Goal: Task Accomplishment & Management: Manage account settings

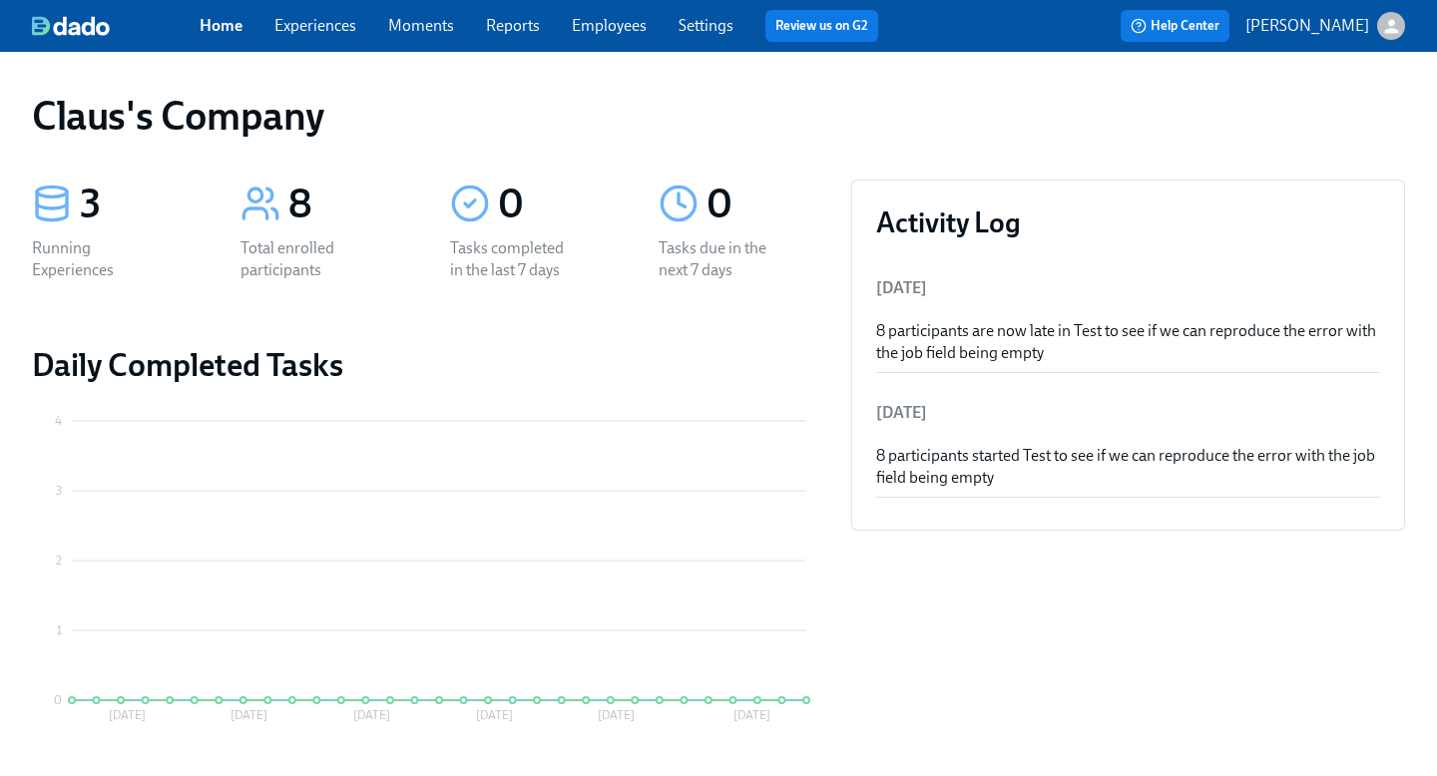
click at [1392, 24] on icon "button" at bounding box center [1391, 26] width 14 height 14
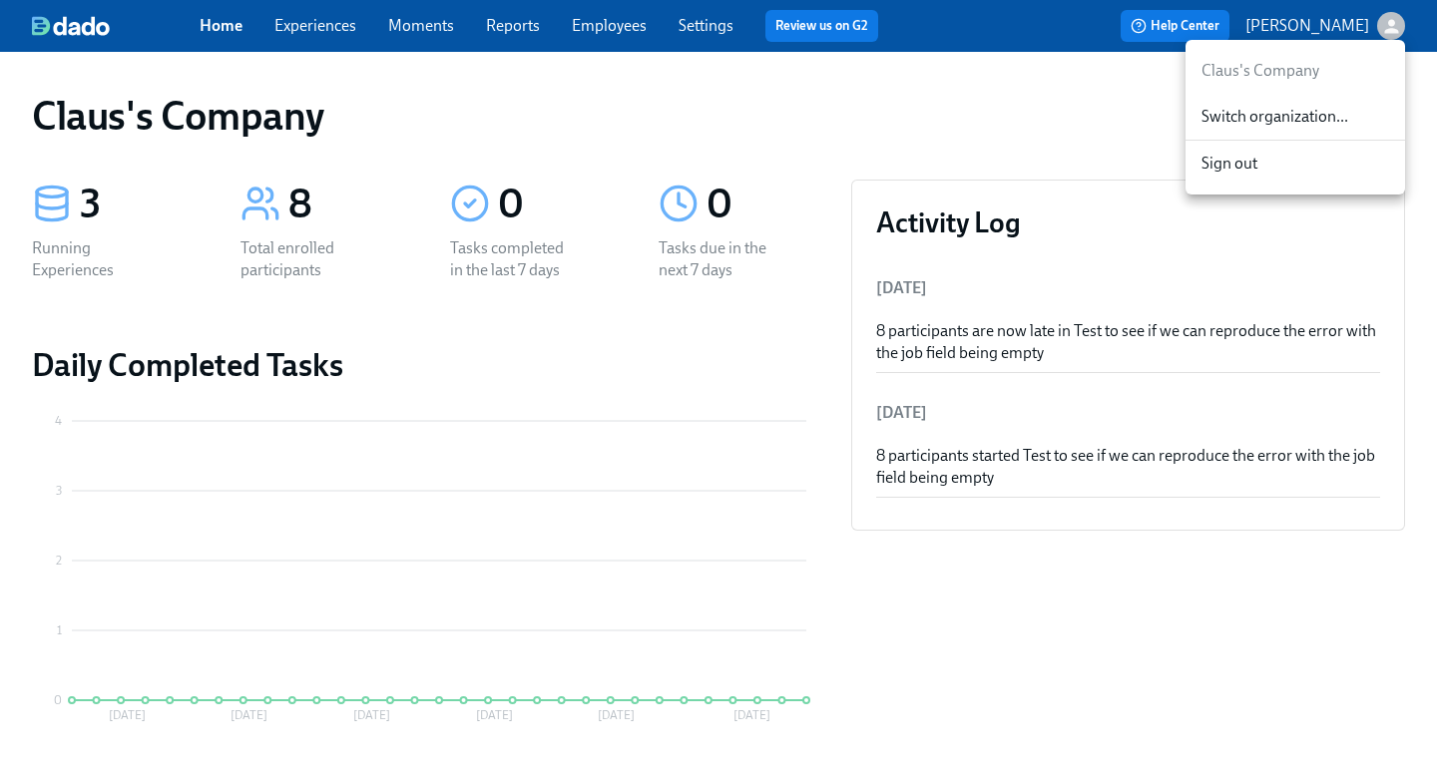
click at [1336, 121] on span "Switch organization..." at bounding box center [1295, 117] width 188 height 22
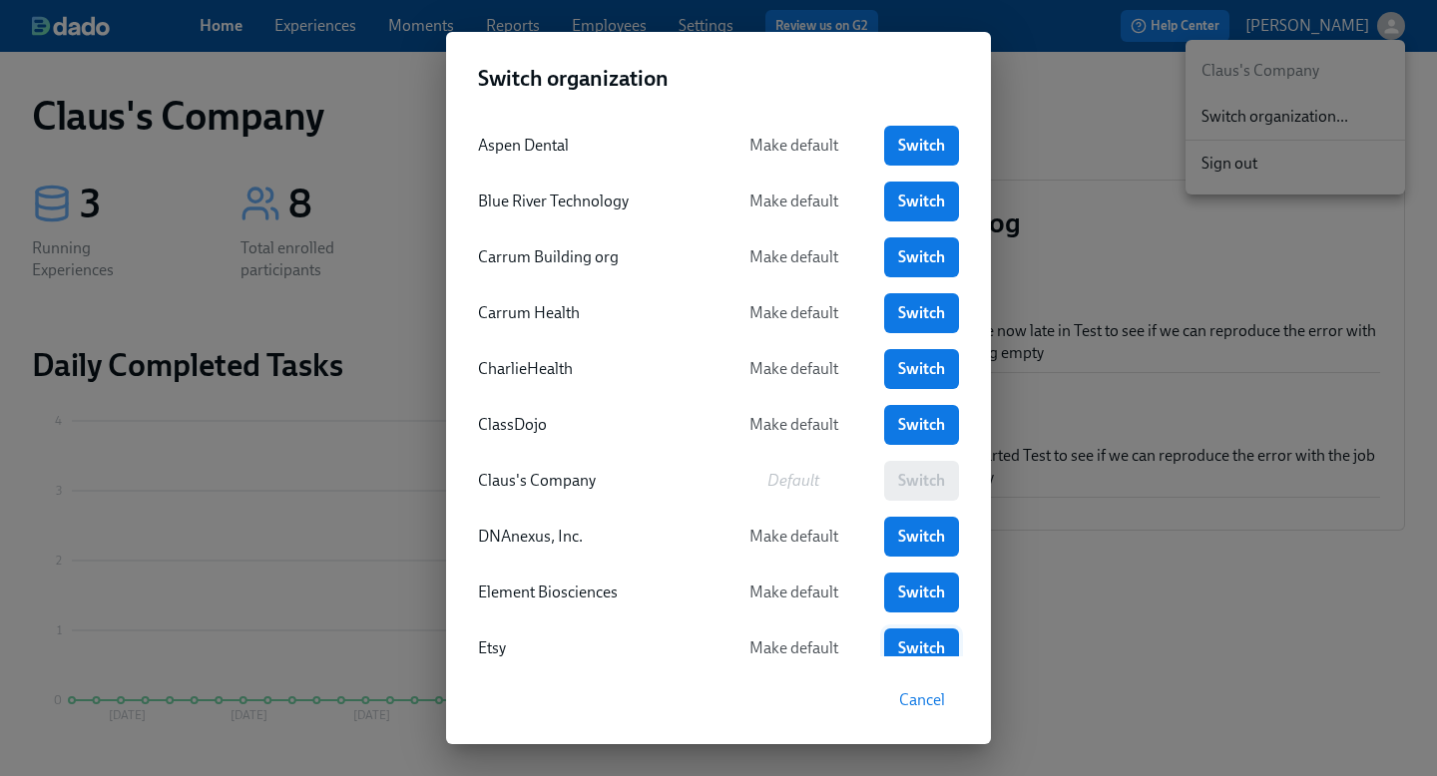
click at [940, 636] on link "Switch" at bounding box center [921, 649] width 75 height 40
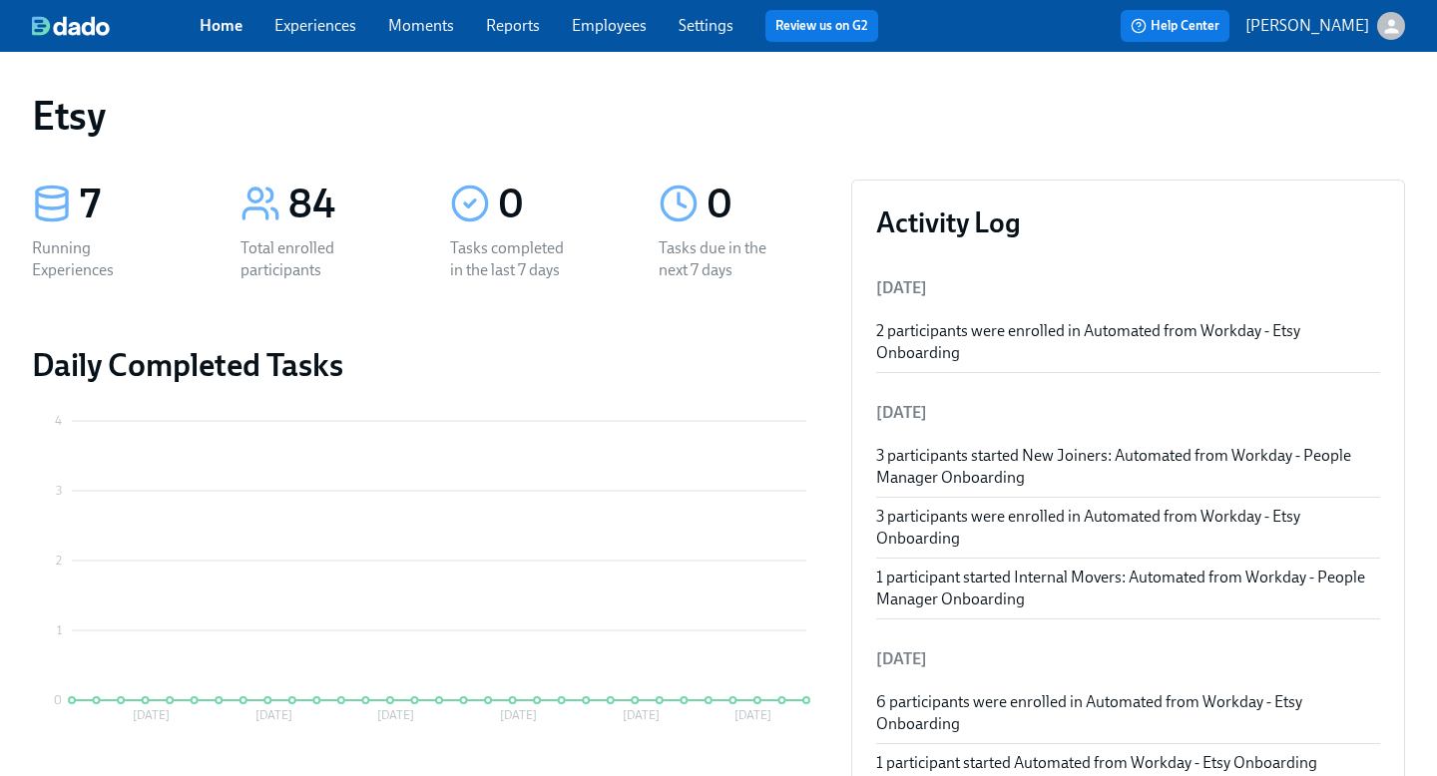
click at [302, 17] on link "Experiences" at bounding box center [315, 25] width 82 height 19
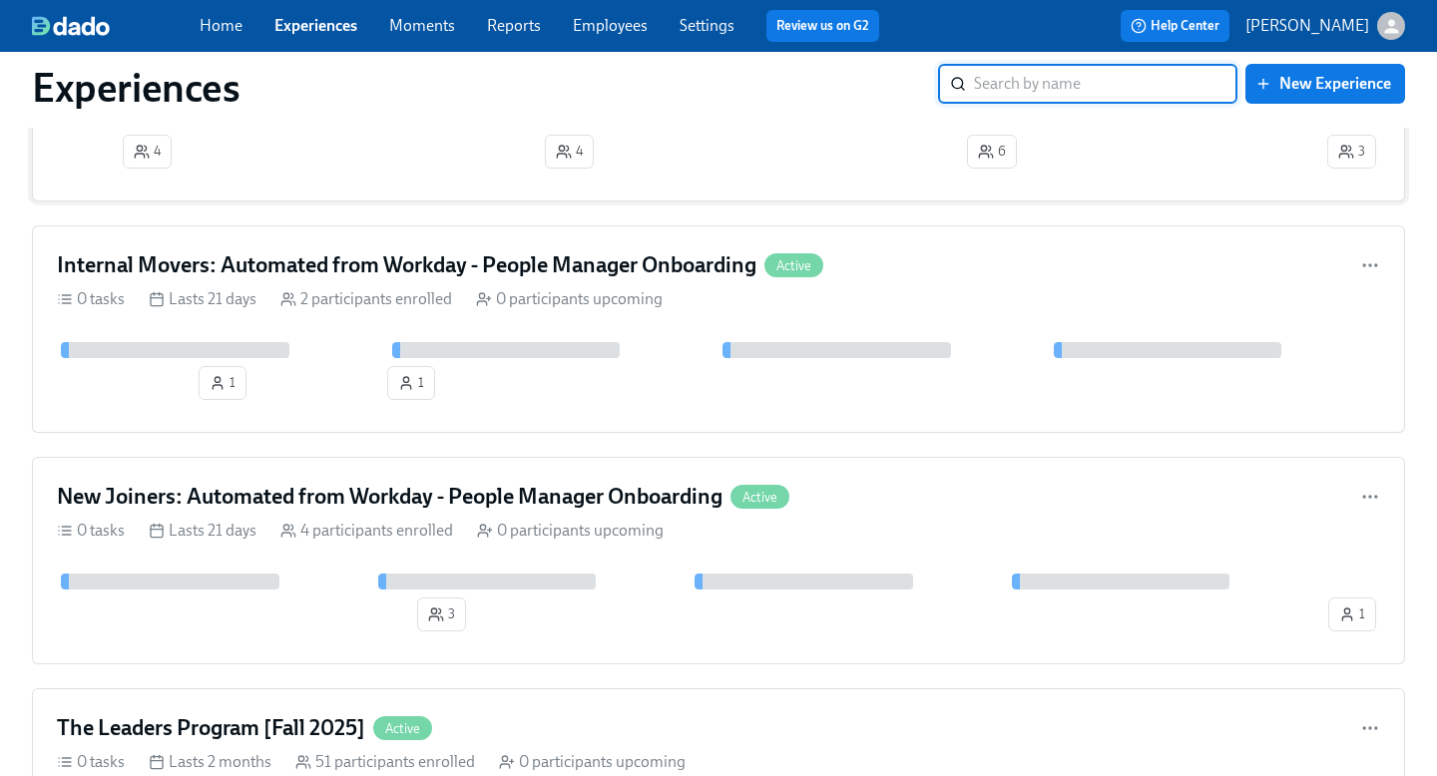
scroll to position [289, 0]
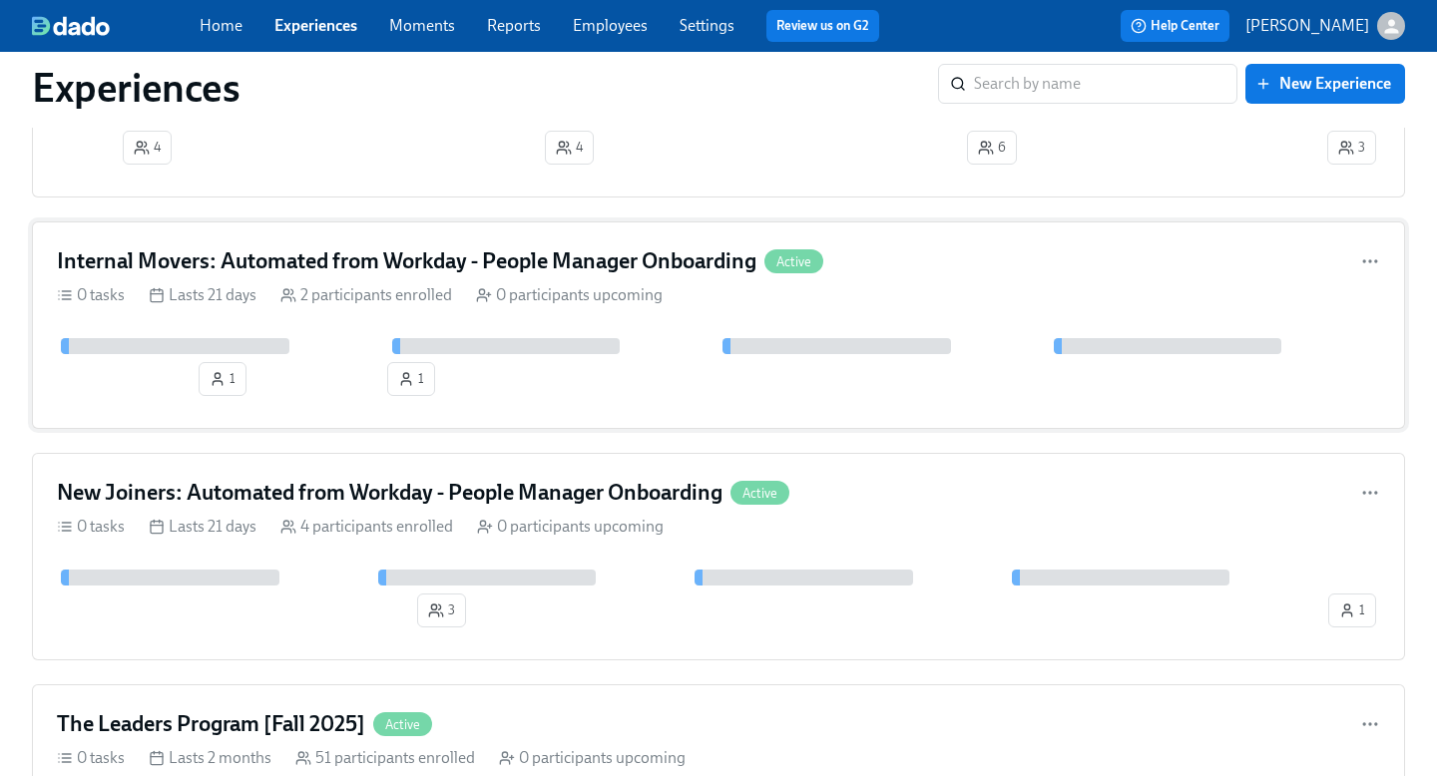
click at [904, 253] on div "Internal Movers: Automated from Workday - People Manager Onboarding Active" at bounding box center [718, 261] width 1323 height 30
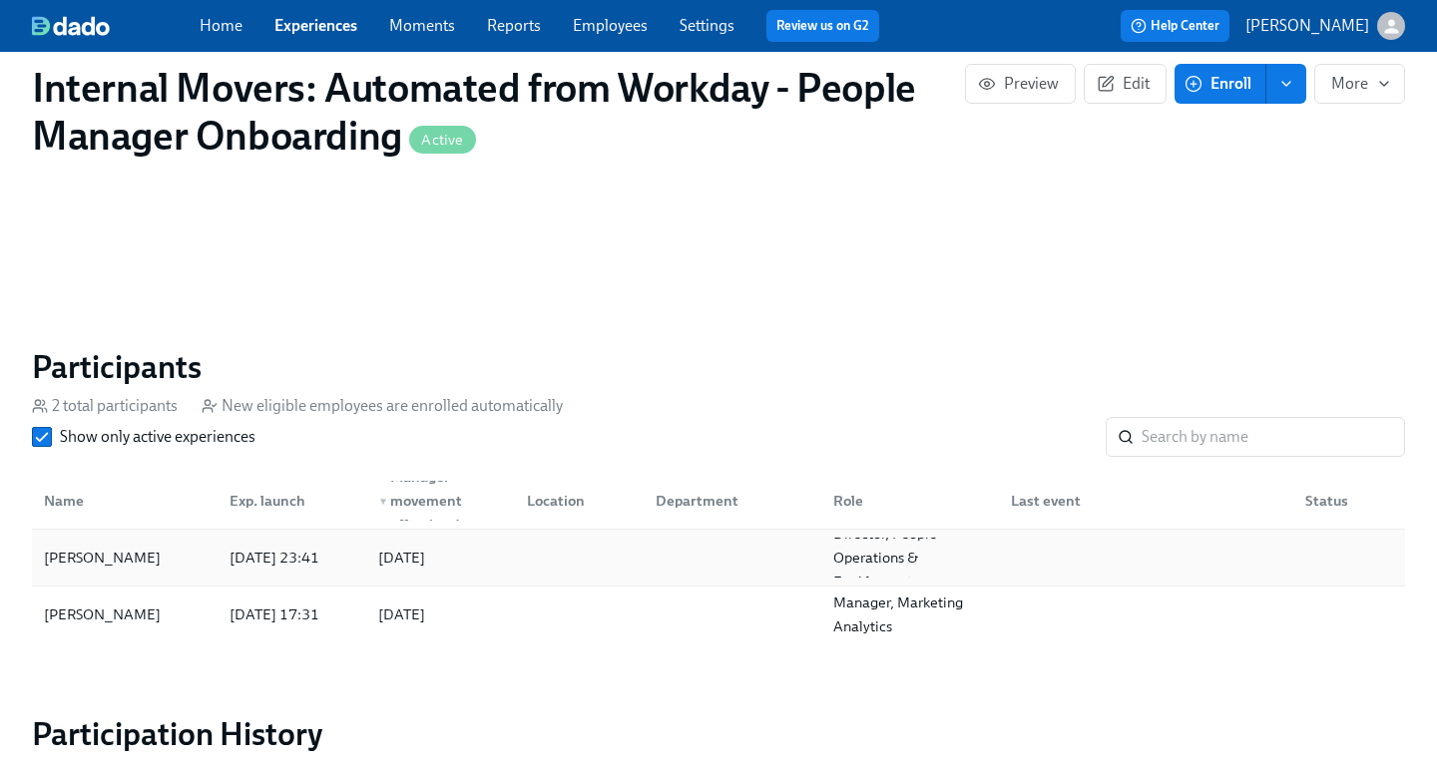
scroll to position [1165, 0]
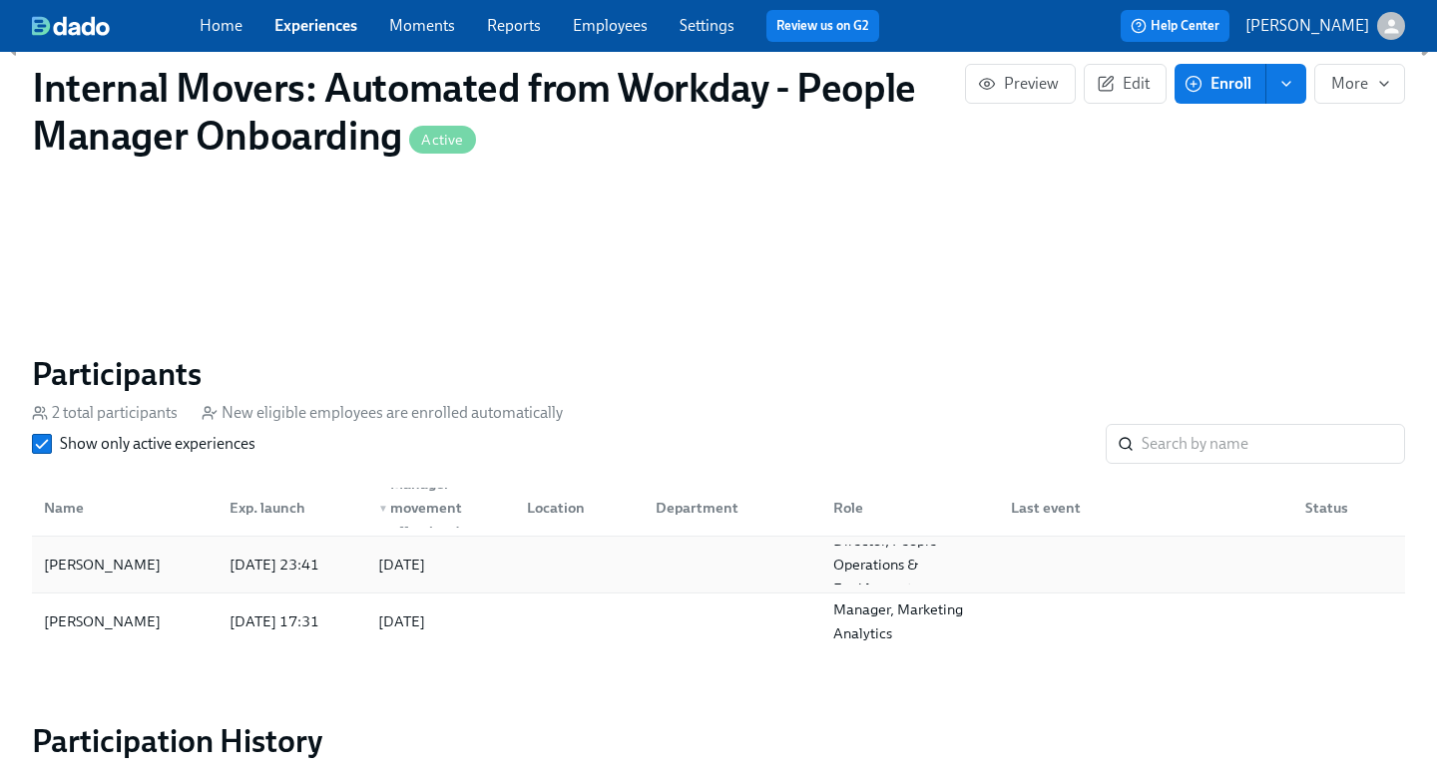
click at [573, 546] on div at bounding box center [575, 565] width 129 height 40
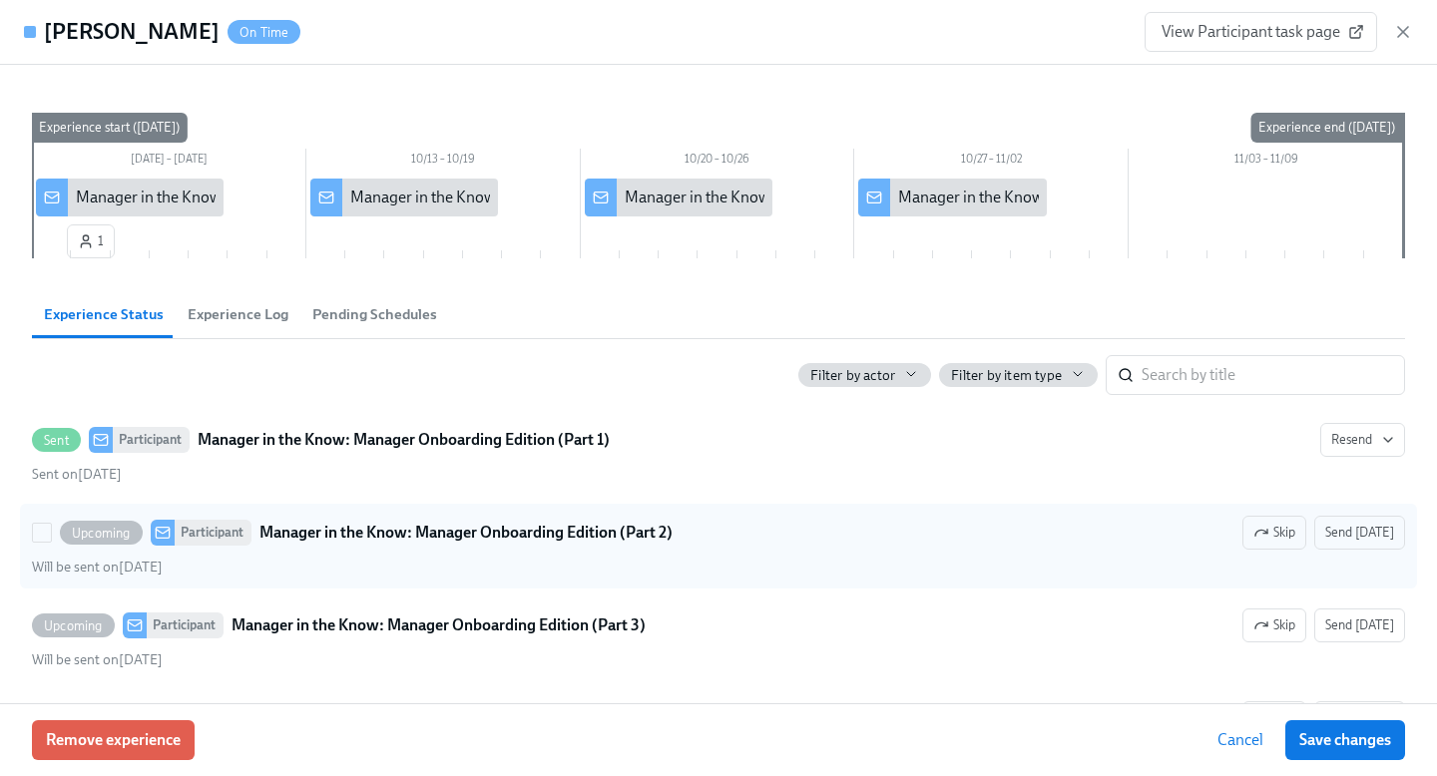
scroll to position [95, 0]
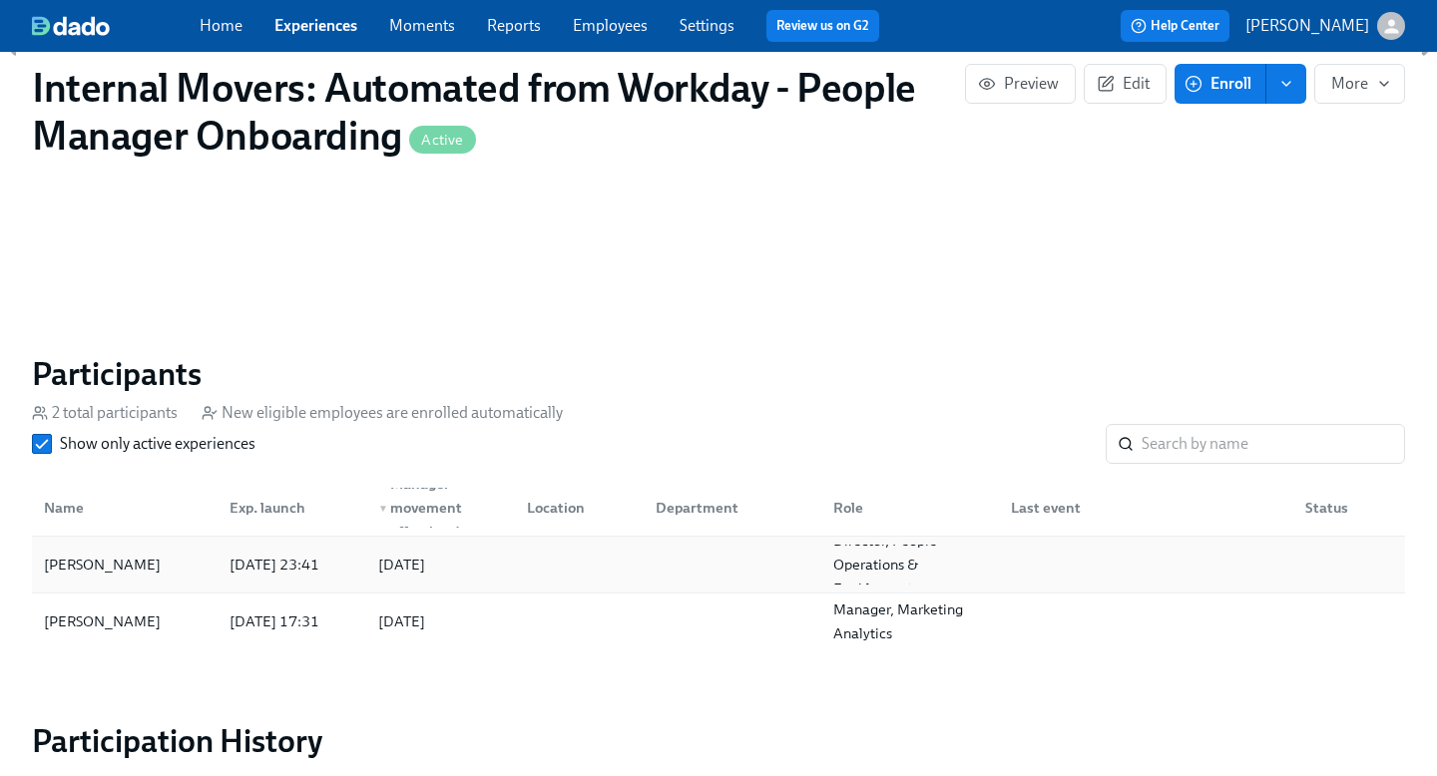
click at [678, 570] on div at bounding box center [729, 565] width 178 height 40
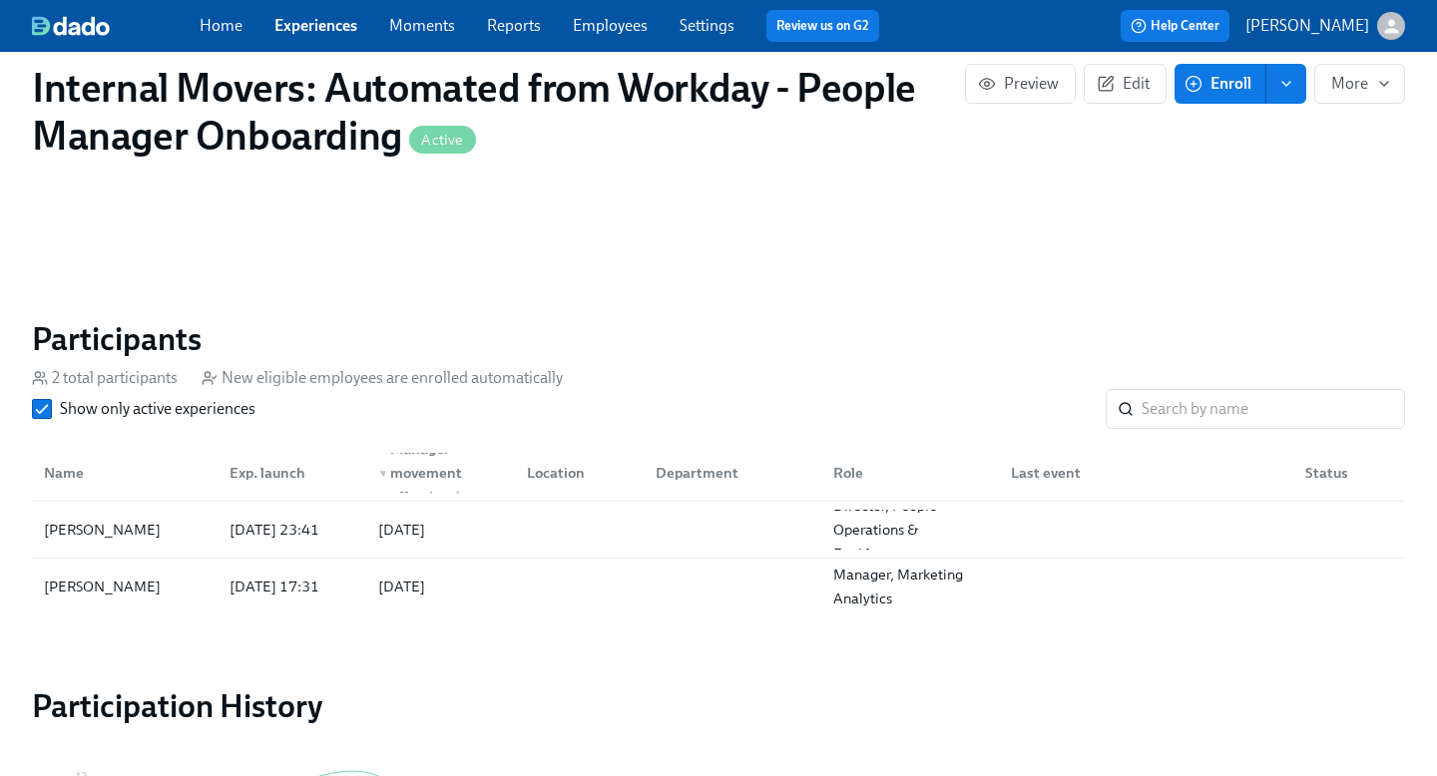
scroll to position [1208, 0]
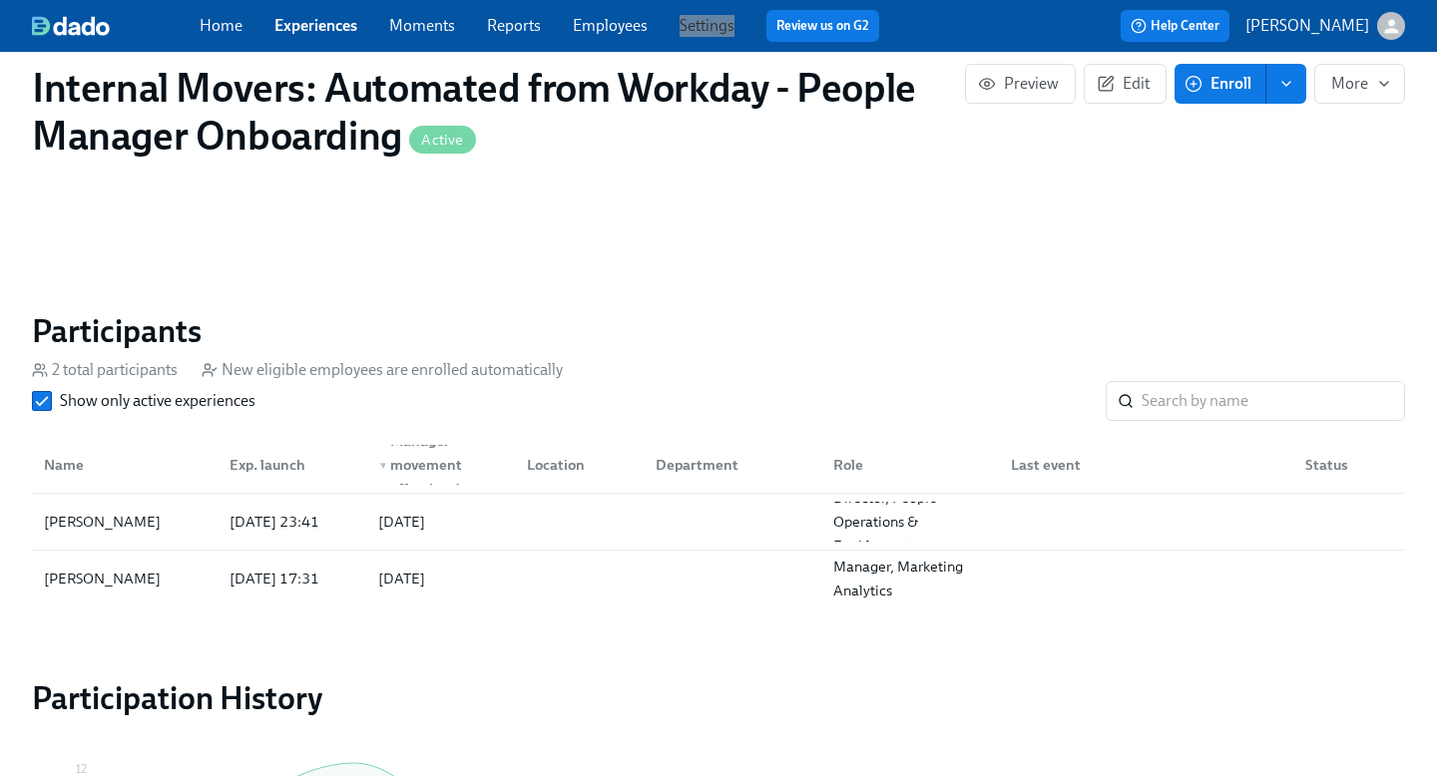
drag, startPoint x: 701, startPoint y: 31, endPoint x: 674, endPoint y: 8, distance: 35.4
click at [0, 0] on div "Home Experiences Moments Reports Employees Settings Review us on G2 Help Center…" at bounding box center [718, 26] width 1437 height 52
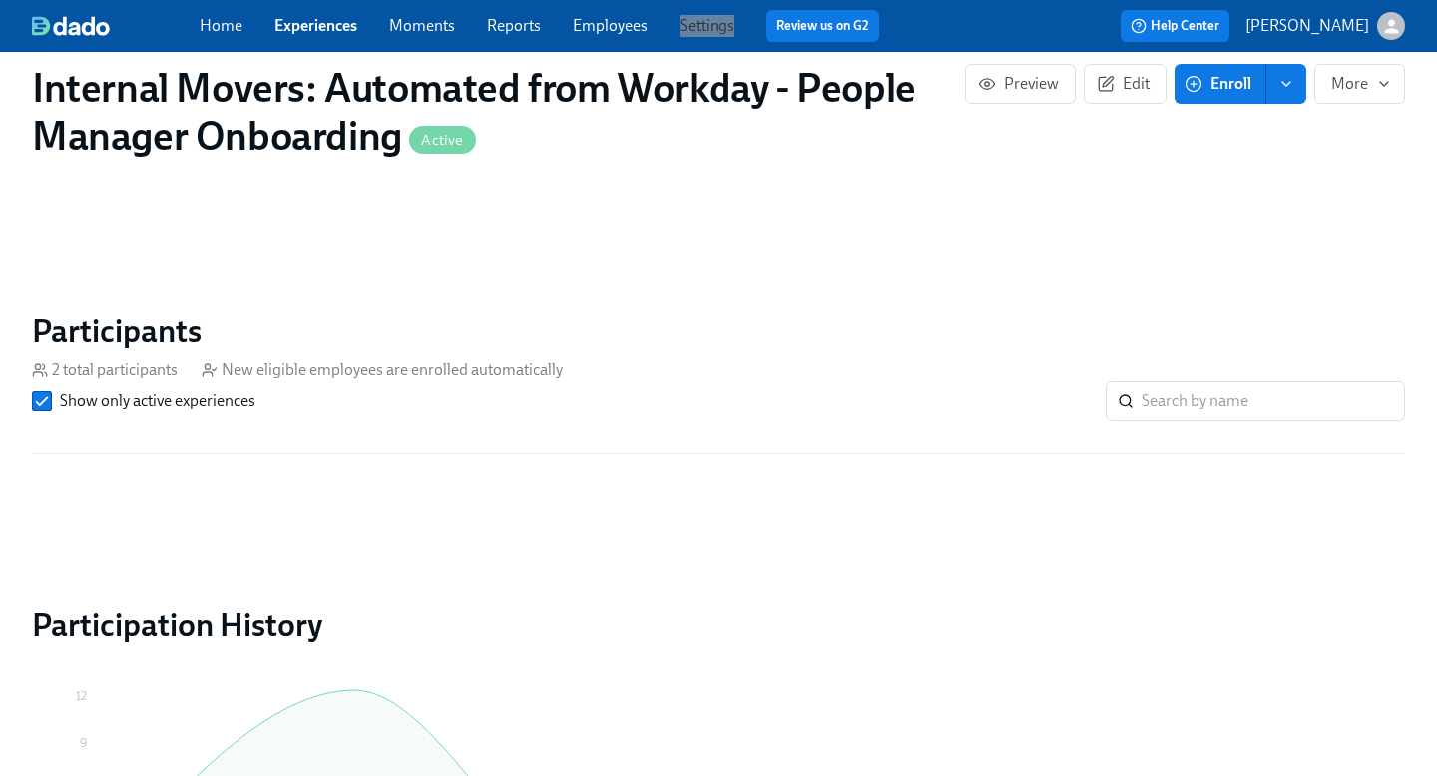
drag, startPoint x: 713, startPoint y: 23, endPoint x: 580, endPoint y: 2, distance: 135.3
click at [0, 0] on div "Home Experiences Moments Reports Employees Settings Review us on G2 Help Center…" at bounding box center [718, 26] width 1437 height 52
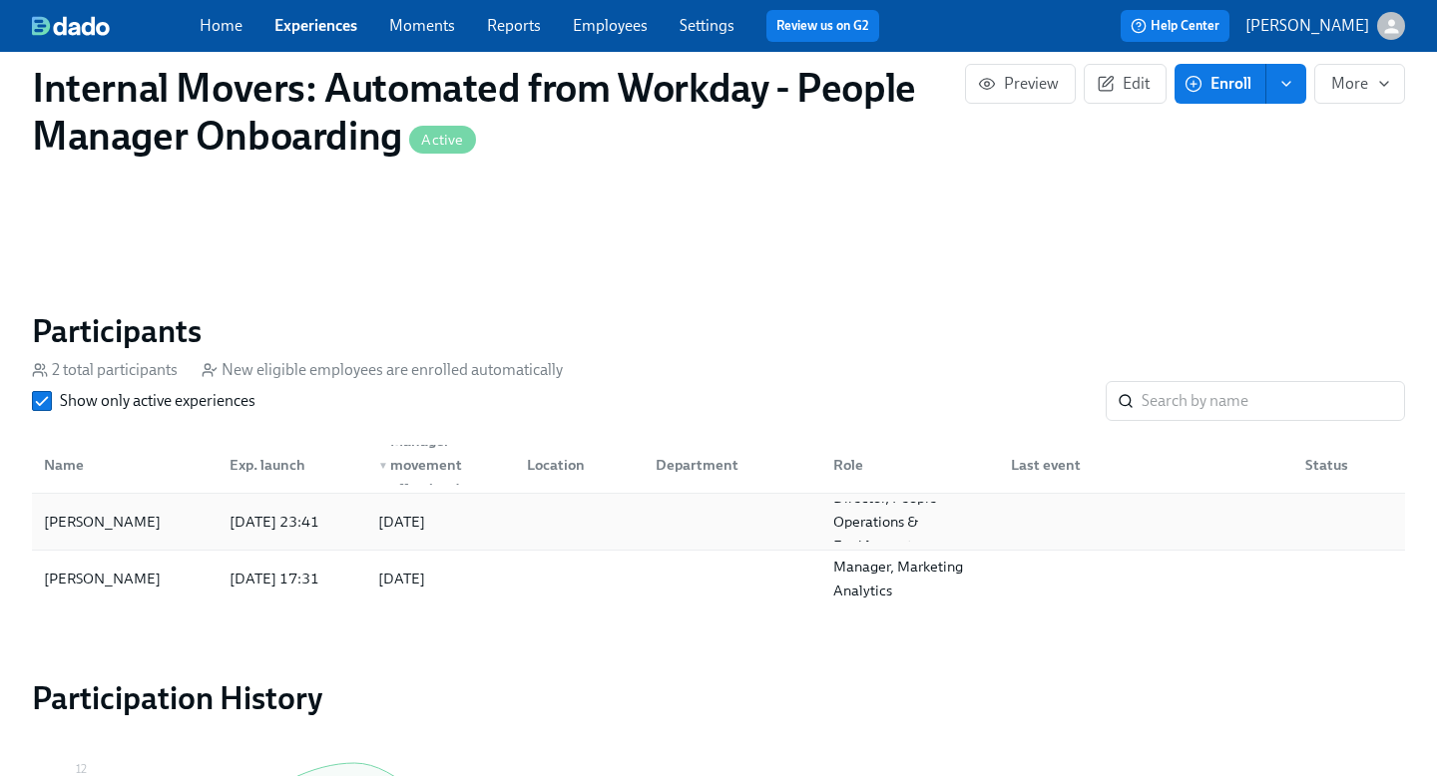
click at [311, 525] on div "2025/10/06 23:41" at bounding box center [274, 522] width 106 height 24
click at [324, 584] on div "2025/10/03 17:31" at bounding box center [274, 579] width 106 height 24
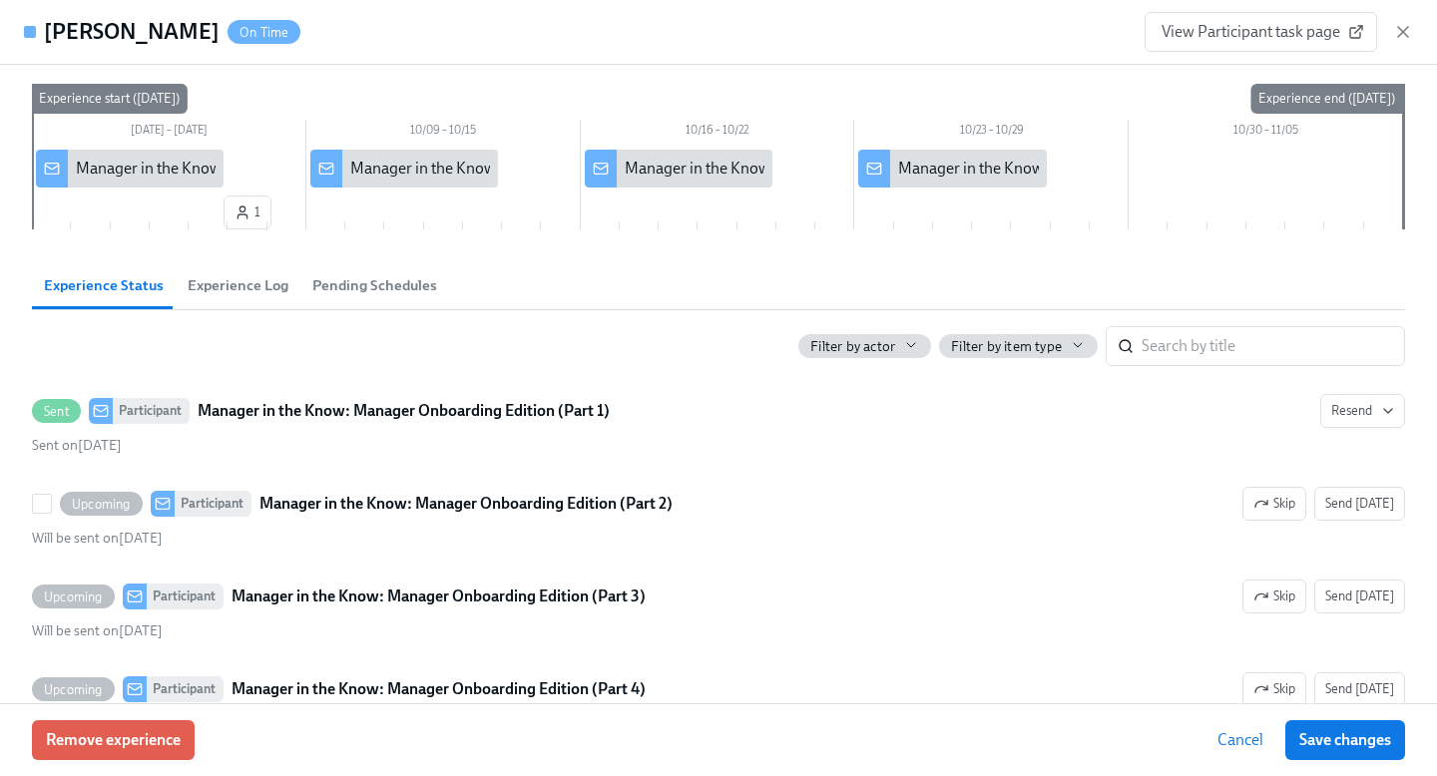
scroll to position [95, 0]
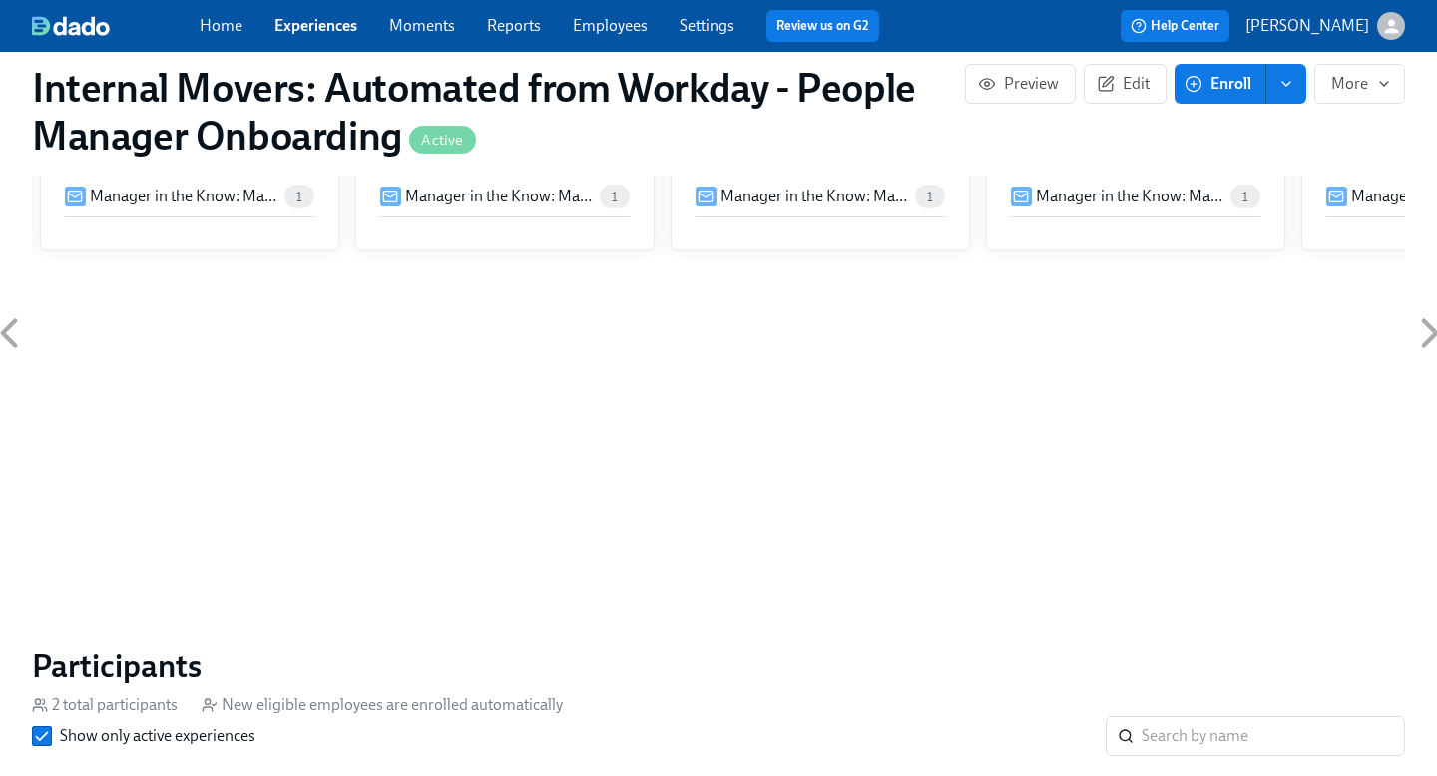
scroll to position [570, 0]
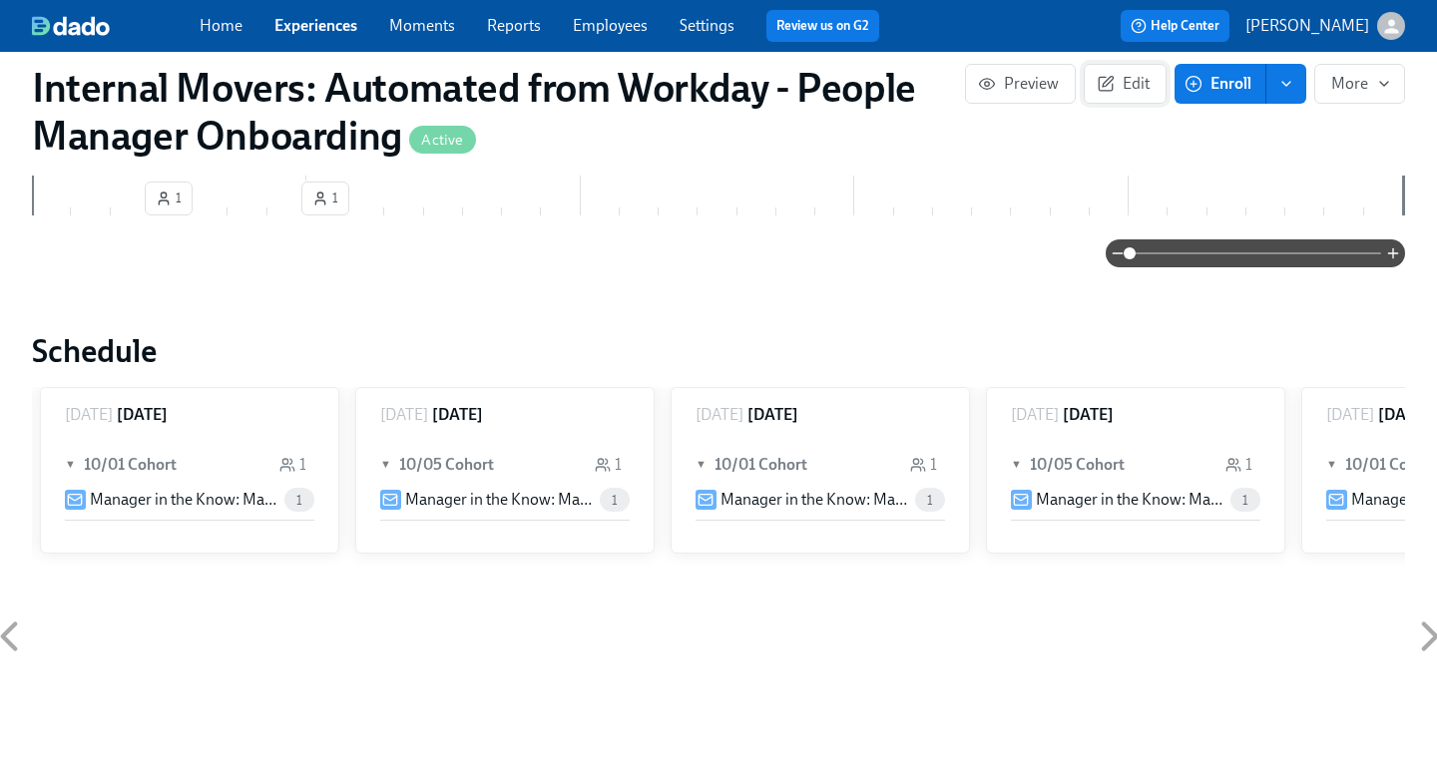
click at [1124, 70] on button "Edit" at bounding box center [1125, 84] width 83 height 40
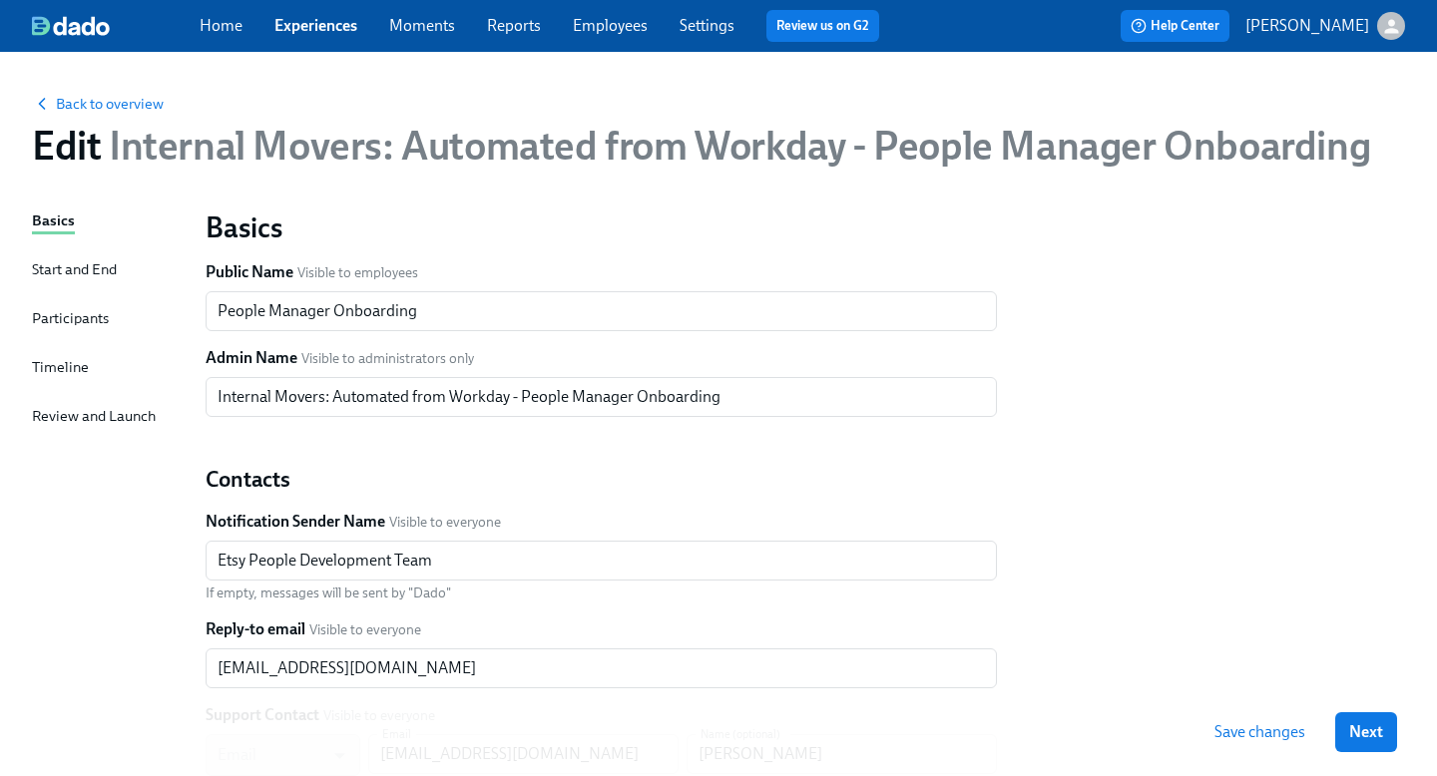
click at [56, 316] on div "Participants" at bounding box center [70, 318] width 77 height 22
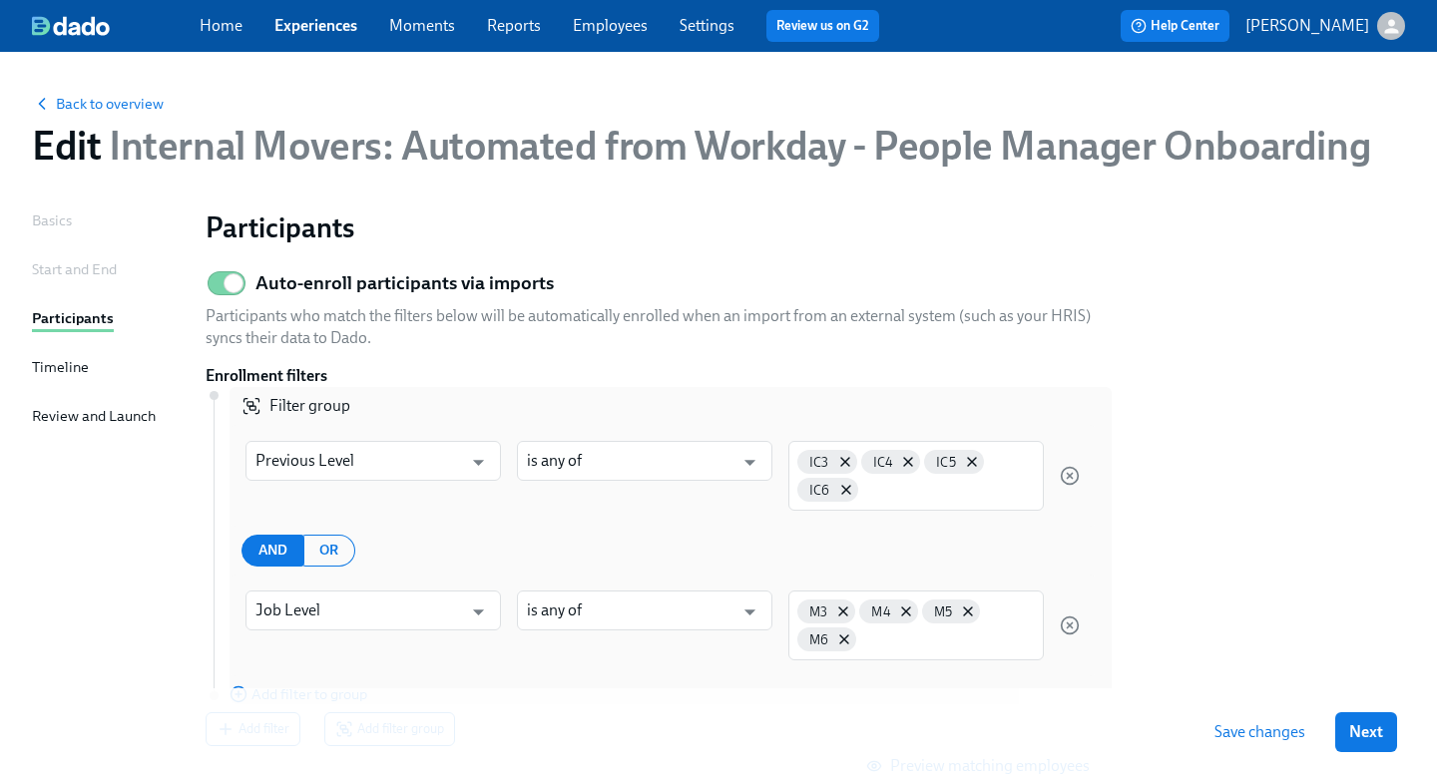
click at [62, 358] on div "Timeline" at bounding box center [60, 367] width 57 height 22
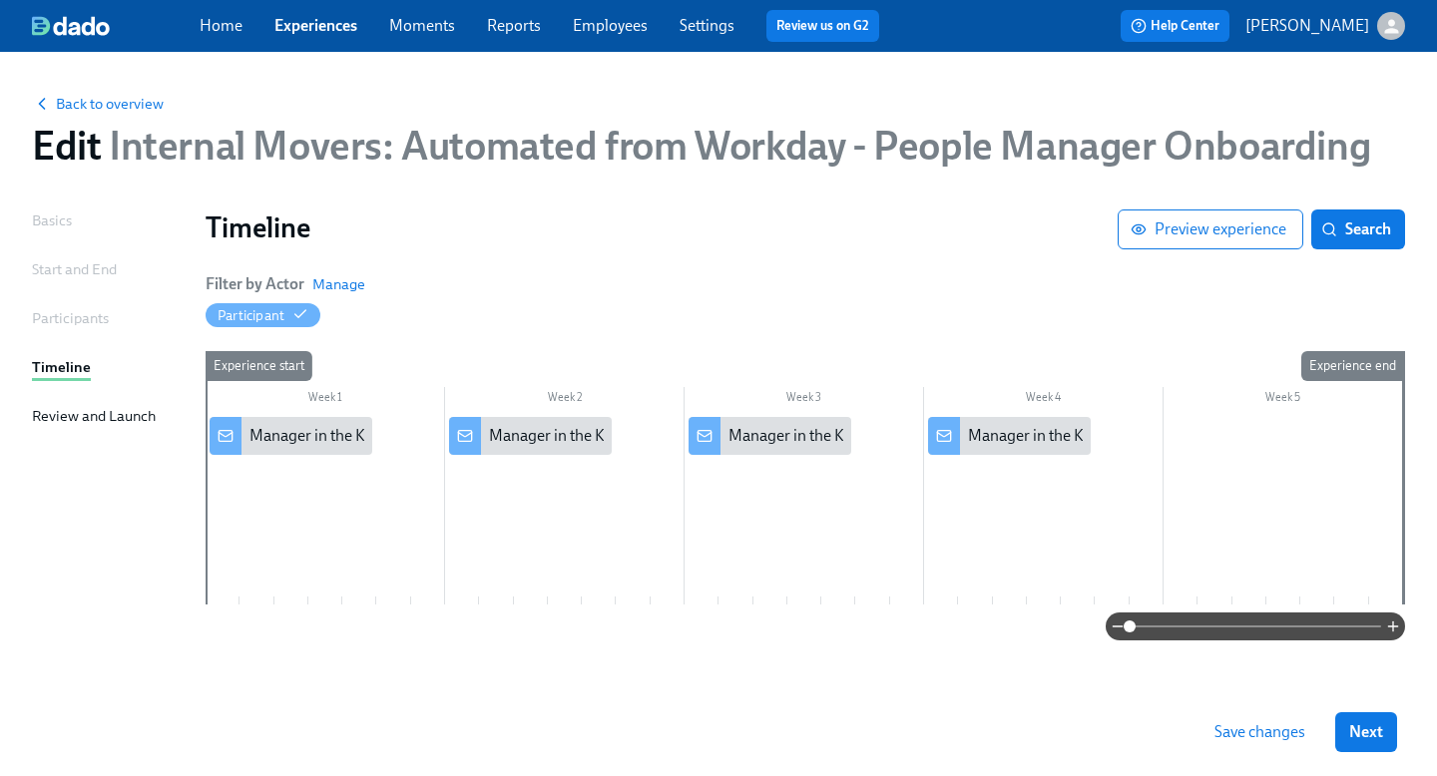
click at [69, 275] on div "Start and End" at bounding box center [74, 269] width 85 height 22
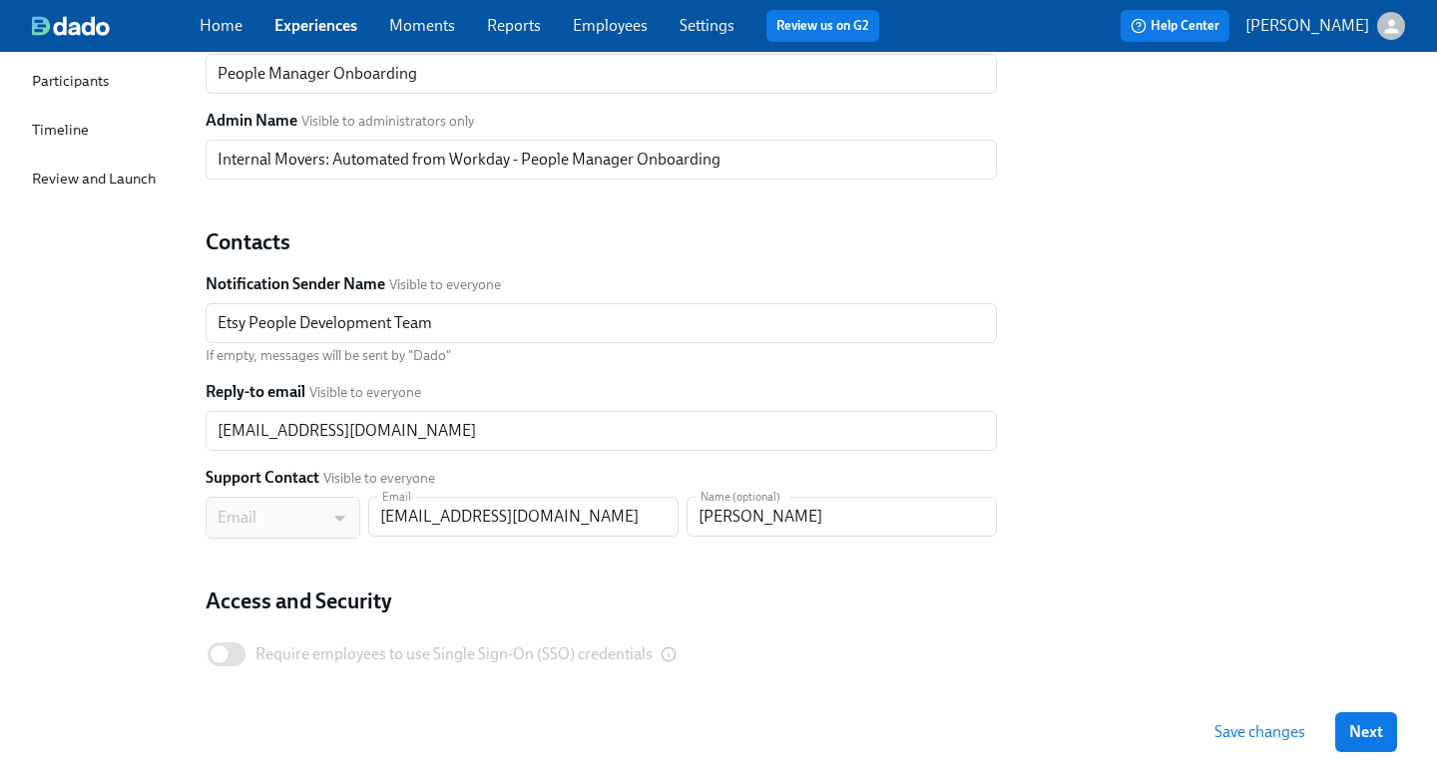
scroll to position [321, 0]
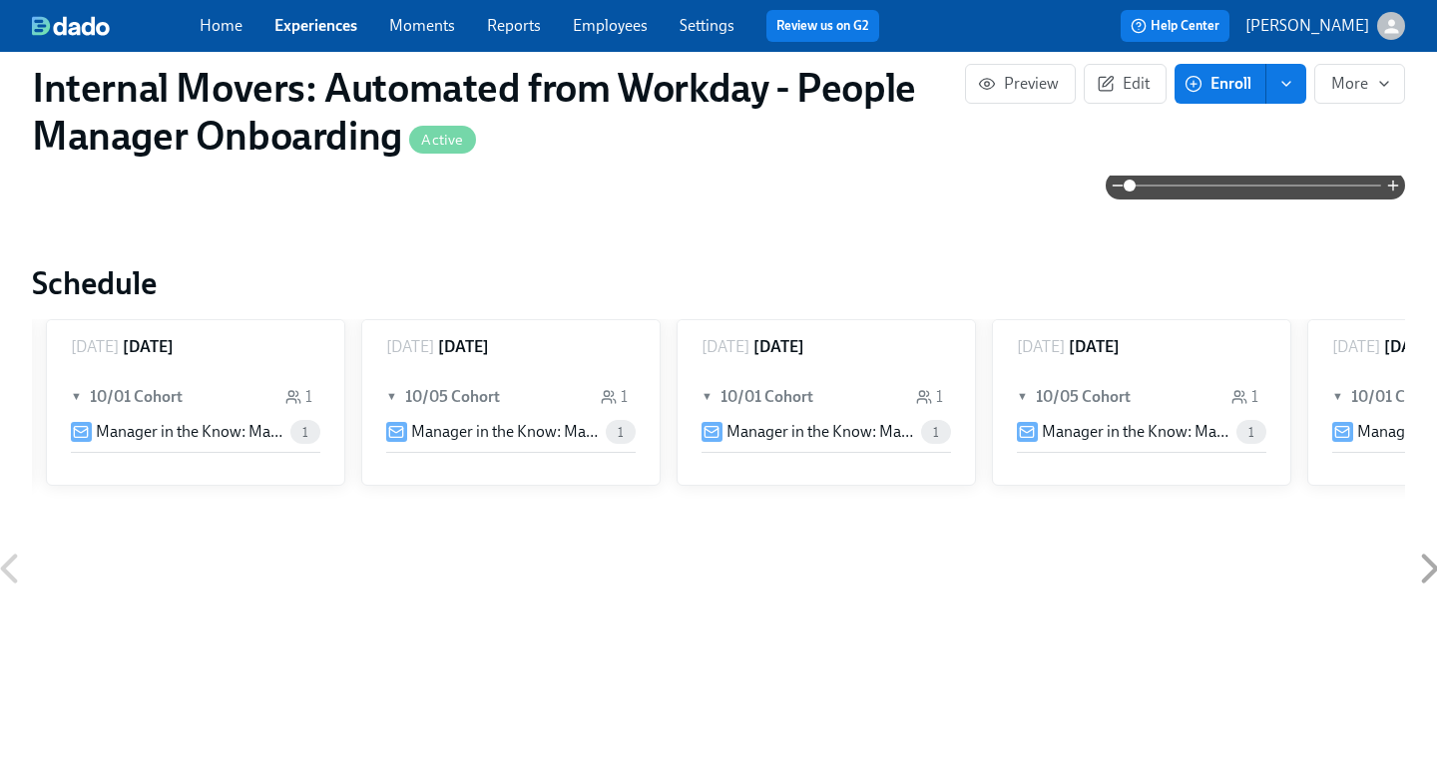
scroll to position [0, 623]
click at [343, 40] on div "Home Experiences Moments Reports Employees Settings Review us on G2" at bounding box center [547, 26] width 695 height 32
click at [336, 28] on link "Experiences" at bounding box center [315, 25] width 83 height 19
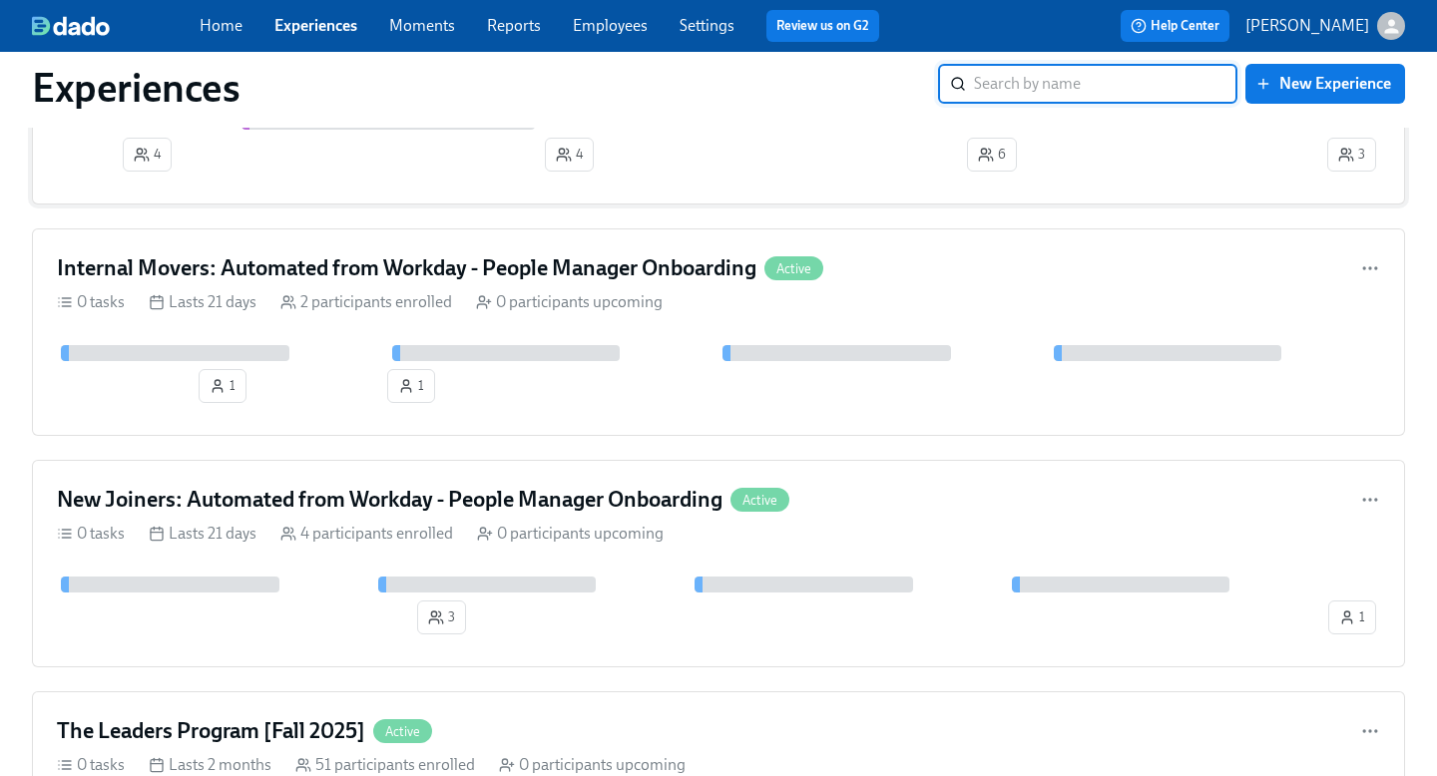
scroll to position [309, 0]
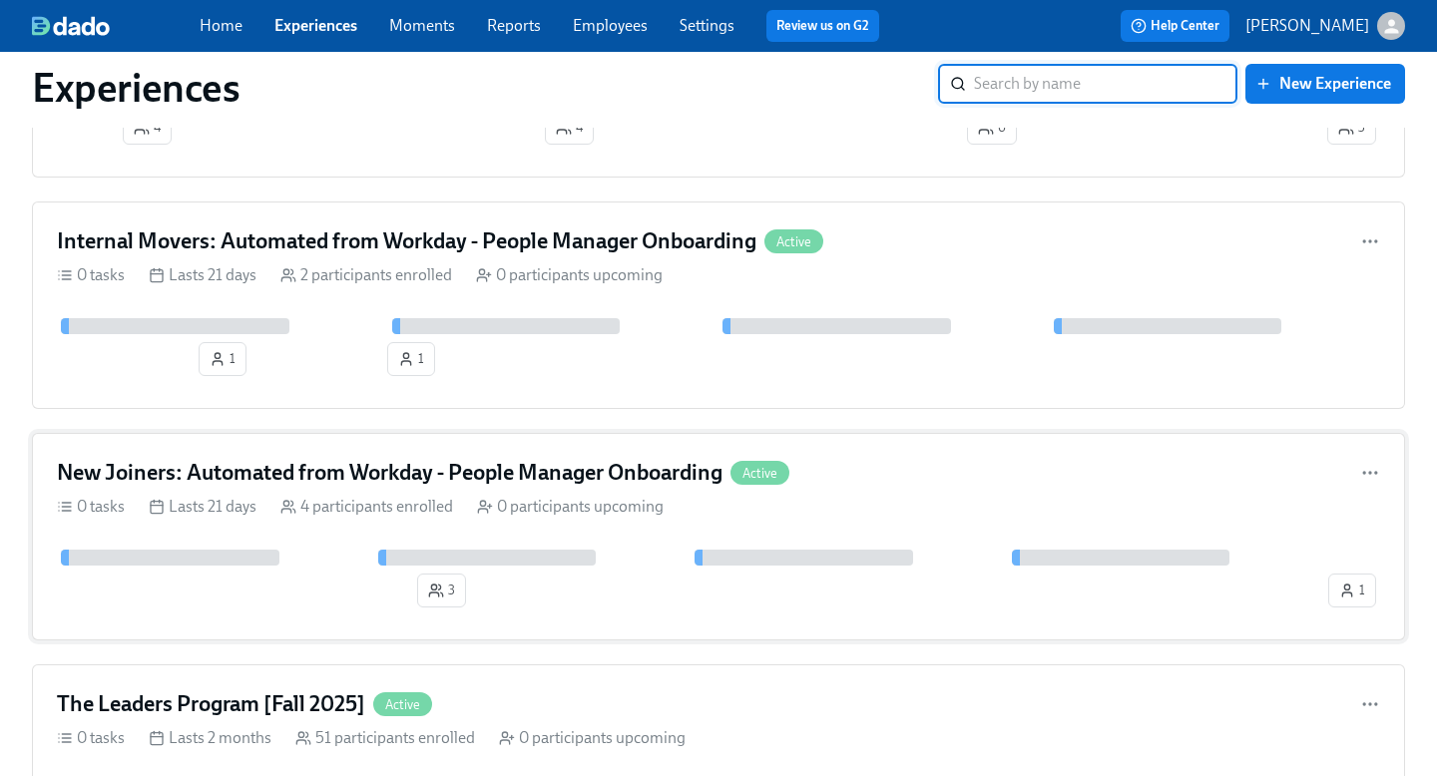
click at [920, 477] on div "New Joiners: Automated from Workday - People Manager Onboarding Active" at bounding box center [718, 473] width 1323 height 30
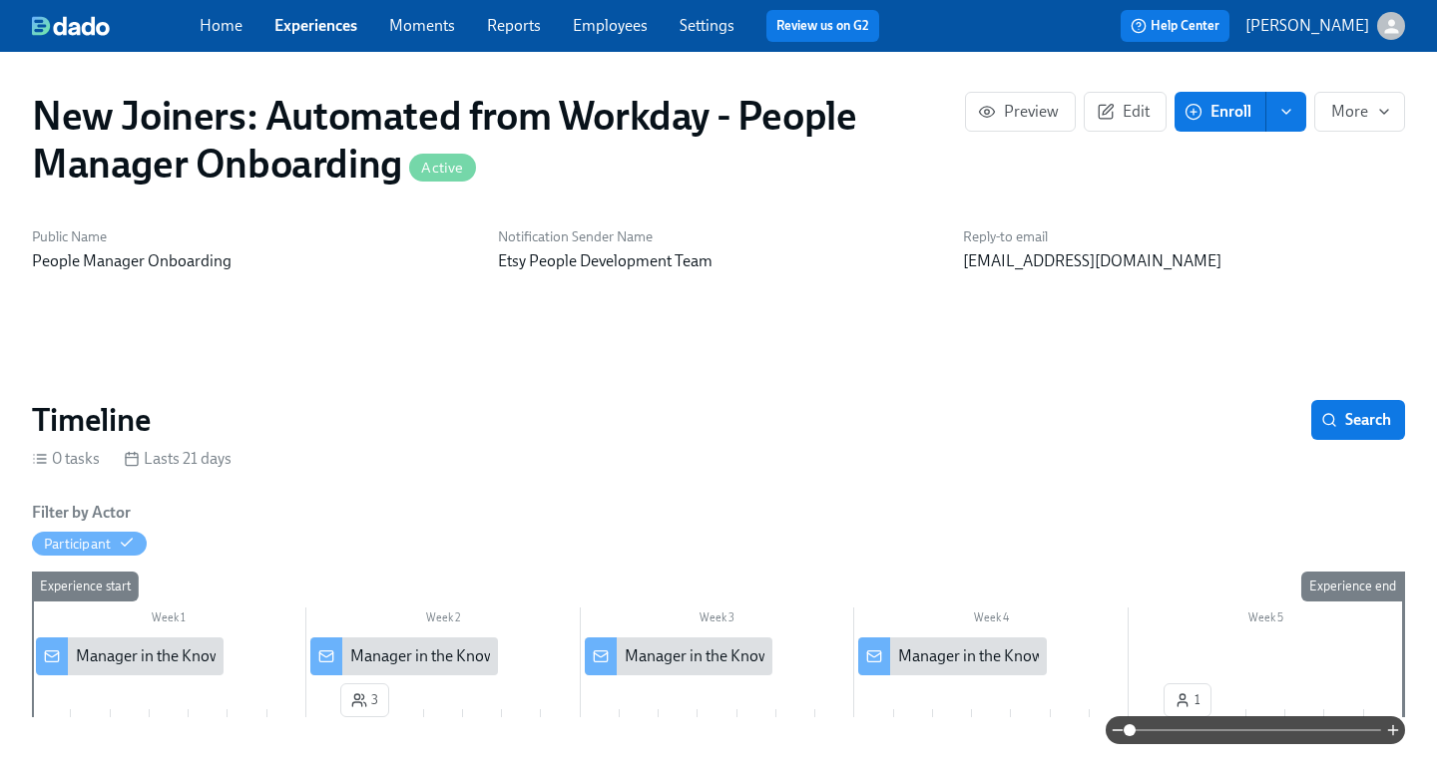
scroll to position [0, 818]
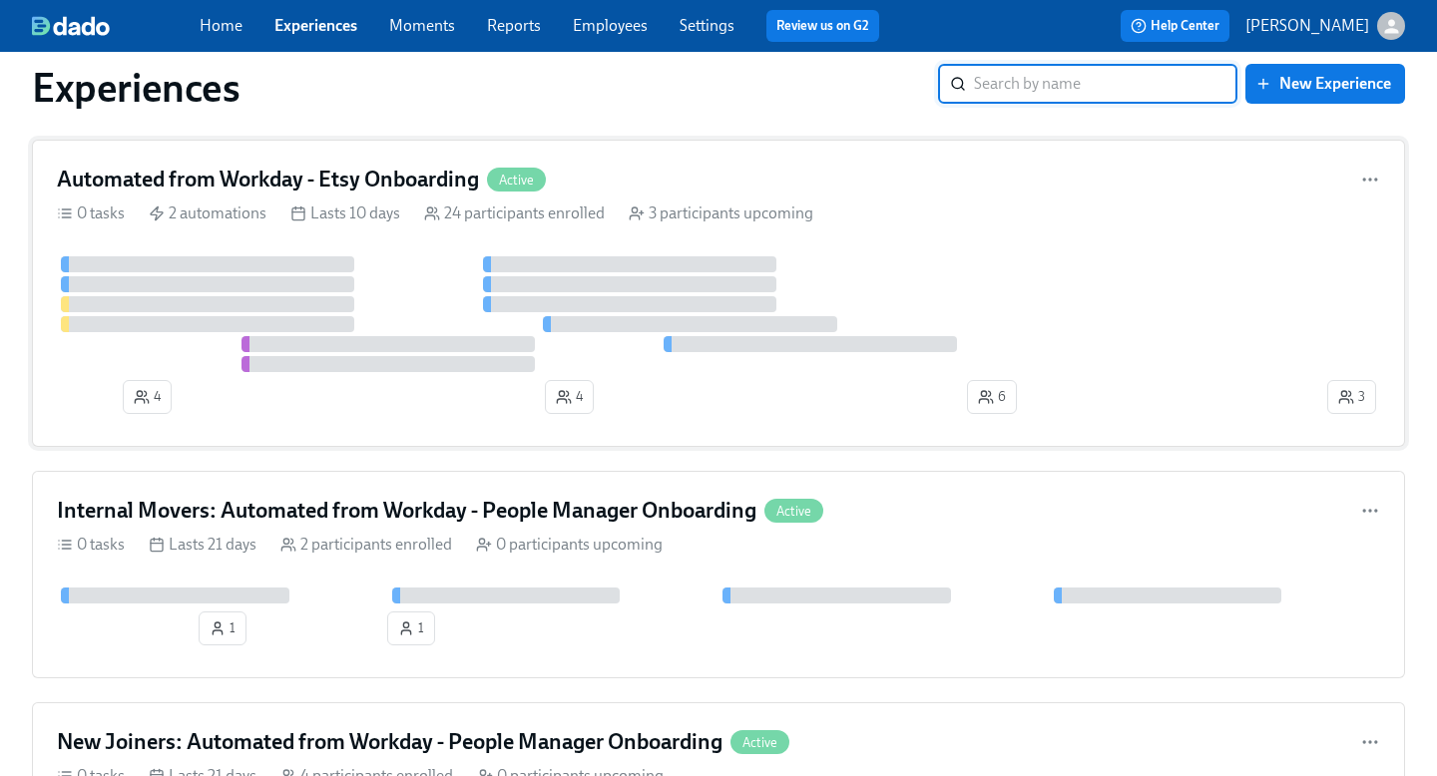
scroll to position [53, 0]
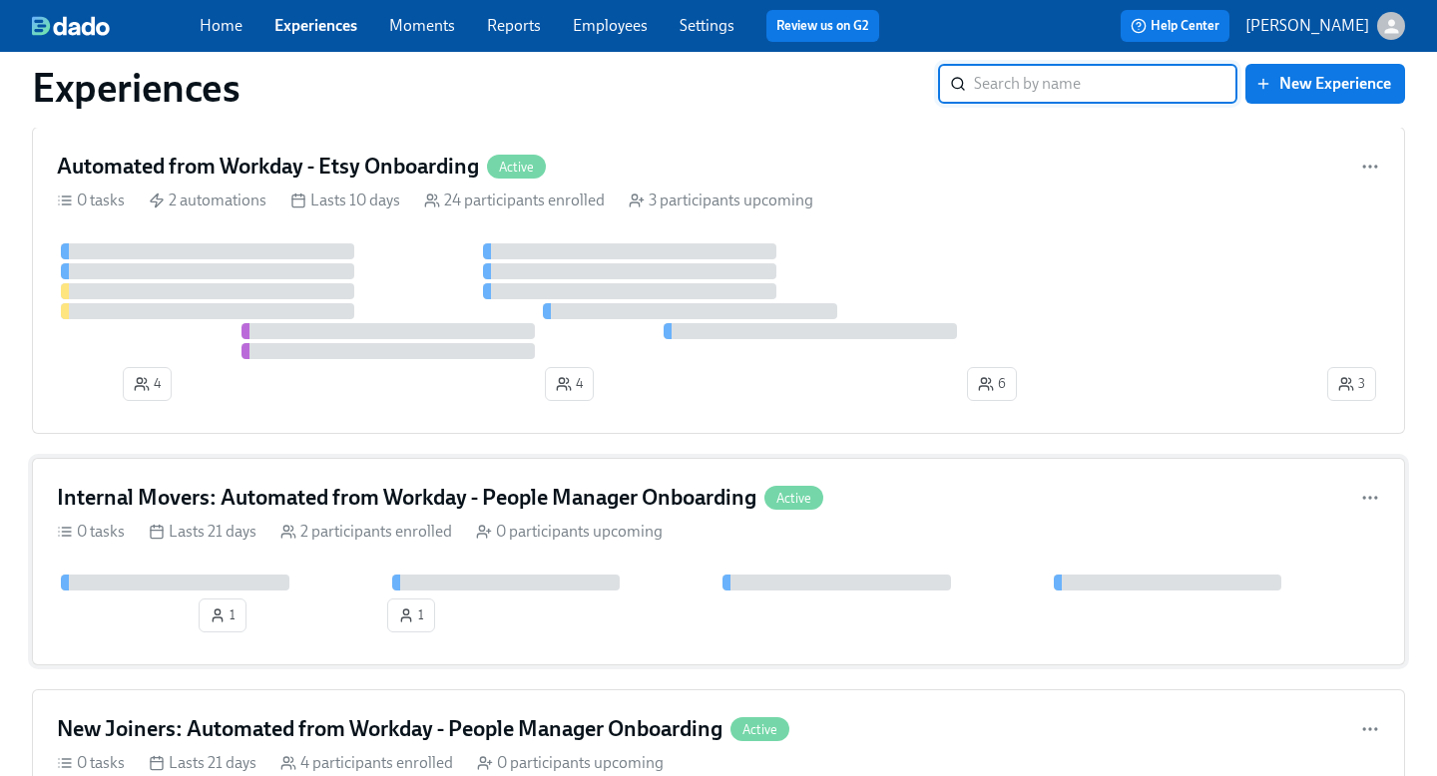
click at [894, 494] on div "Internal Movers: Automated from Workday - People Manager Onboarding Active" at bounding box center [718, 498] width 1323 height 30
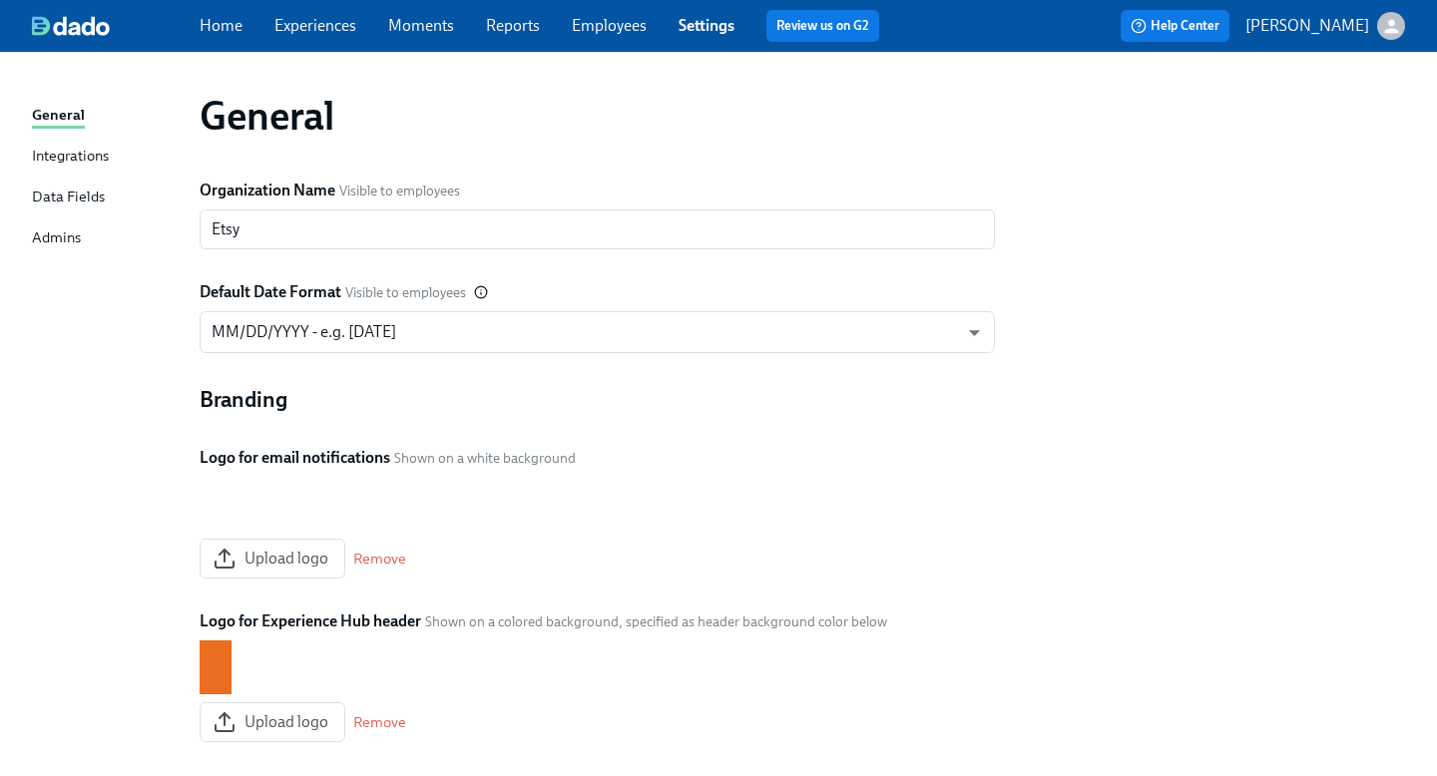
click at [605, 16] on link "Employees" at bounding box center [609, 25] width 75 height 19
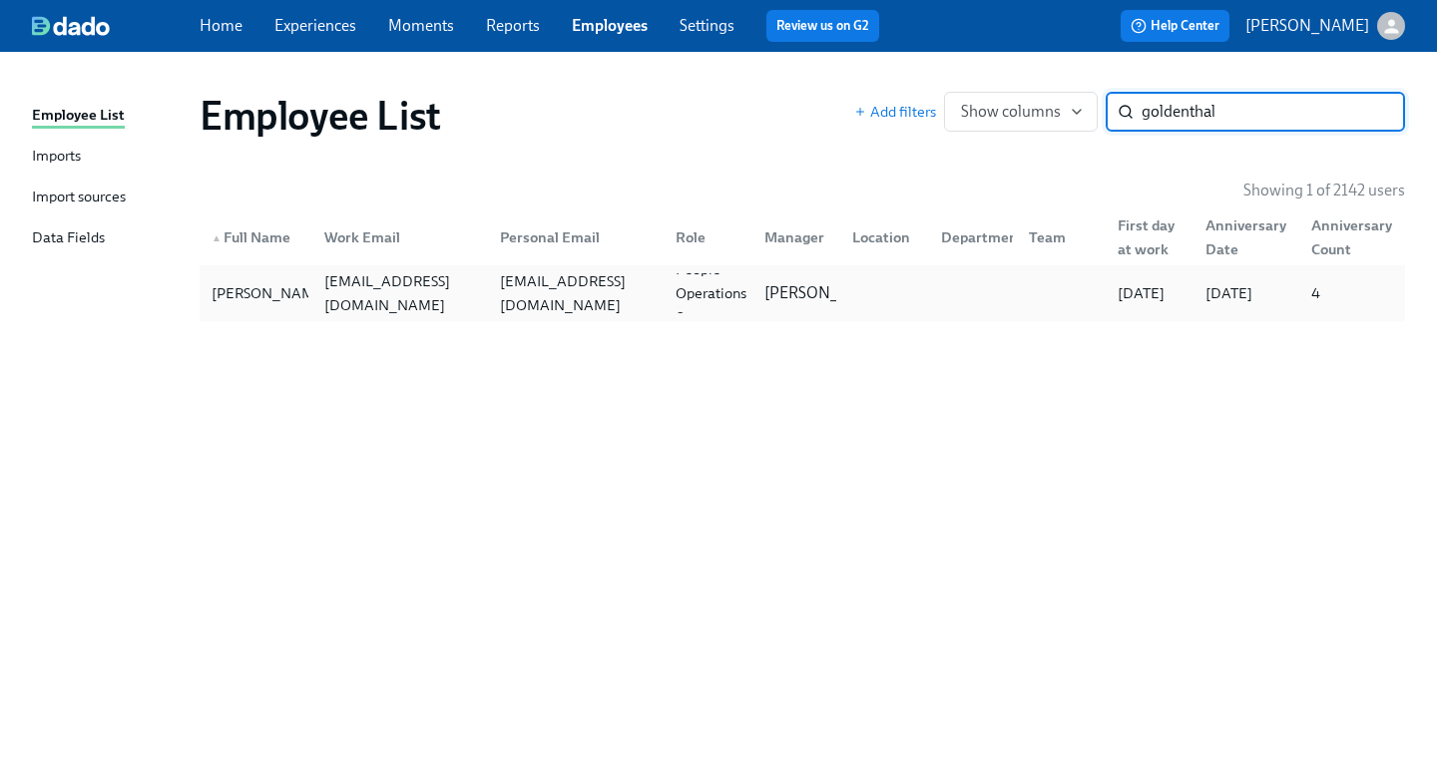
type input "goldenthal"
click at [608, 297] on div "abbygoldenthal@gmail.com" at bounding box center [576, 293] width 168 height 48
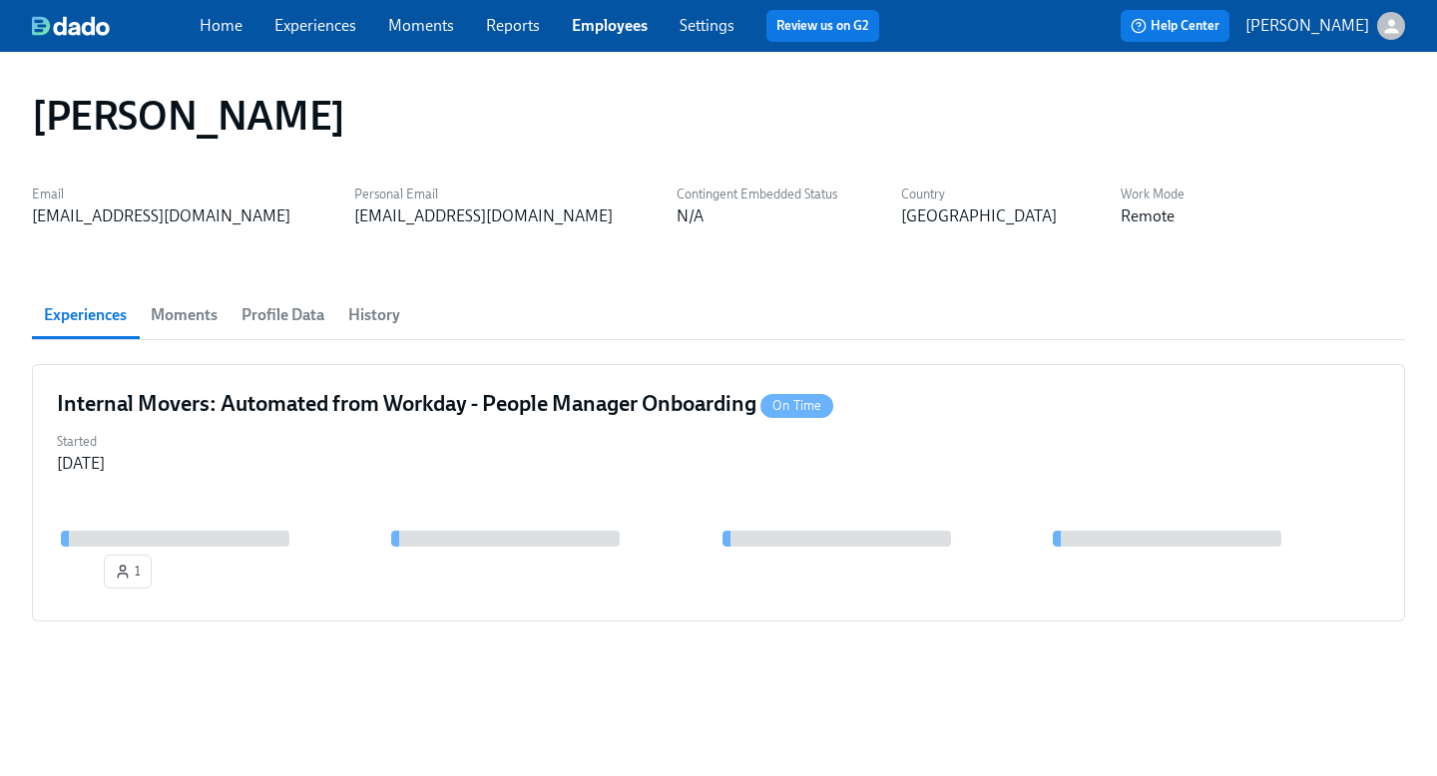
click at [378, 312] on span "History" at bounding box center [374, 315] width 52 height 28
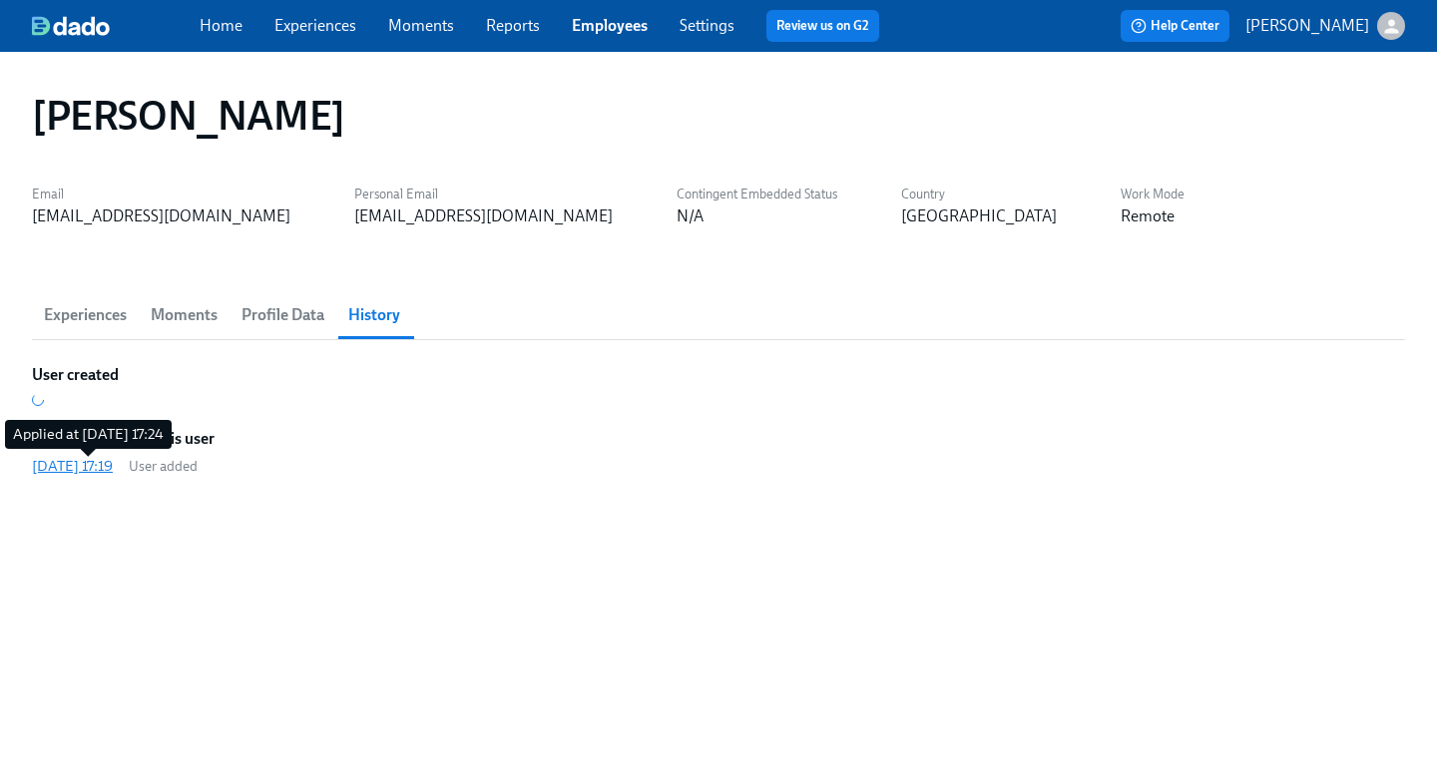
click at [91, 464] on div "2025/10/03 17:19" at bounding box center [72, 466] width 81 height 20
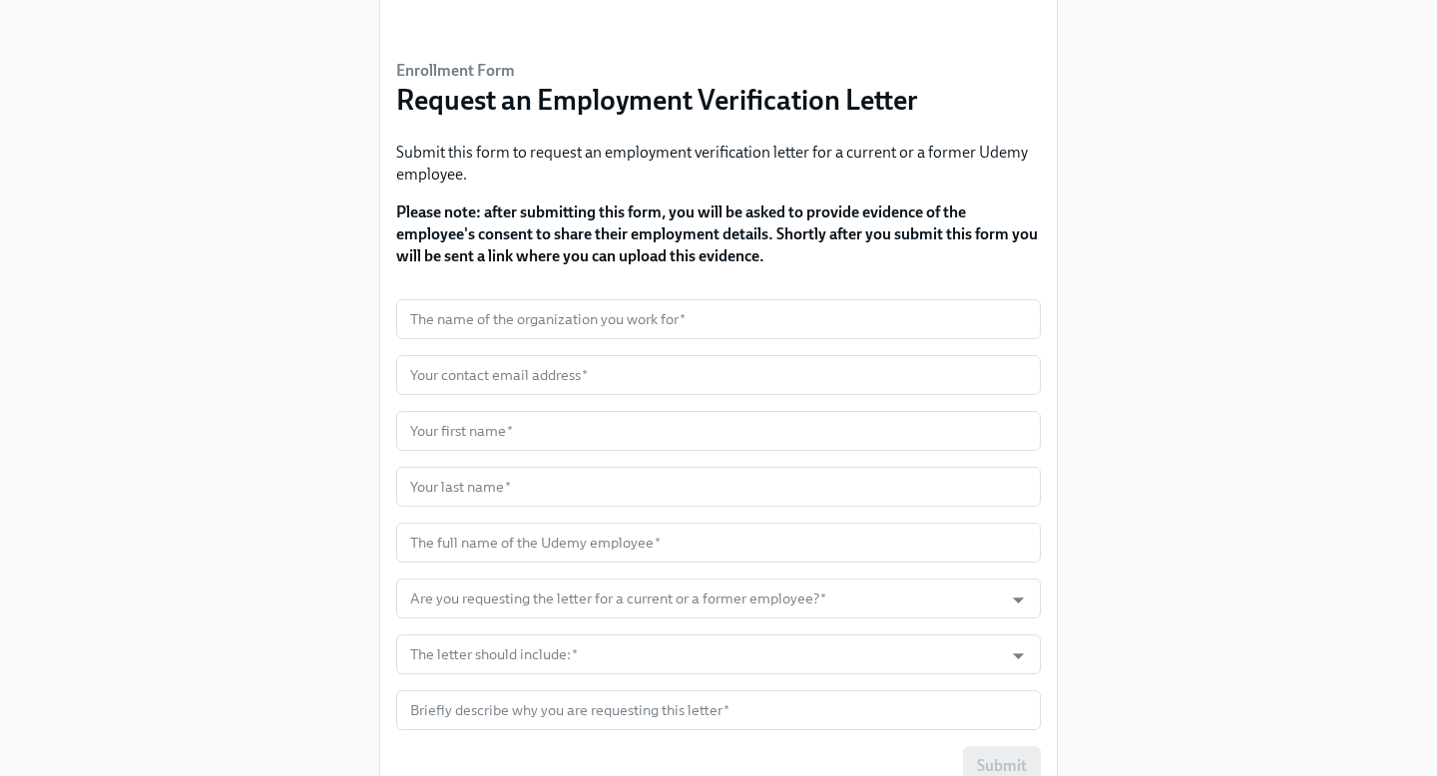
scroll to position [116, 0]
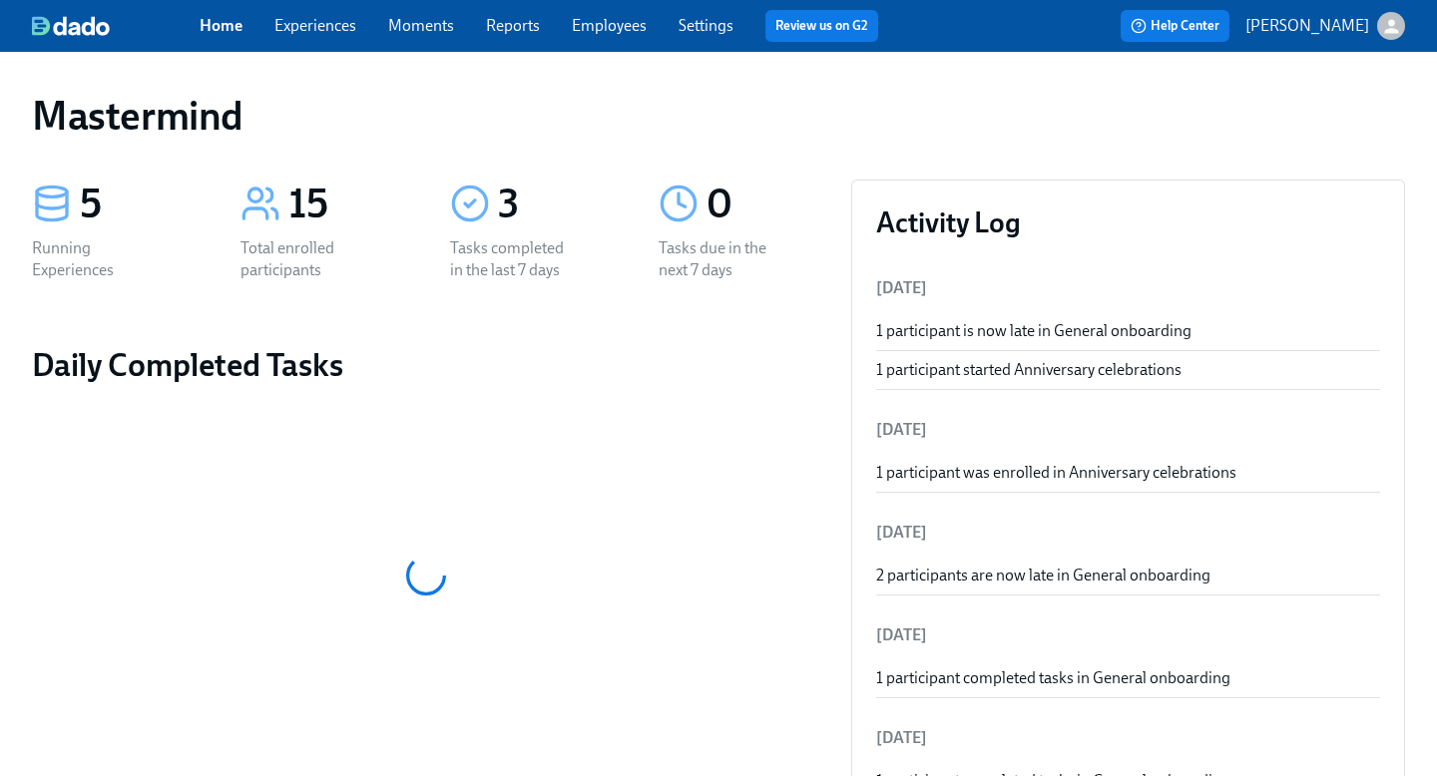
click at [309, 34] on link "Experiences" at bounding box center [315, 25] width 82 height 19
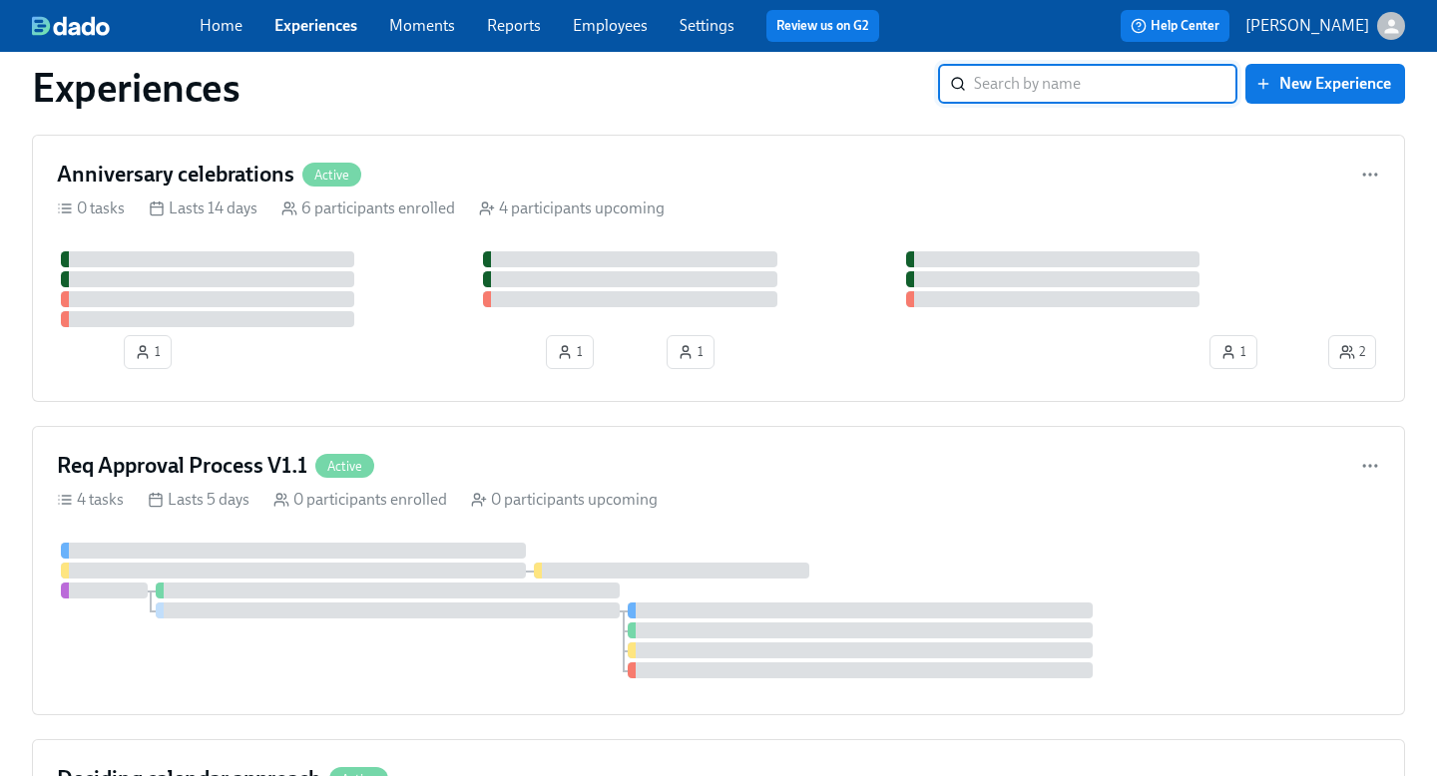
scroll to position [686, 0]
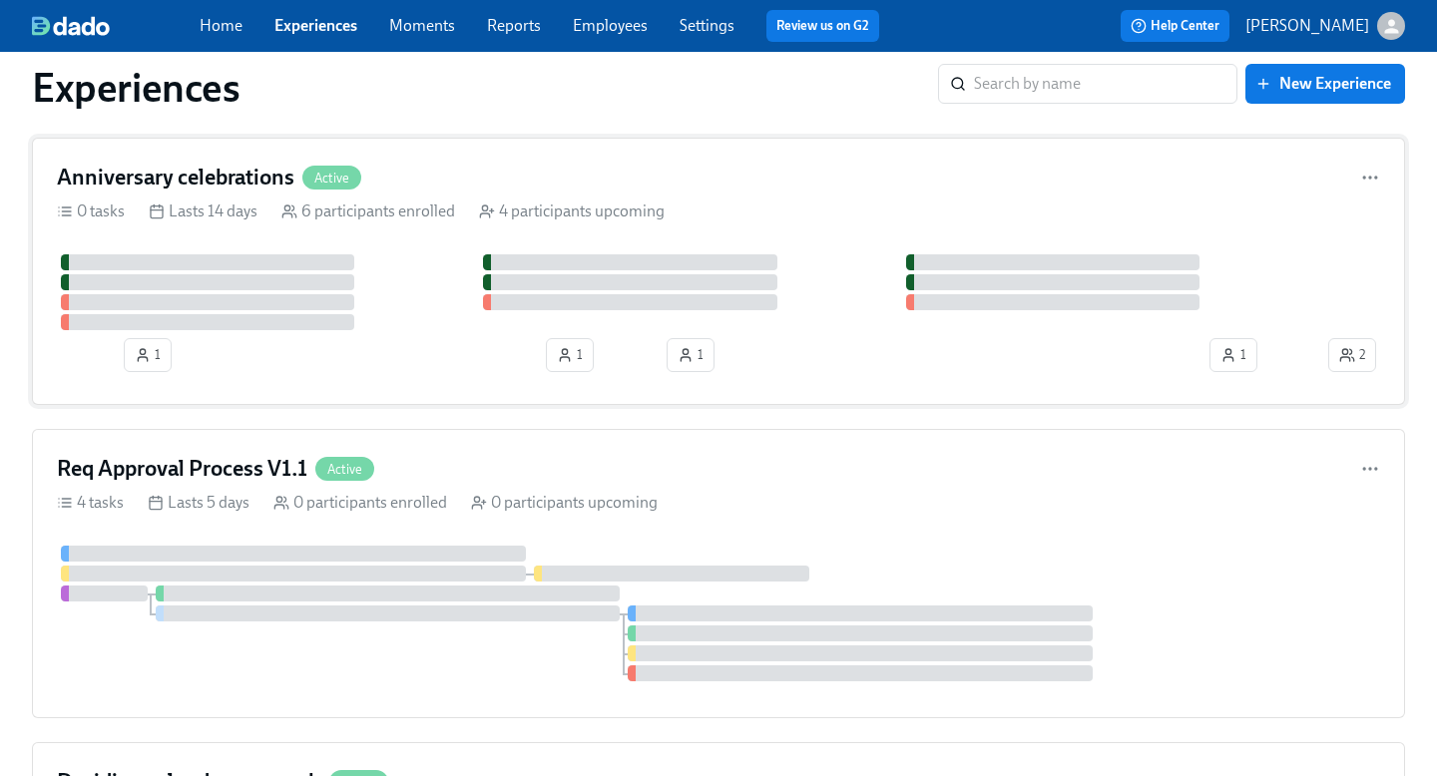
click at [854, 362] on div "1 1 1 1 2" at bounding box center [718, 317] width 1323 height 126
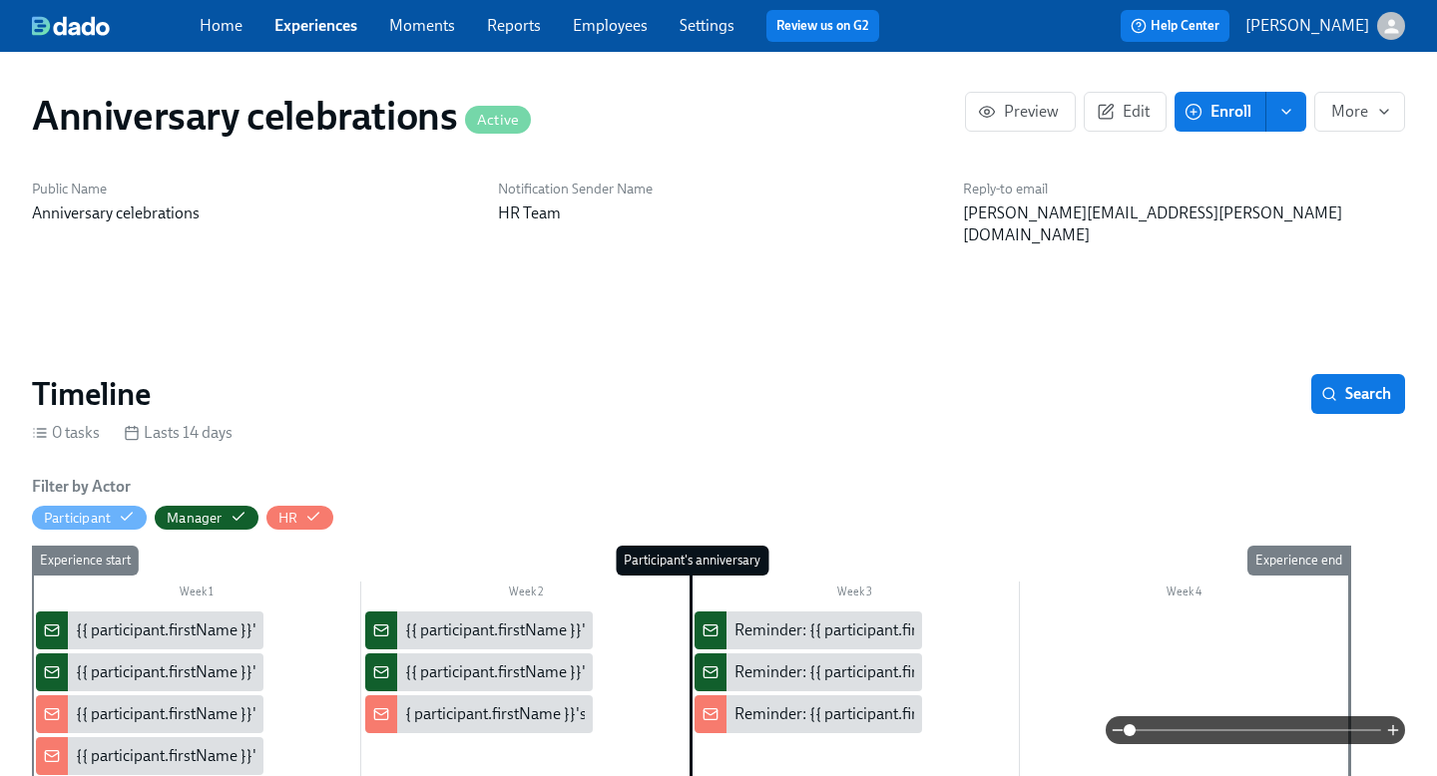
click at [316, 10] on div "Home Experiences Moments Reports Employees Settings Review us on G2" at bounding box center [547, 26] width 695 height 32
click at [317, 38] on div "Home Experiences Moments Reports Employees Settings Review us on G2" at bounding box center [547, 26] width 695 height 32
click at [324, 24] on link "Experiences" at bounding box center [315, 25] width 83 height 19
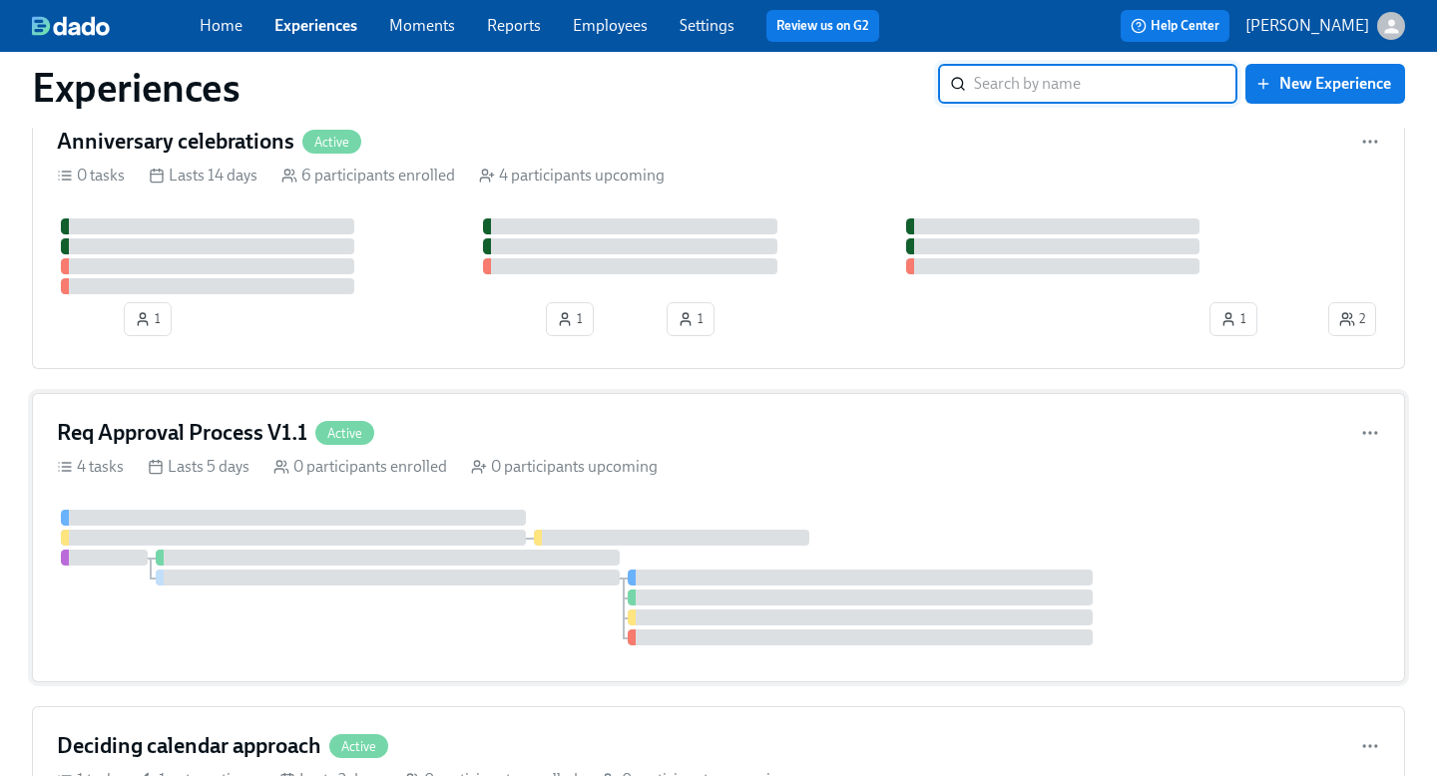
scroll to position [727, 0]
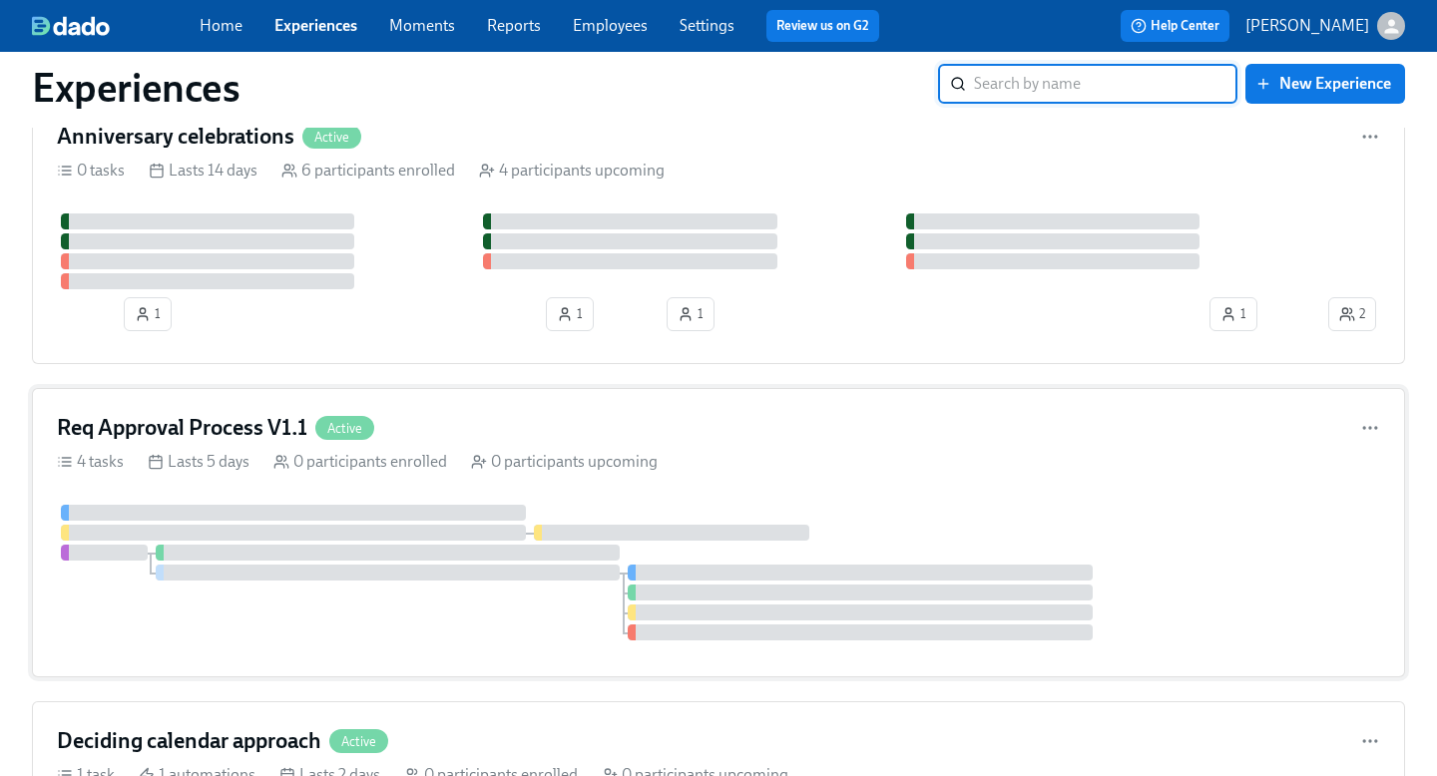
click at [650, 423] on div "Req Approval Process V1.1 Active" at bounding box center [718, 428] width 1323 height 30
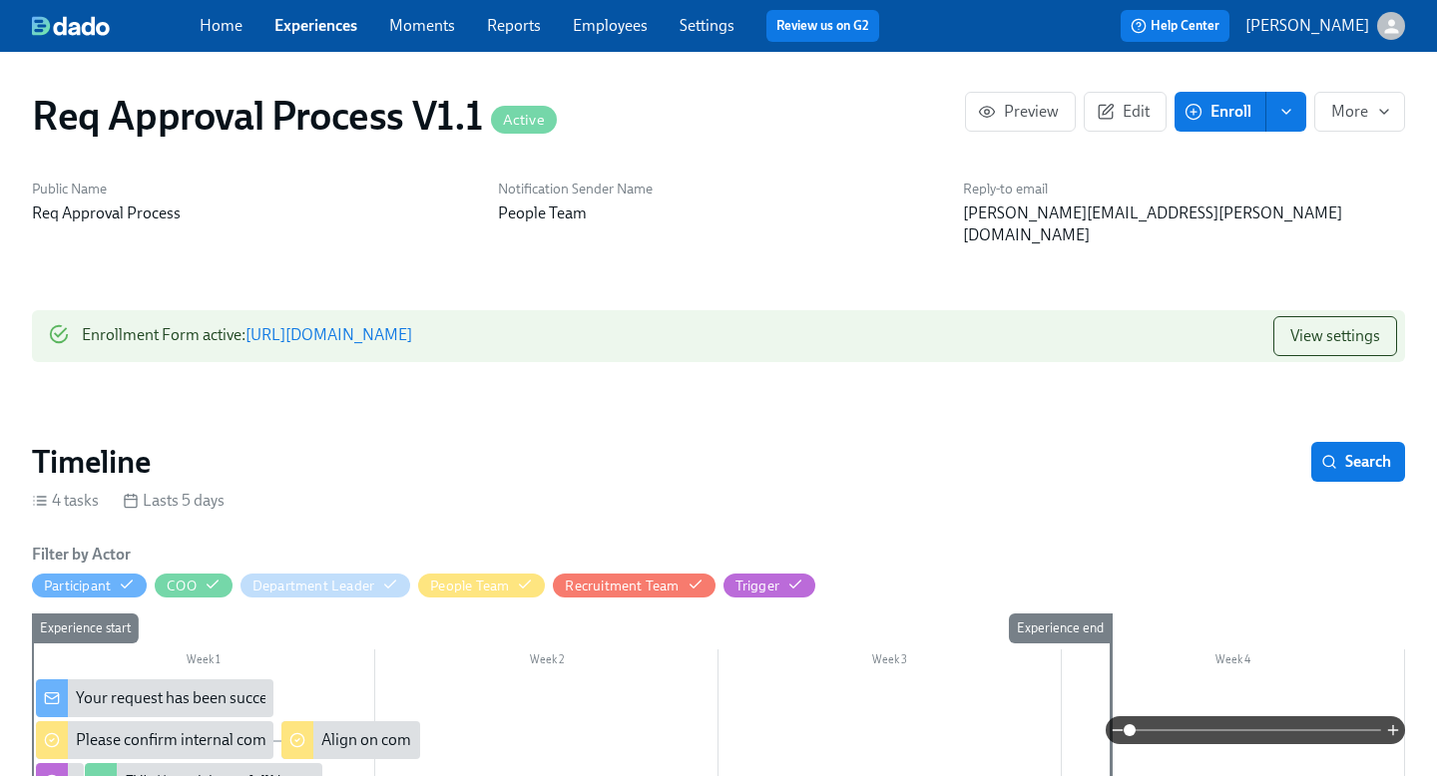
click at [695, 31] on link "Settings" at bounding box center [706, 25] width 55 height 19
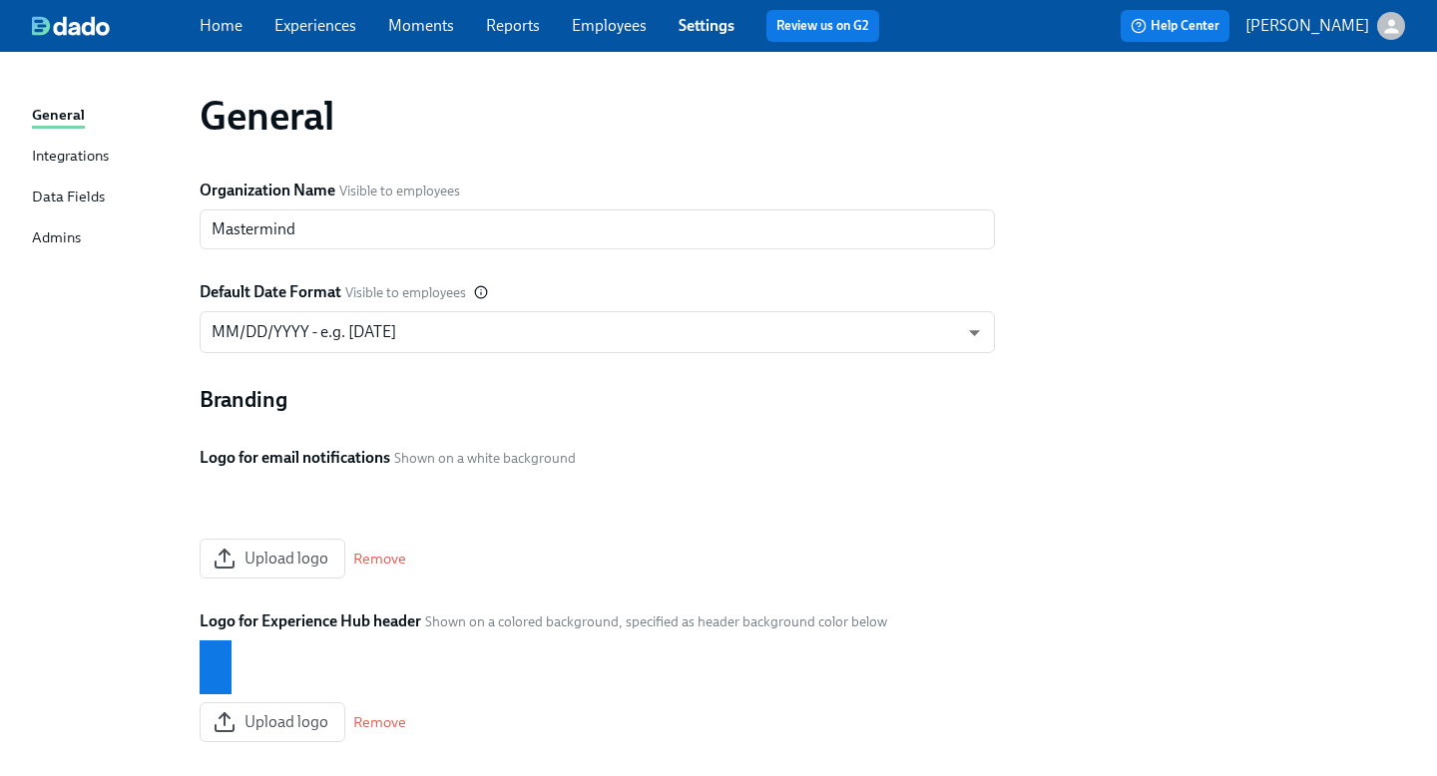
click at [628, 35] on span "Employees" at bounding box center [609, 26] width 75 height 22
click at [602, 23] on link "Employees" at bounding box center [609, 25] width 75 height 19
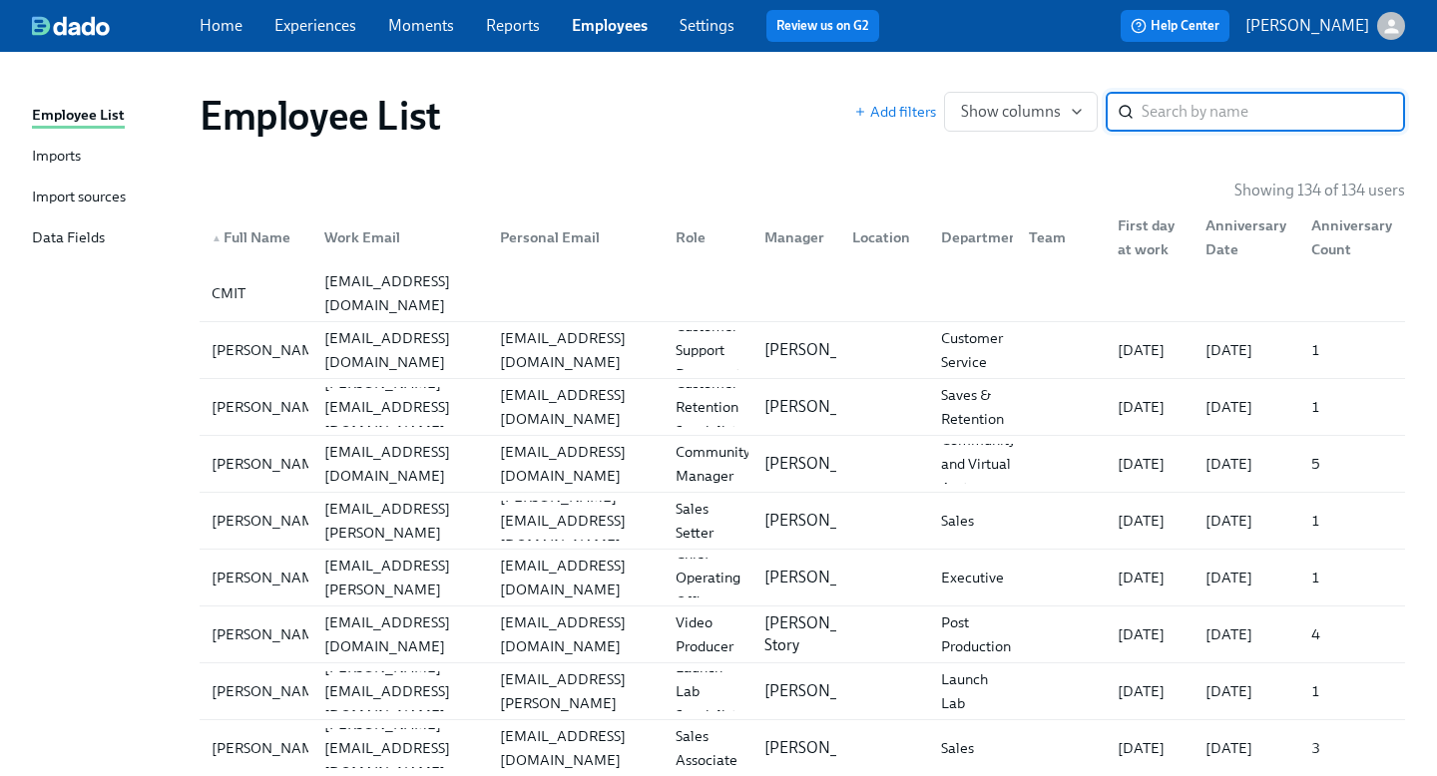
click at [51, 160] on div "Imports" at bounding box center [56, 157] width 49 height 25
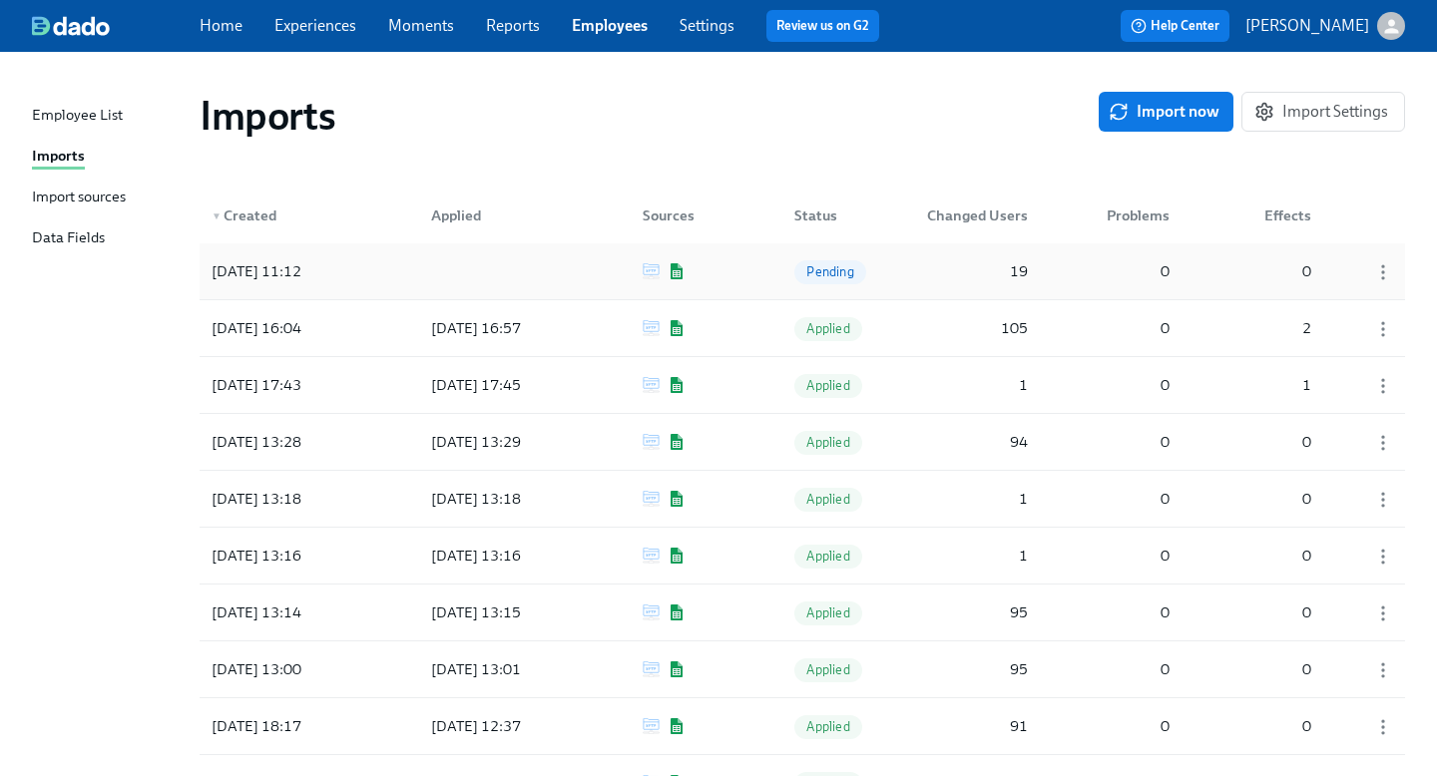
click at [962, 272] on div "19" at bounding box center [973, 271] width 125 height 40
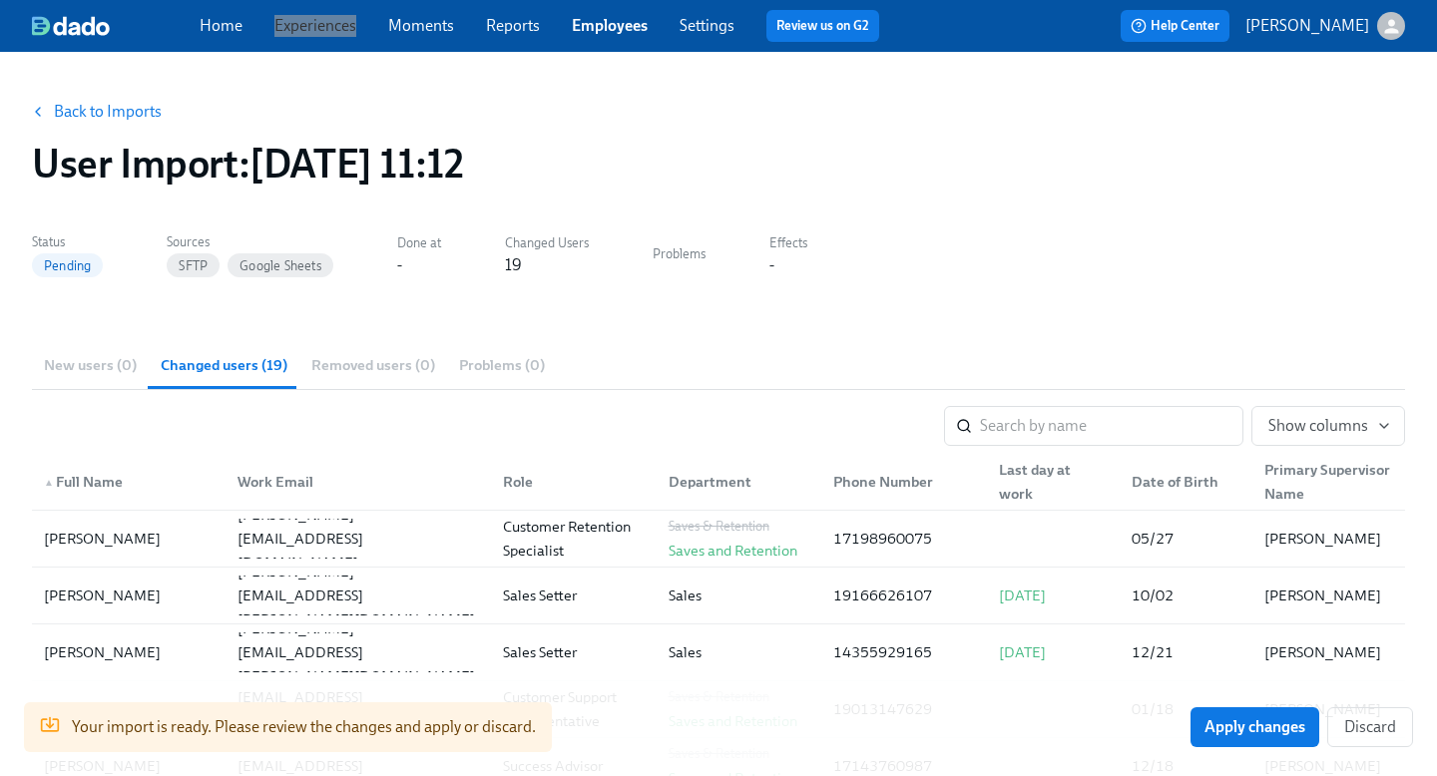
drag, startPoint x: 334, startPoint y: 32, endPoint x: 384, endPoint y: 16, distance: 52.4
click at [0, 0] on div "Home Experiences Moments Reports Employees Settings Review us on G2 Help Center…" at bounding box center [718, 26] width 1437 height 52
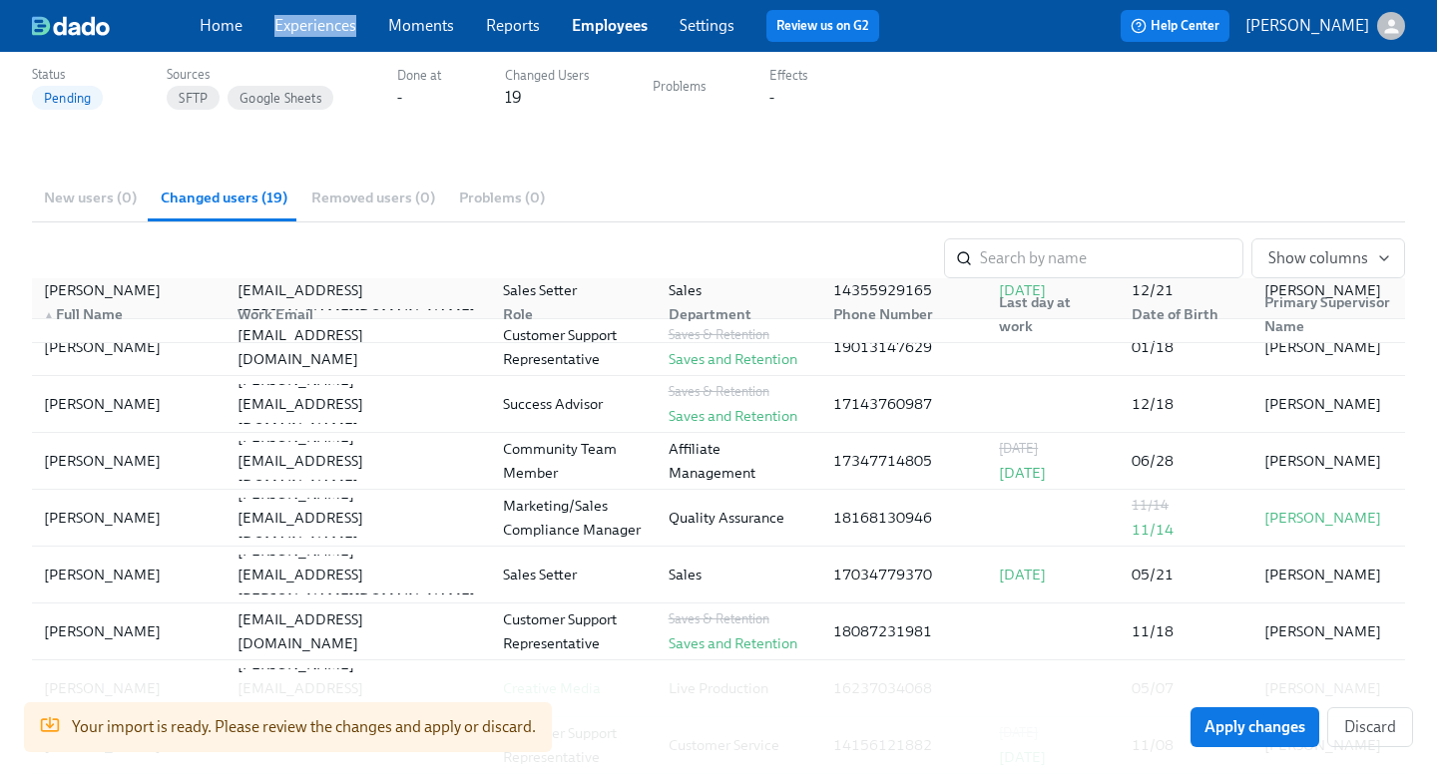
scroll to position [198, 0]
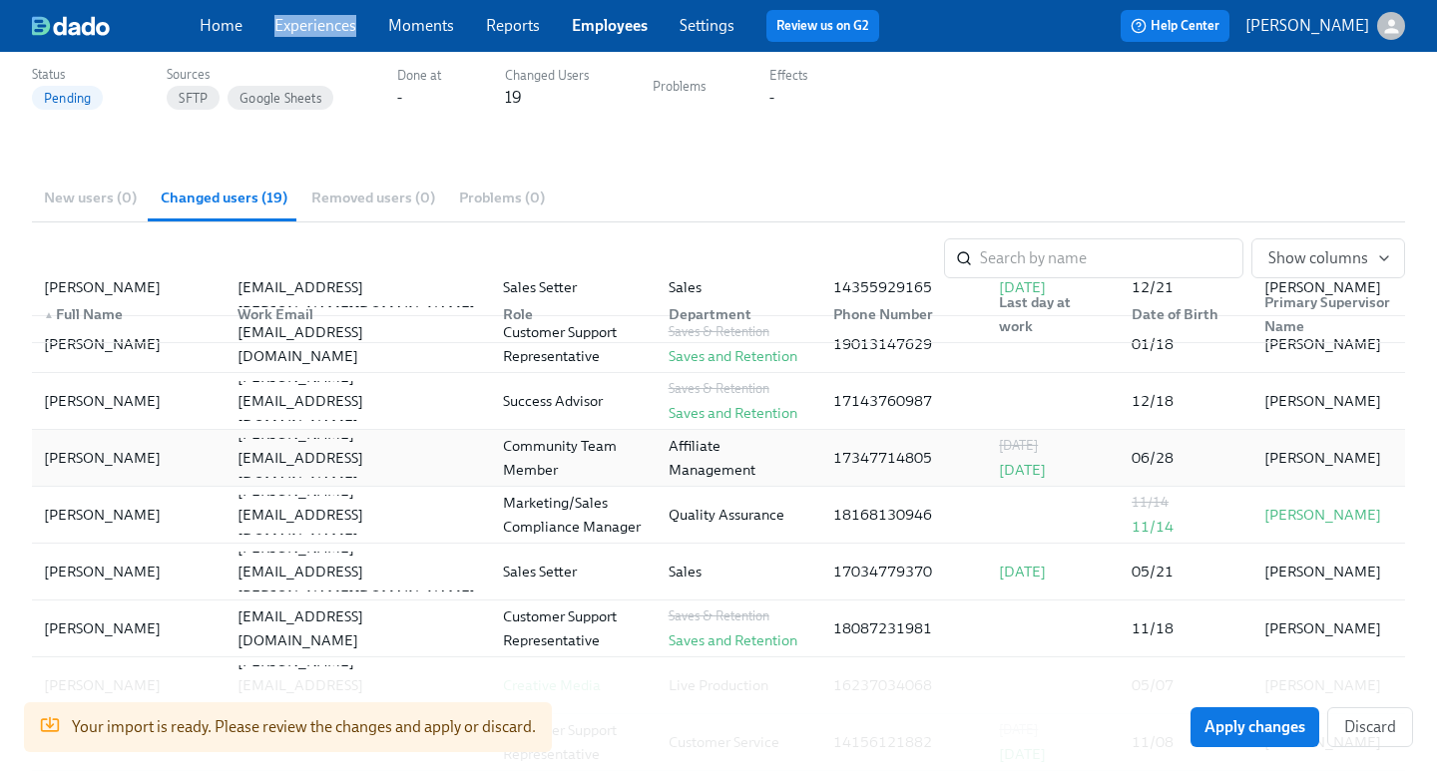
drag, startPoint x: 153, startPoint y: 457, endPoint x: 39, endPoint y: 457, distance: 113.7
click at [39, 457] on div "Dimitrios Drivas" at bounding box center [102, 458] width 133 height 24
copy div "Dimitrios Drivas"
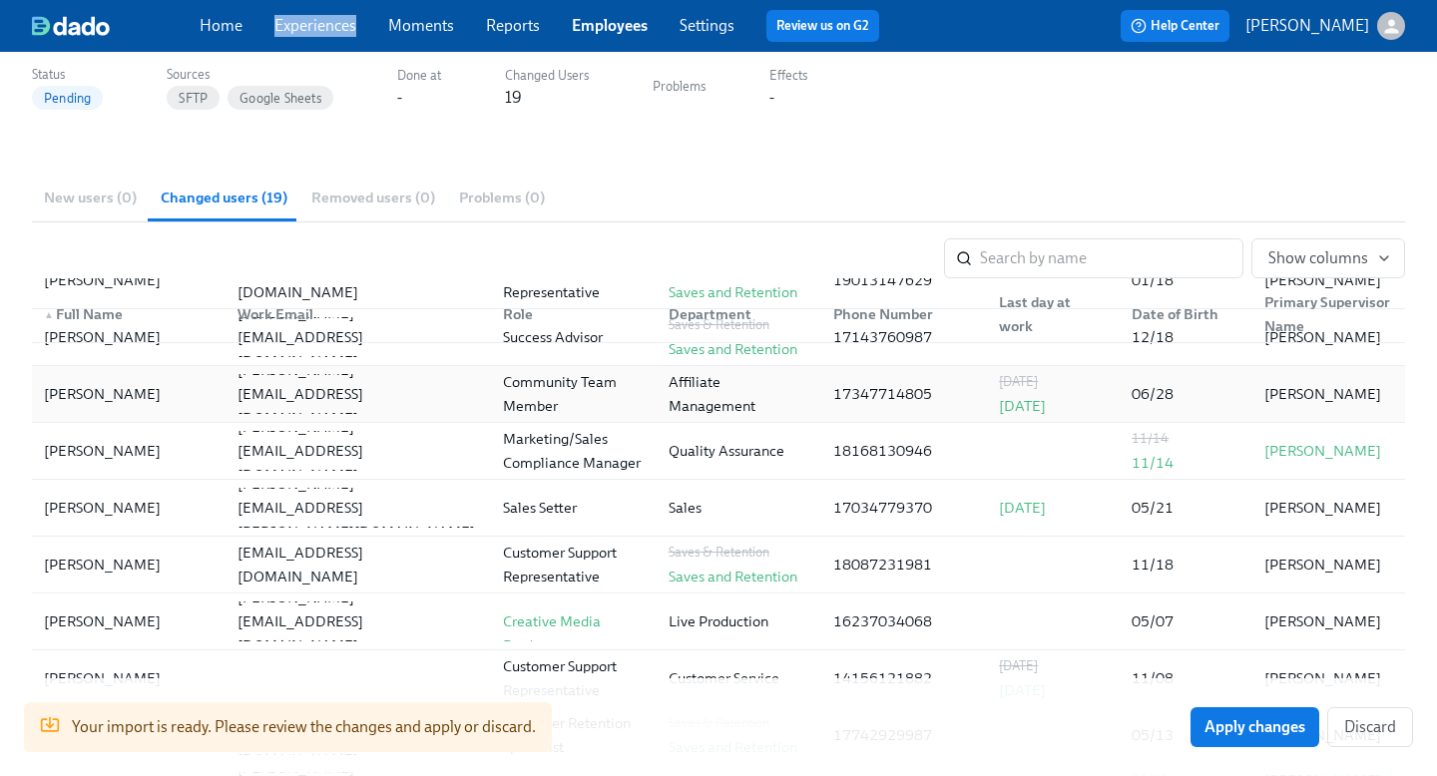
scroll to position [292, 0]
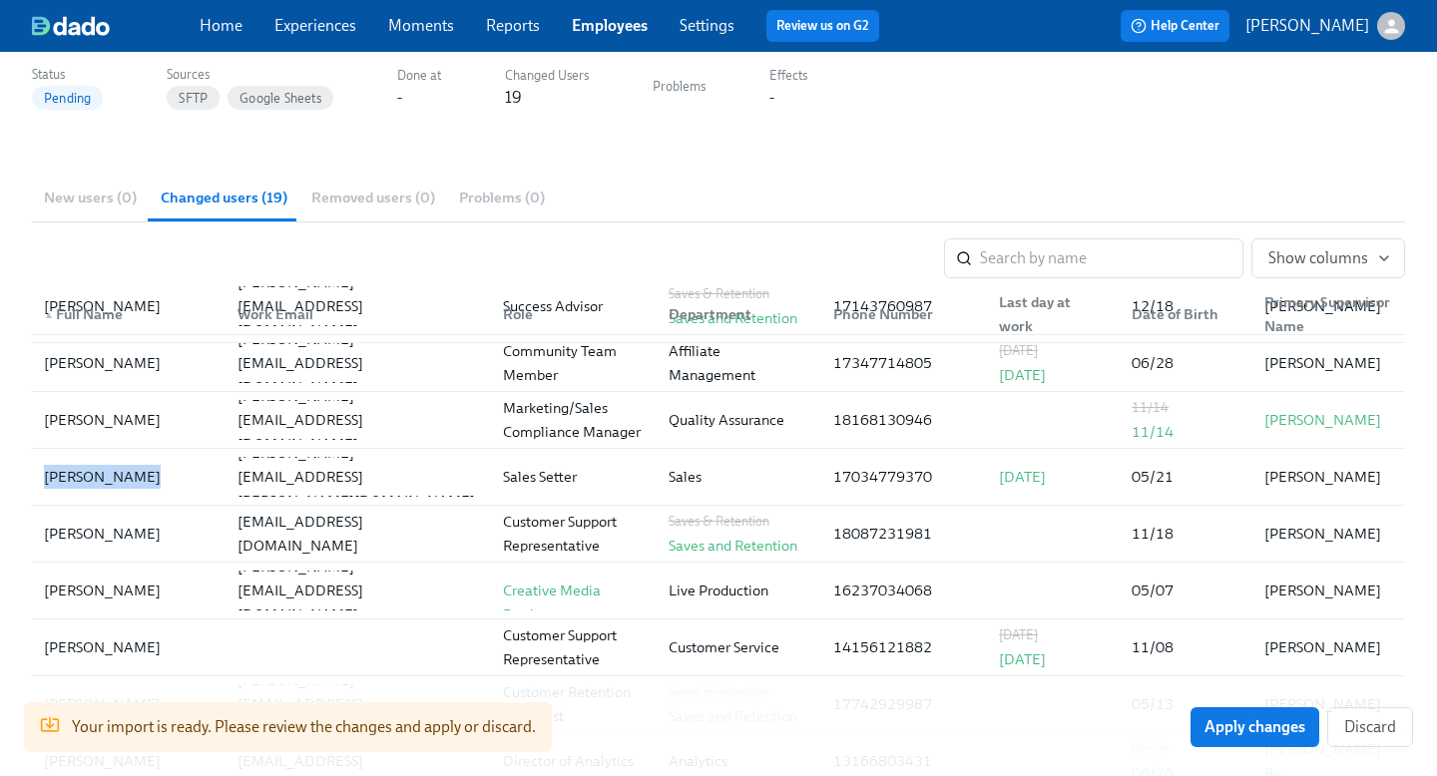
drag, startPoint x: 142, startPoint y: 475, endPoint x: 12, endPoint y: 474, distance: 129.7
click at [12, 474] on div "Back to Imports User Import : 2025/09/17 11:12 Status Pending Sources SFTP Goog…" at bounding box center [718, 632] width 1437 height 1496
copy div "Jaclyn Hamric"
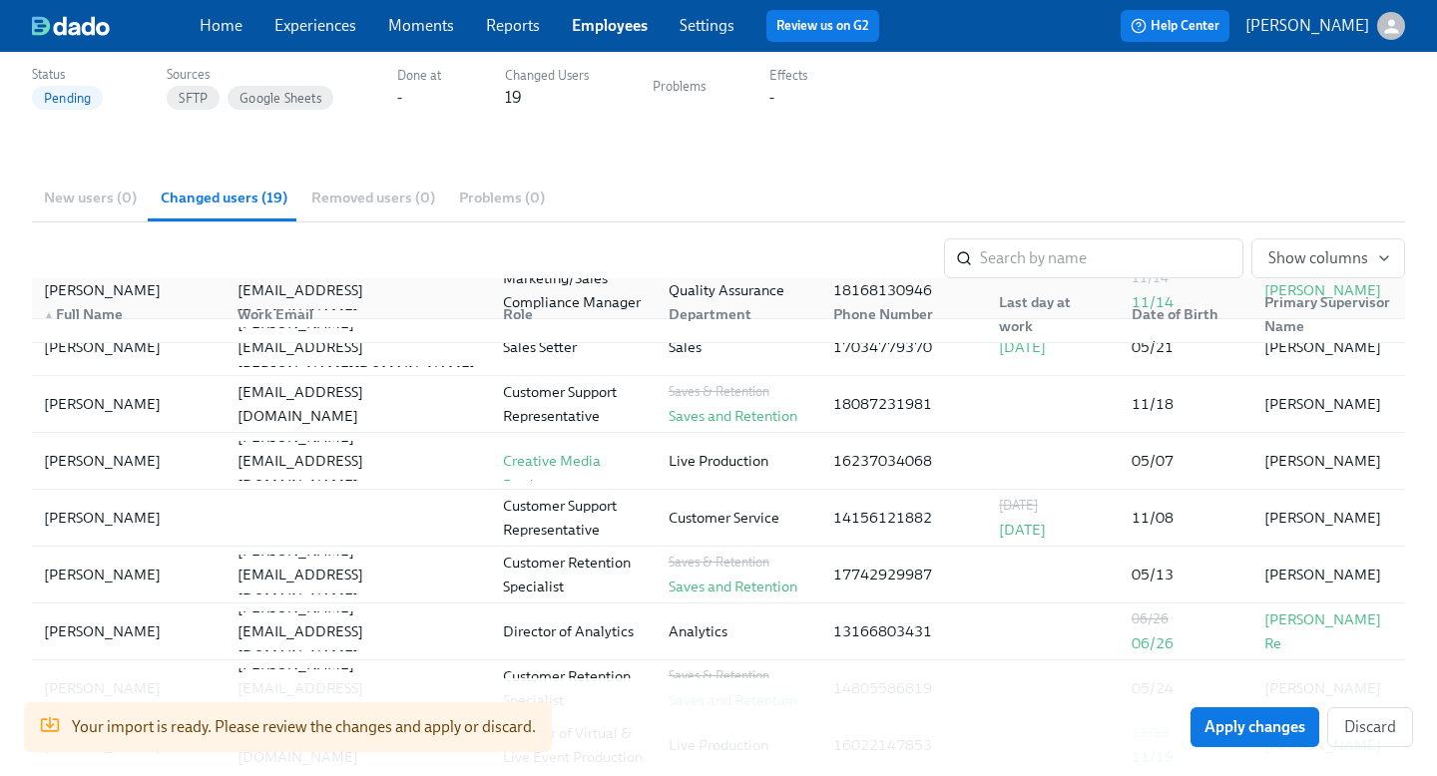
scroll to position [431, 0]
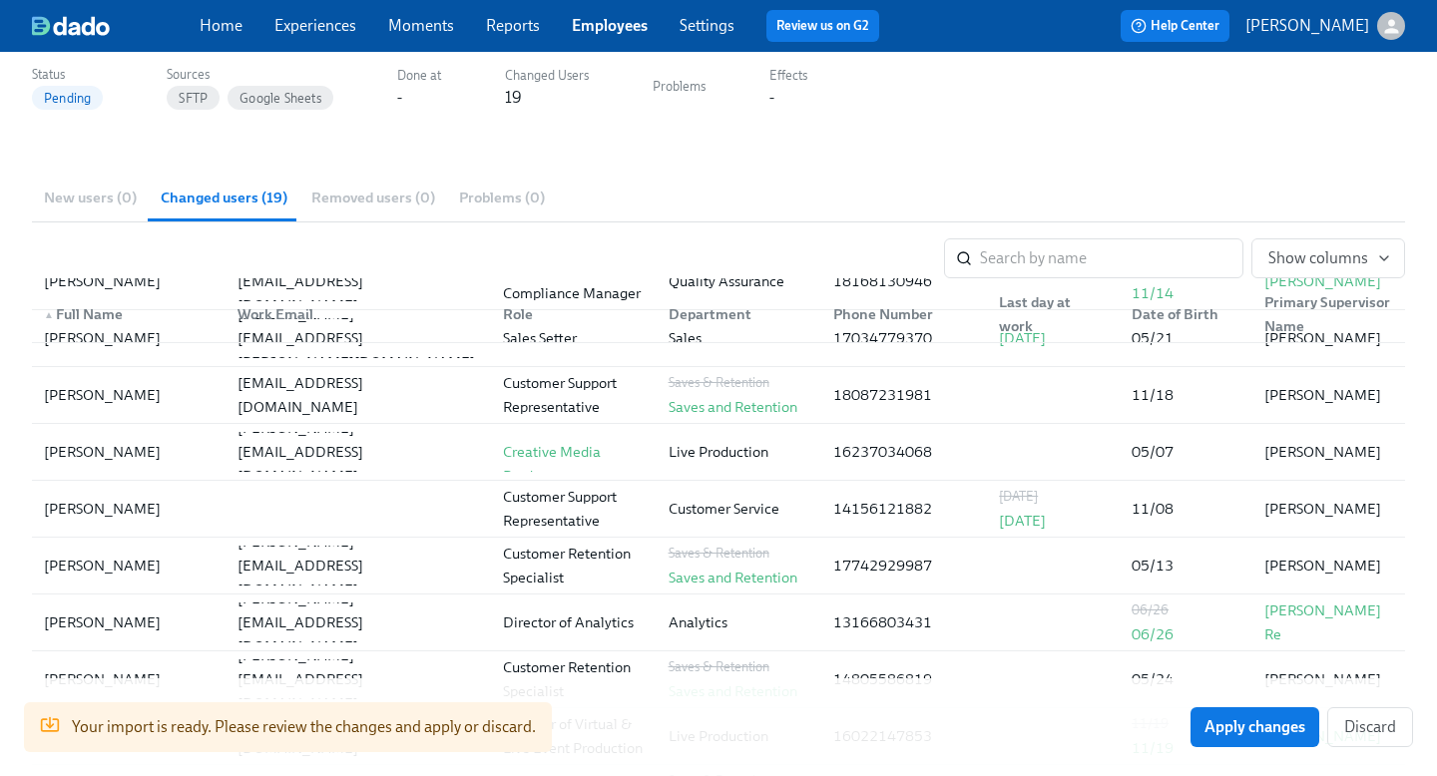
drag, startPoint x: 178, startPoint y: 514, endPoint x: 19, endPoint y: 509, distance: 158.7
click at [19, 509] on div "Back to Imports User Import : 2025/09/17 11:12 Status Pending Sources SFTP Goog…" at bounding box center [718, 632] width 1437 height 1496
copy div "Connie Kellermann"
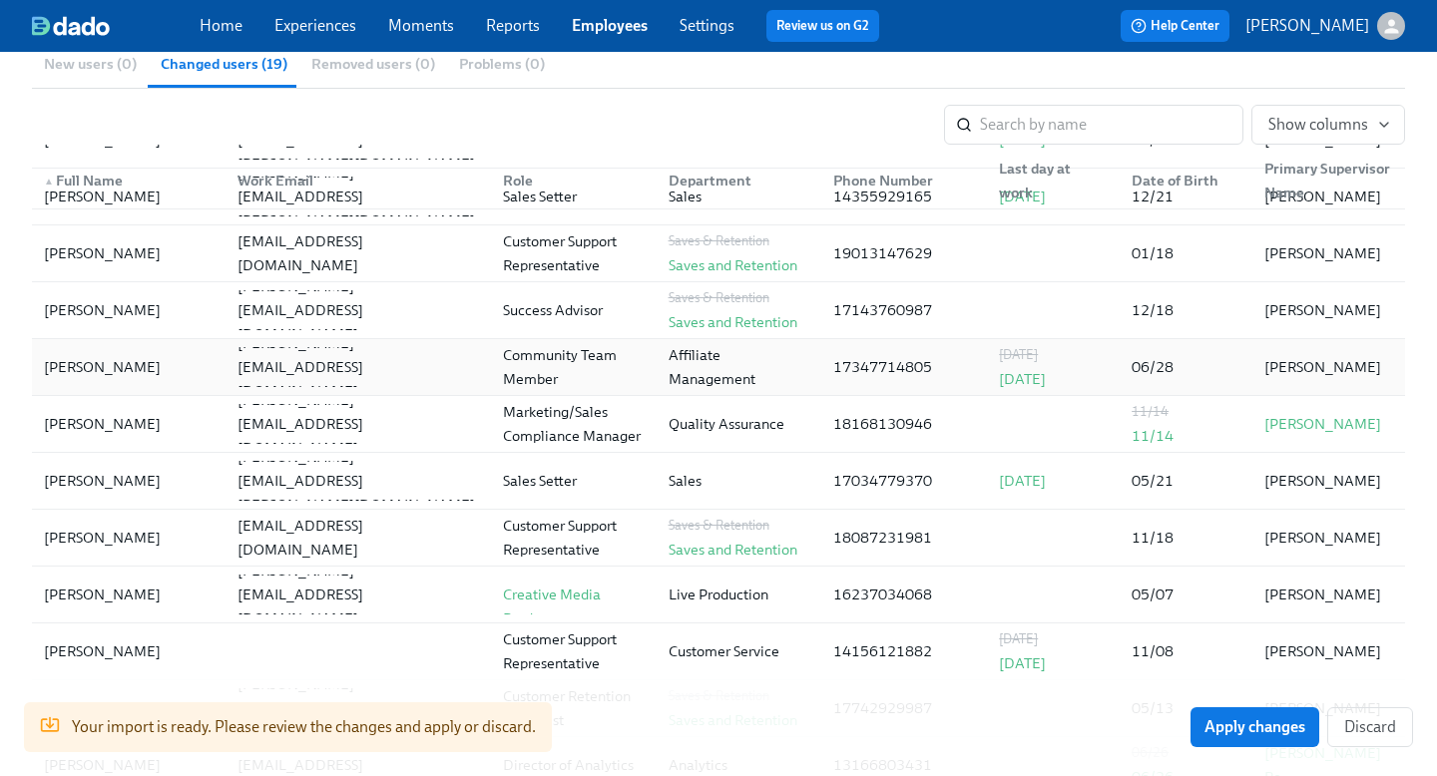
scroll to position [168, 0]
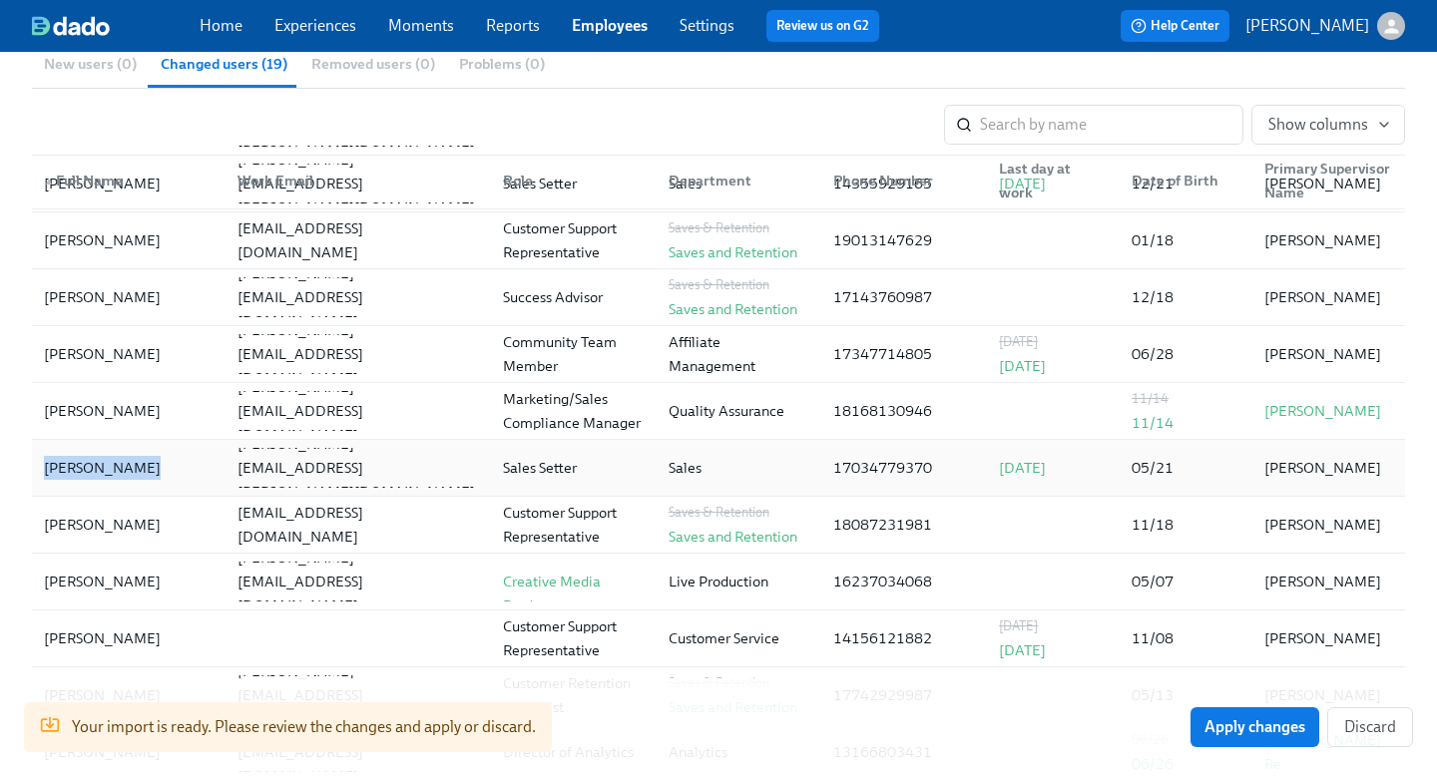
drag, startPoint x: 147, startPoint y: 459, endPoint x: 44, endPoint y: 465, distance: 102.9
click at [44, 465] on div "Jaclyn Hamric" at bounding box center [129, 468] width 186 height 40
click at [0, 477] on div "Back to Imports User Import : 2025/09/17 11:12 Status Pending Sources SFTP Goog…" at bounding box center [718, 499] width 1437 height 1496
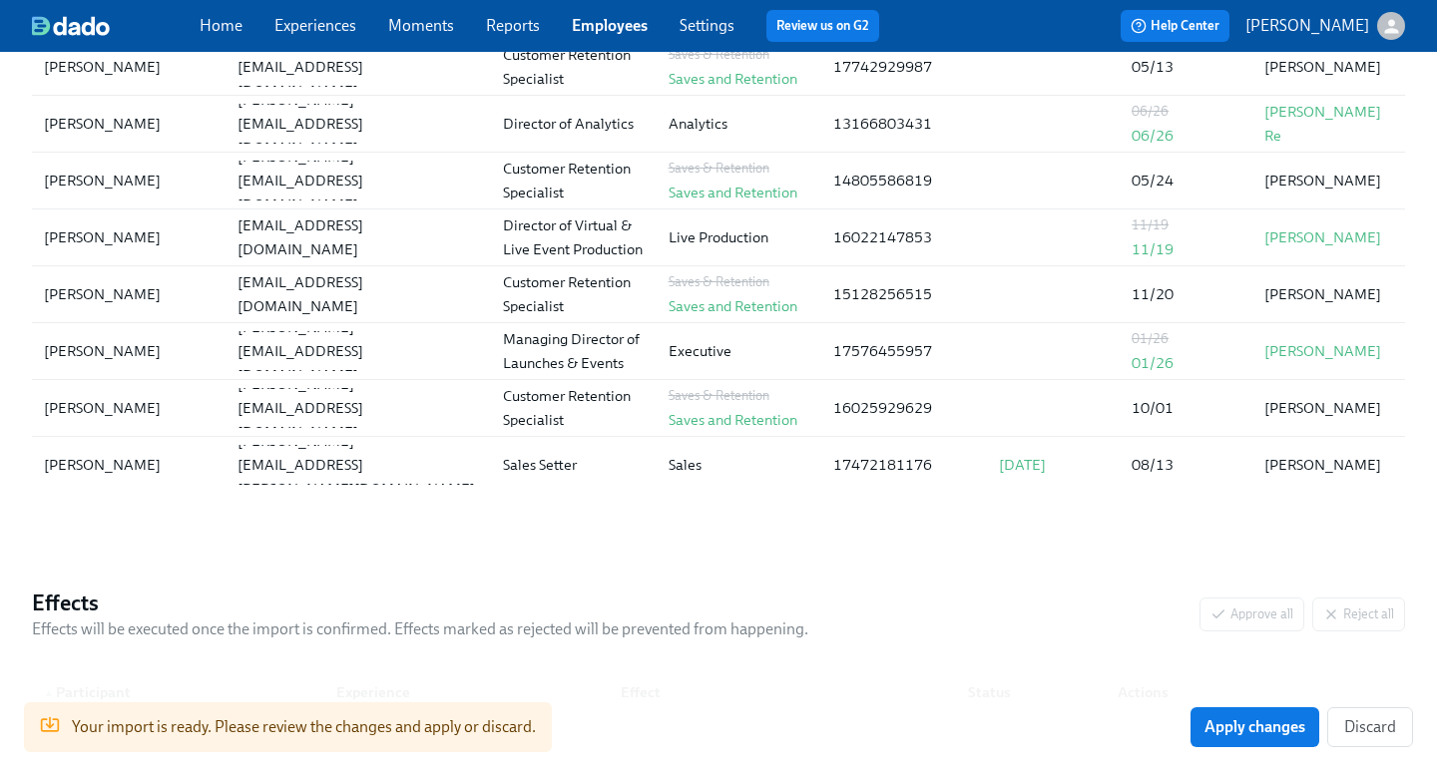
scroll to position [654, 0]
drag, startPoint x: 178, startPoint y: 462, endPoint x: 0, endPoint y: 463, distance: 177.6
click at [0, 463] on div "Back to Imports User Import : 2025/09/17 11:12 Status Pending Sources SFTP Goog…" at bounding box center [718, 146] width 1437 height 1496
copy div "Charles Stephenson"
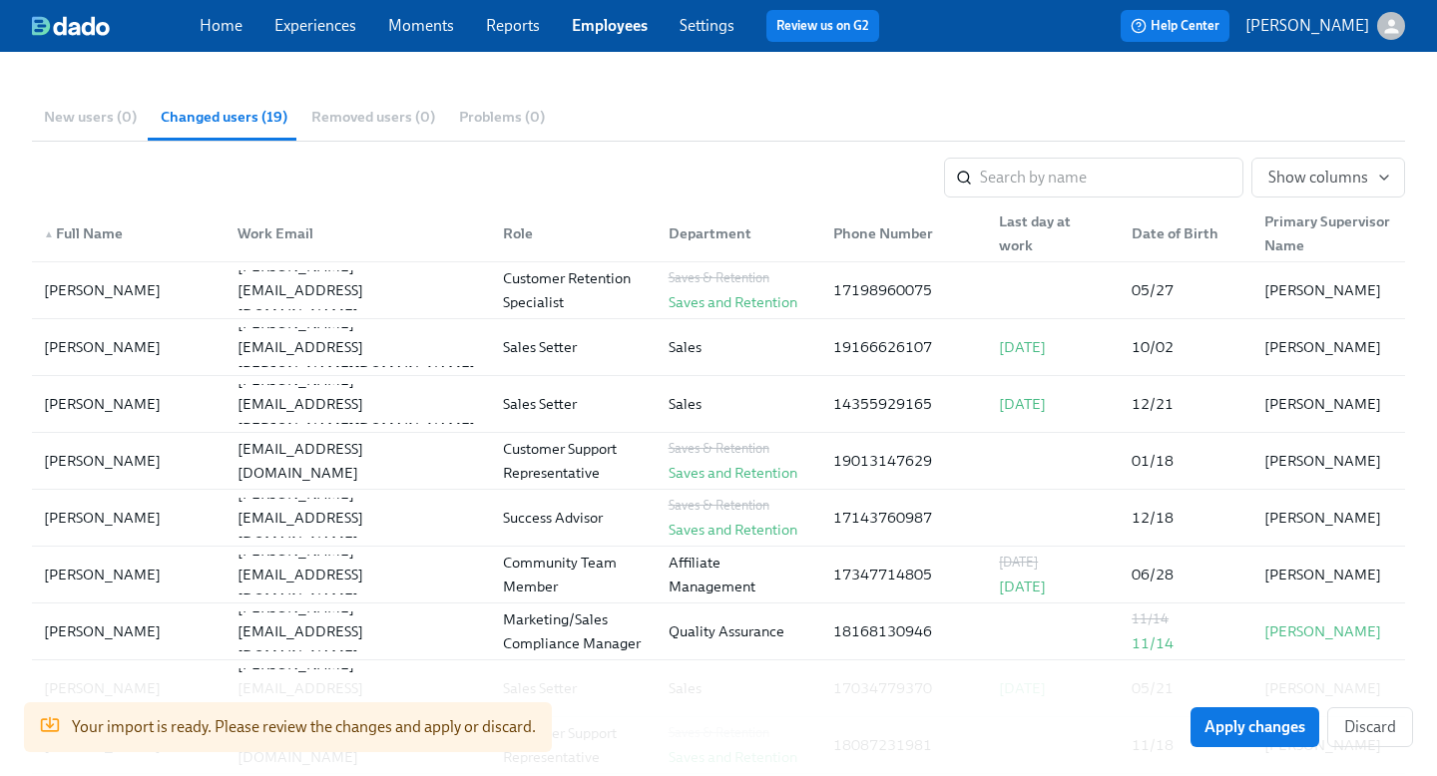
scroll to position [0, 0]
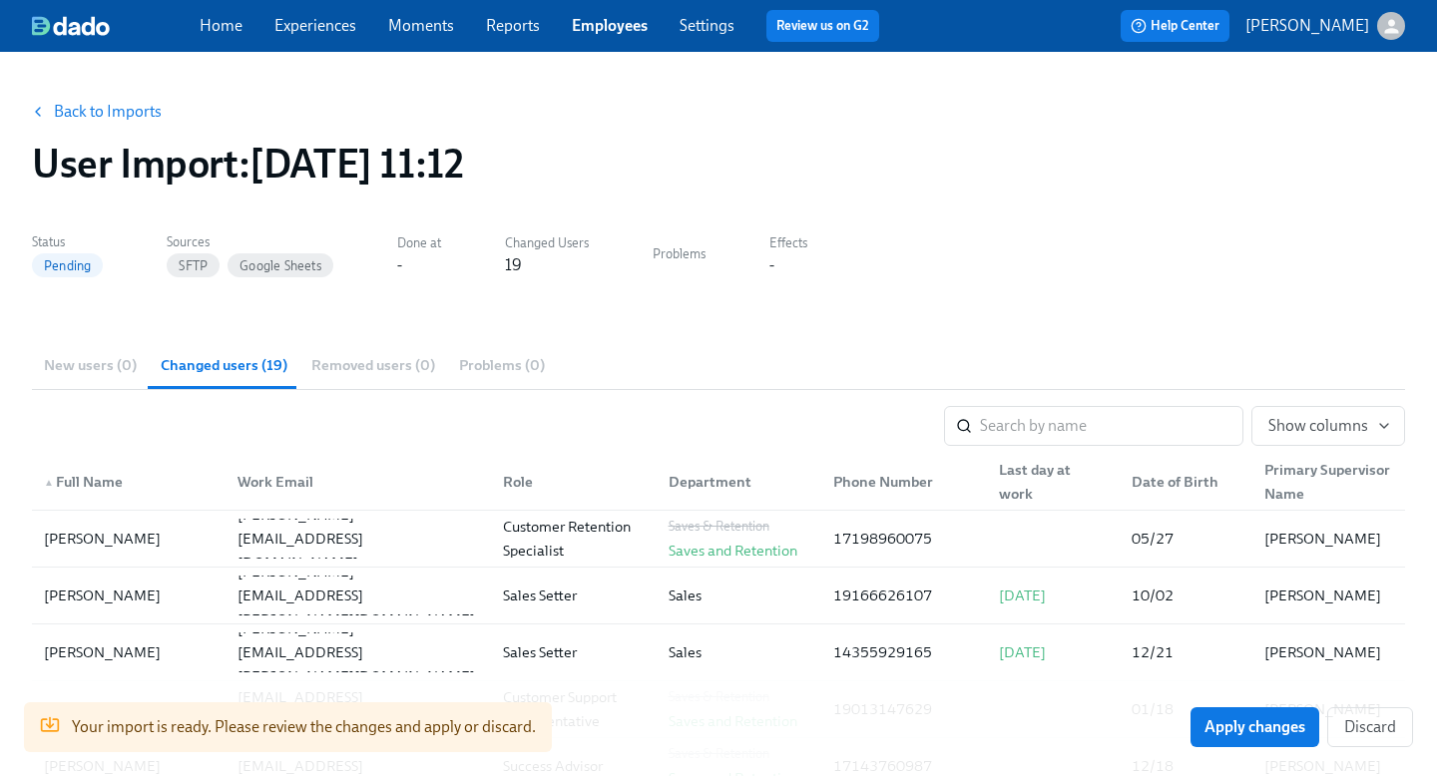
click at [616, 20] on link "Employees" at bounding box center [610, 25] width 76 height 19
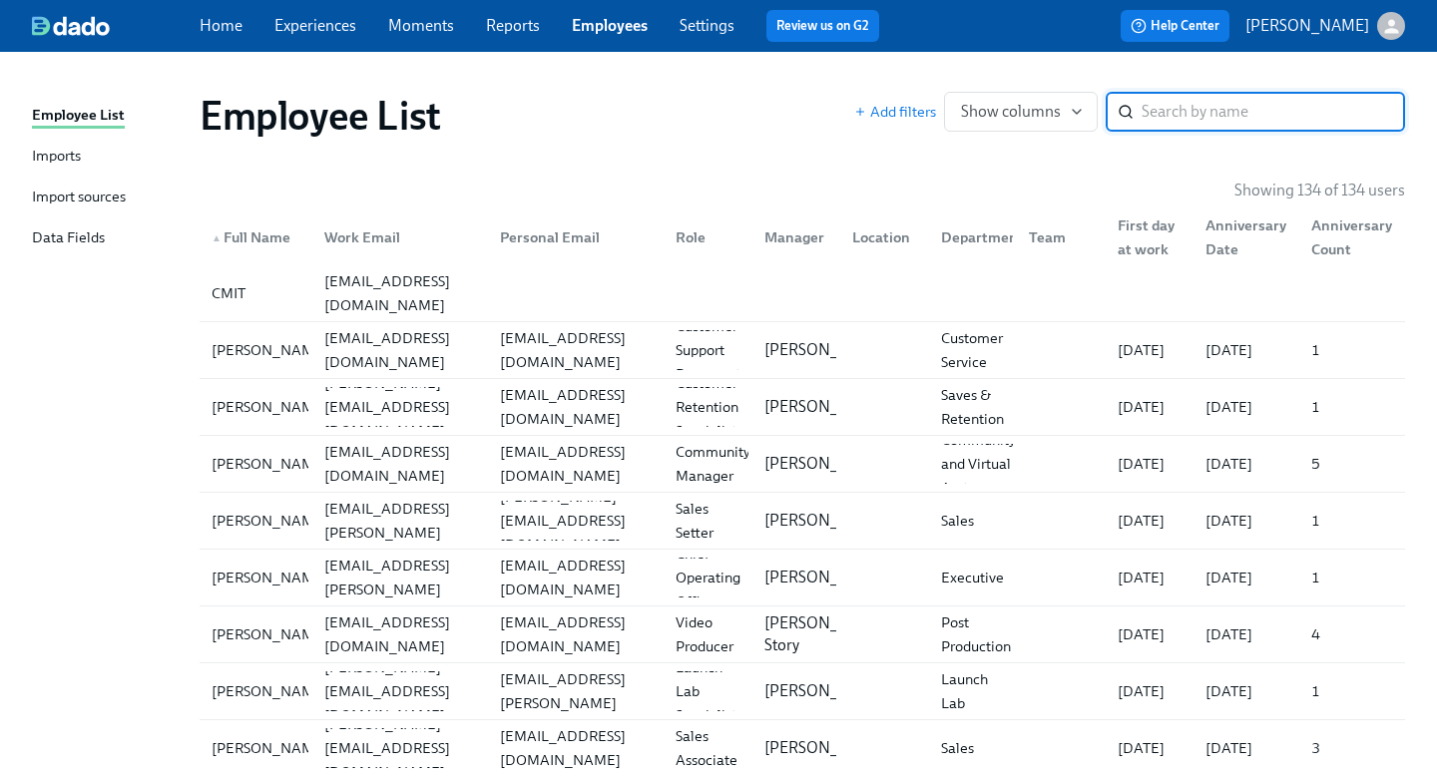
click at [715, 21] on link "Settings" at bounding box center [706, 25] width 55 height 19
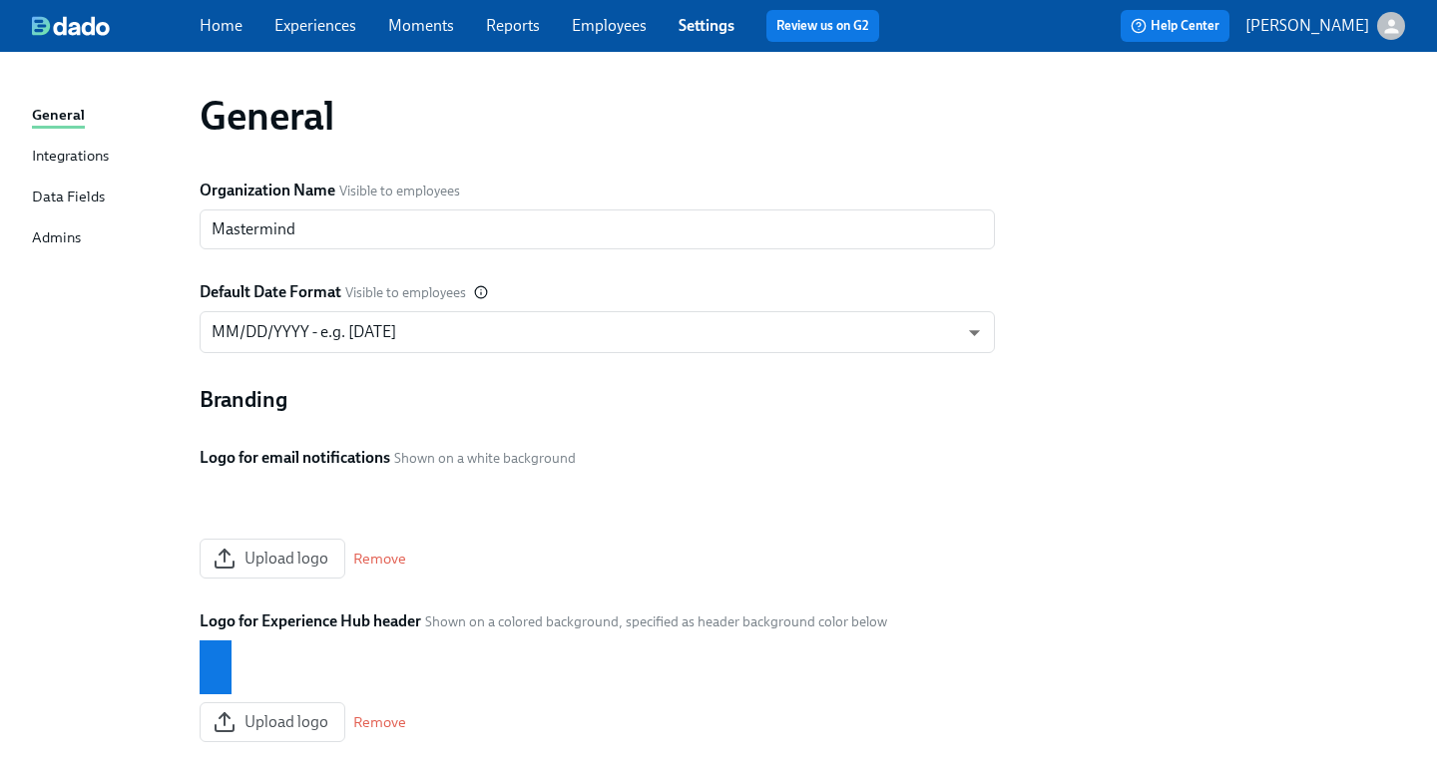
click at [320, 27] on link "Experiences" at bounding box center [315, 25] width 82 height 19
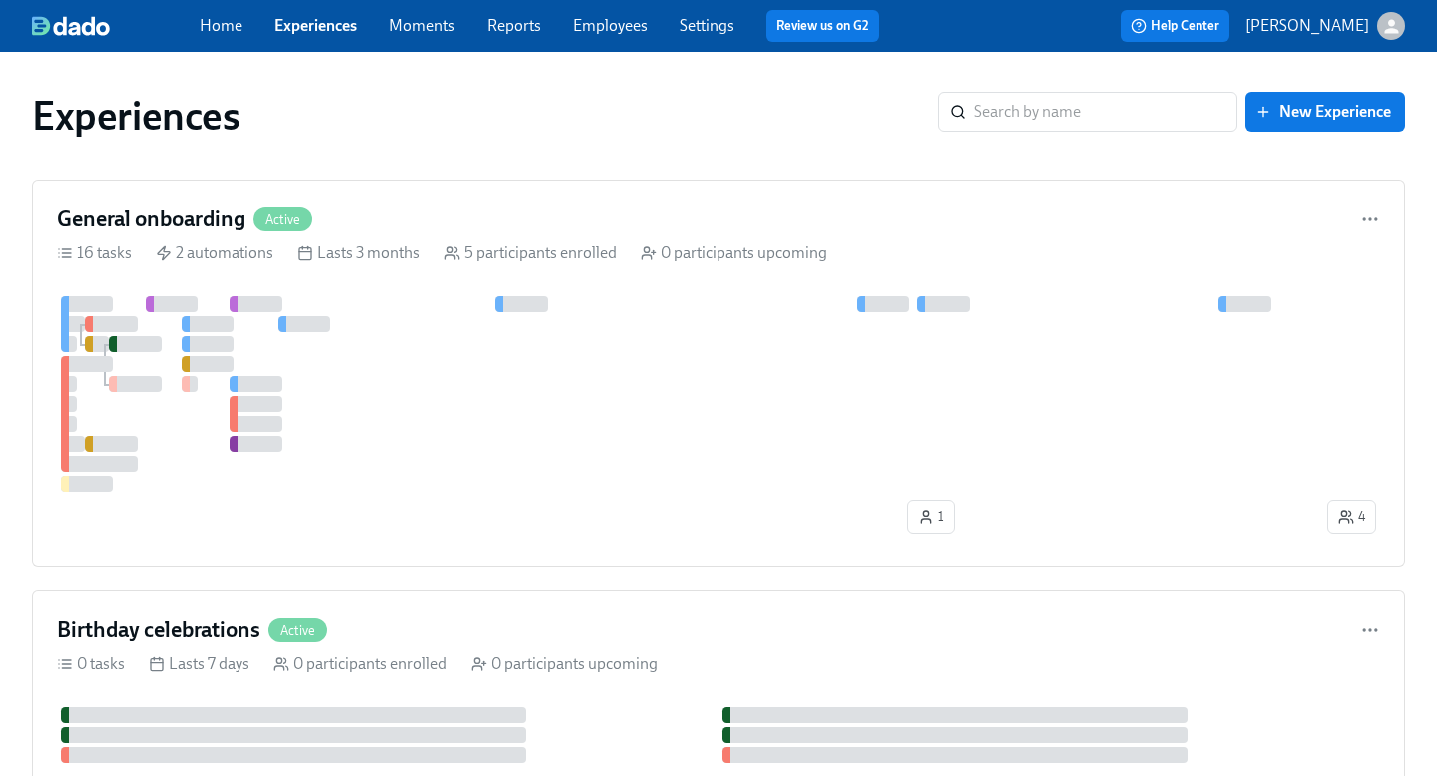
click at [596, 27] on link "Employees" at bounding box center [610, 25] width 75 height 19
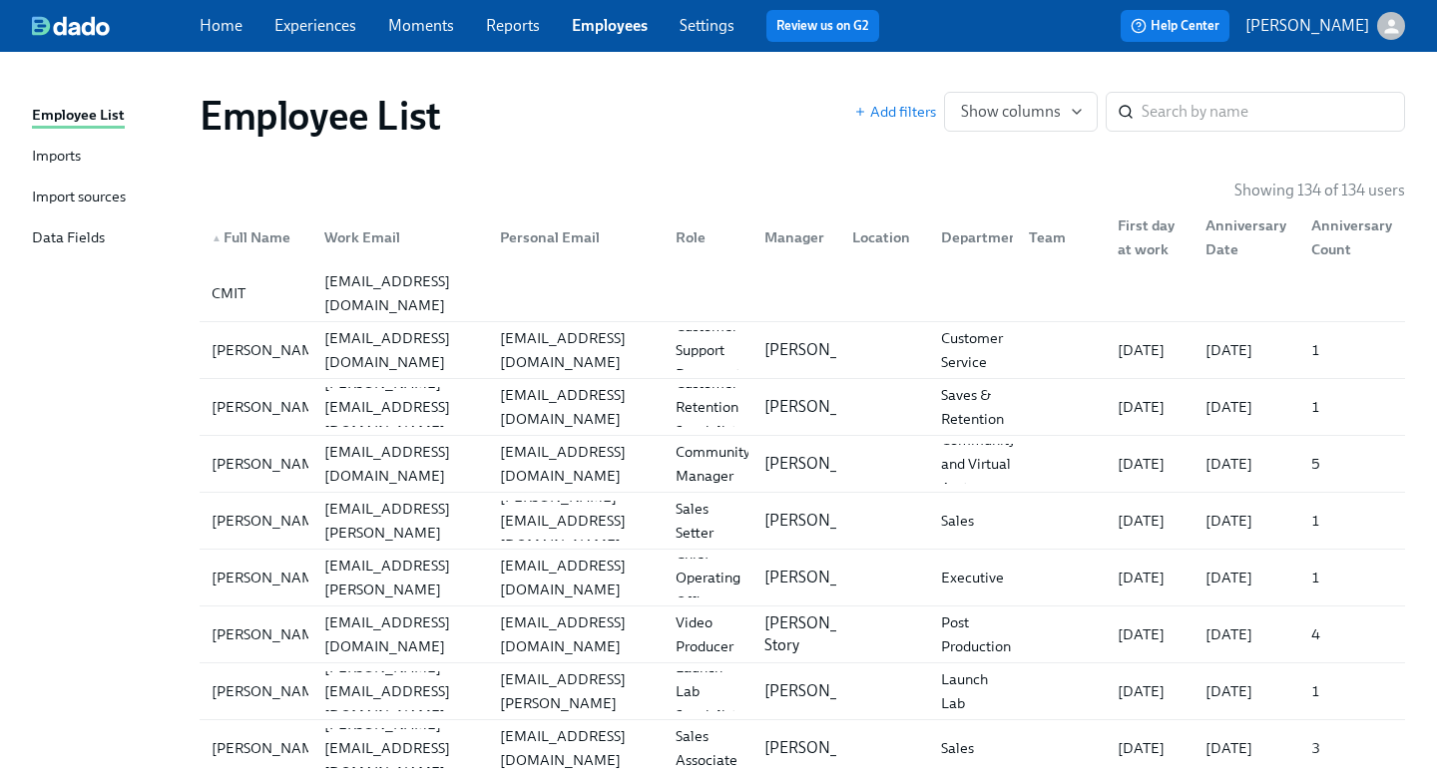
click at [71, 204] on div "Import sources" at bounding box center [79, 198] width 94 height 25
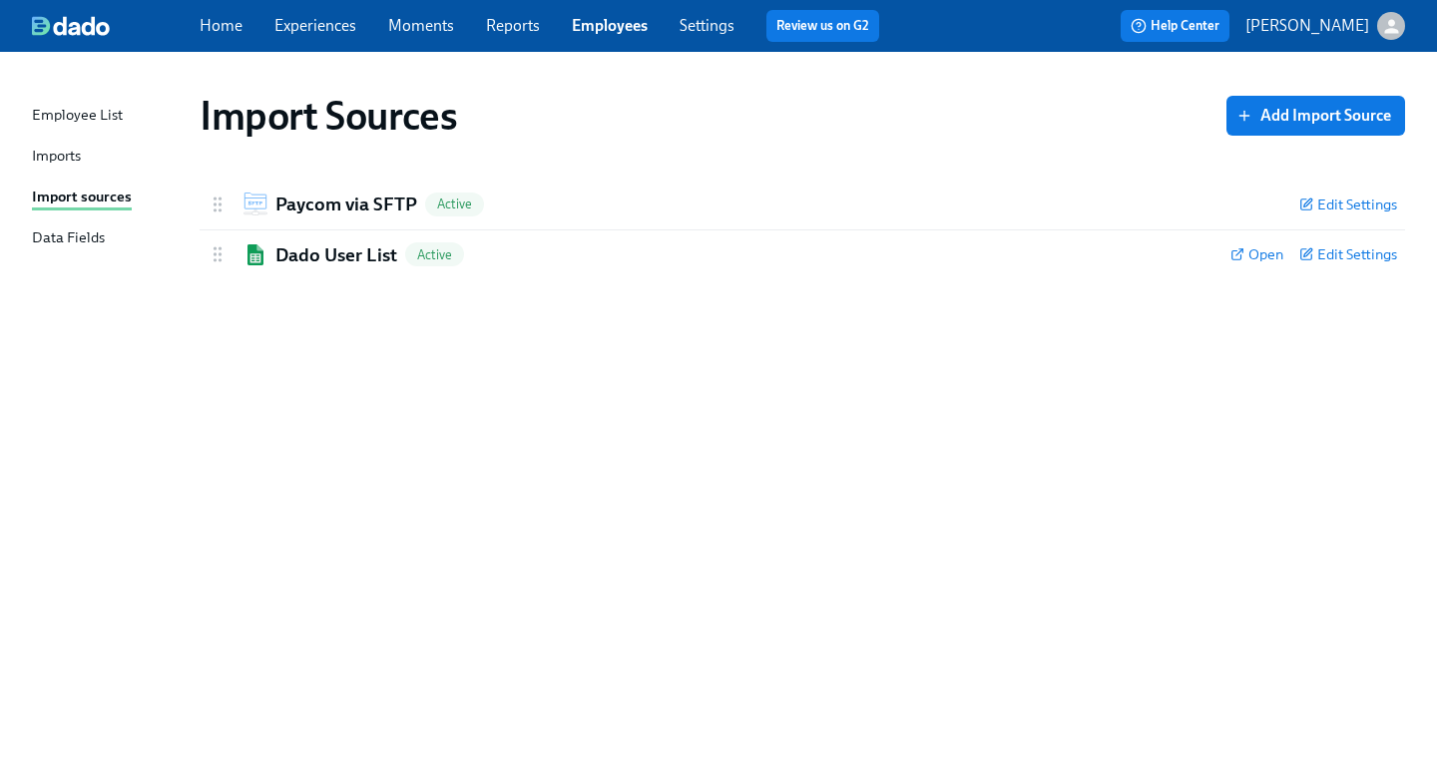
click at [49, 146] on div "Imports" at bounding box center [56, 157] width 49 height 25
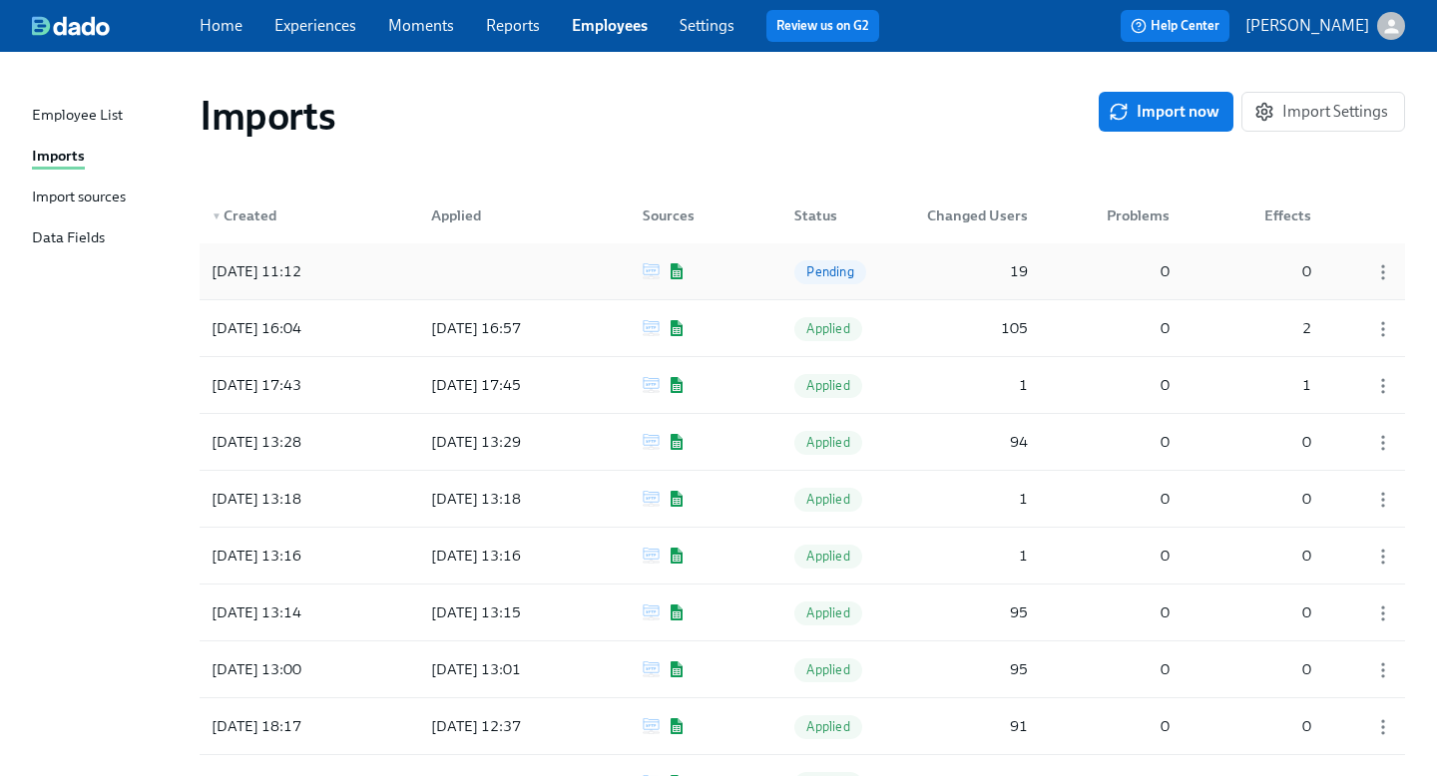
click at [970, 267] on div "19" at bounding box center [973, 271] width 125 height 40
click at [978, 271] on div "19" at bounding box center [973, 271] width 125 height 40
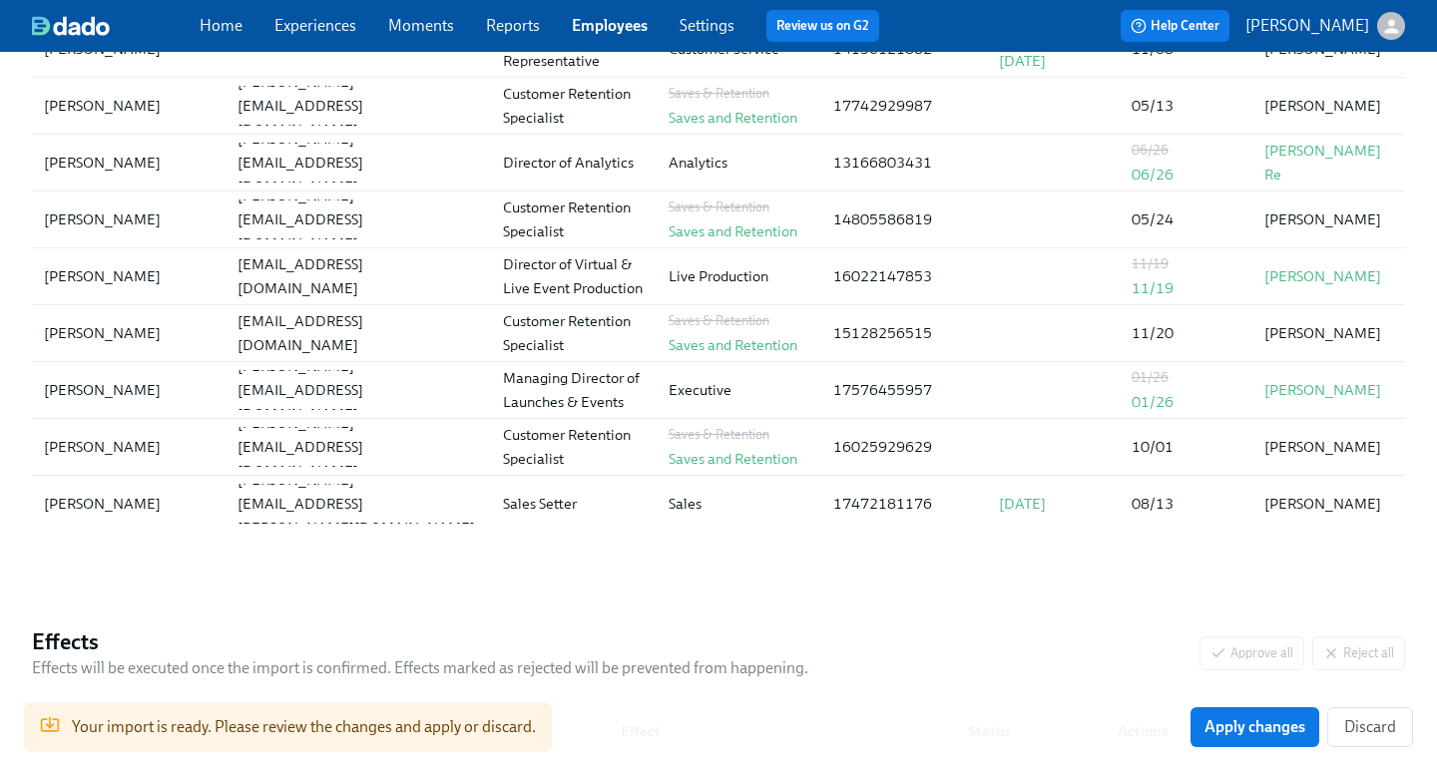
scroll to position [625, 0]
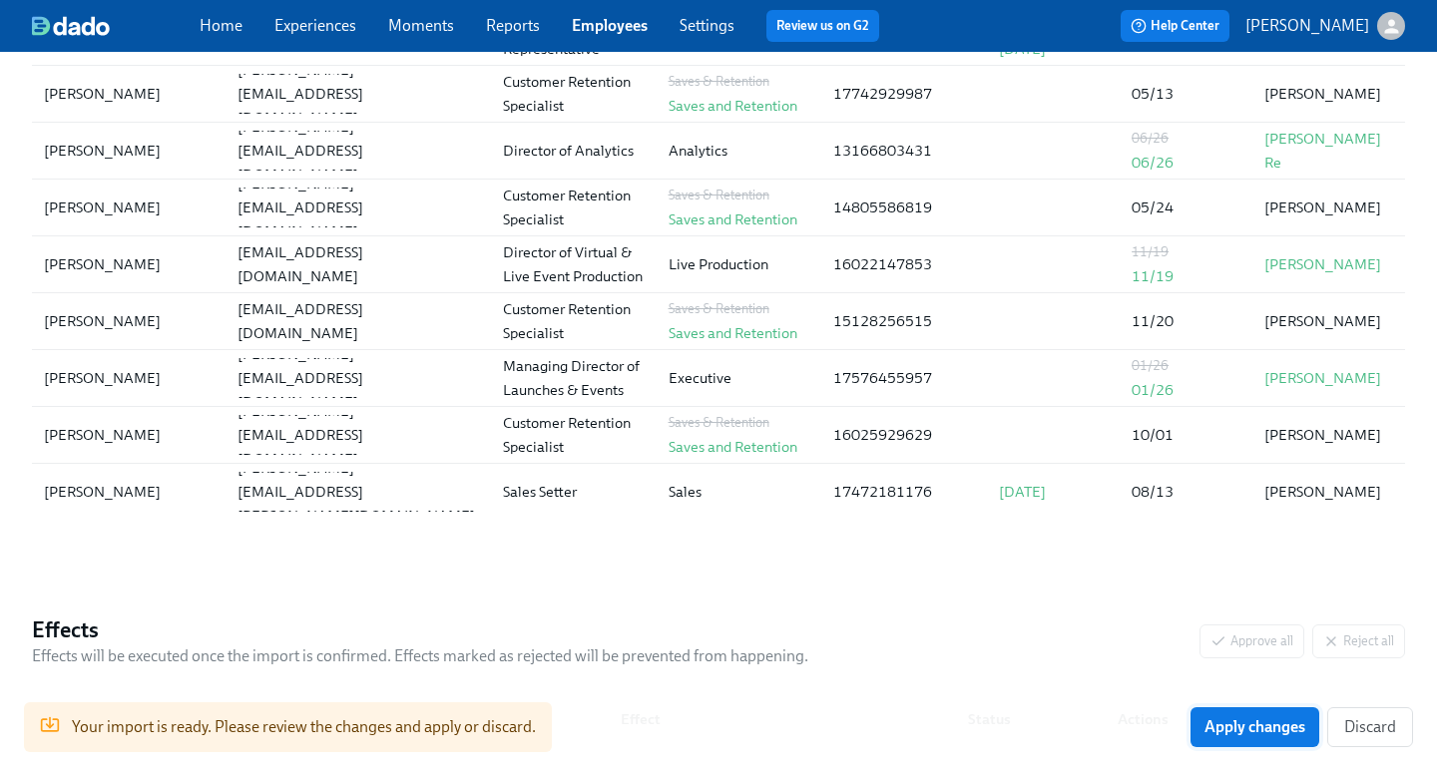
click at [1245, 732] on span "Apply changes" at bounding box center [1254, 727] width 101 height 20
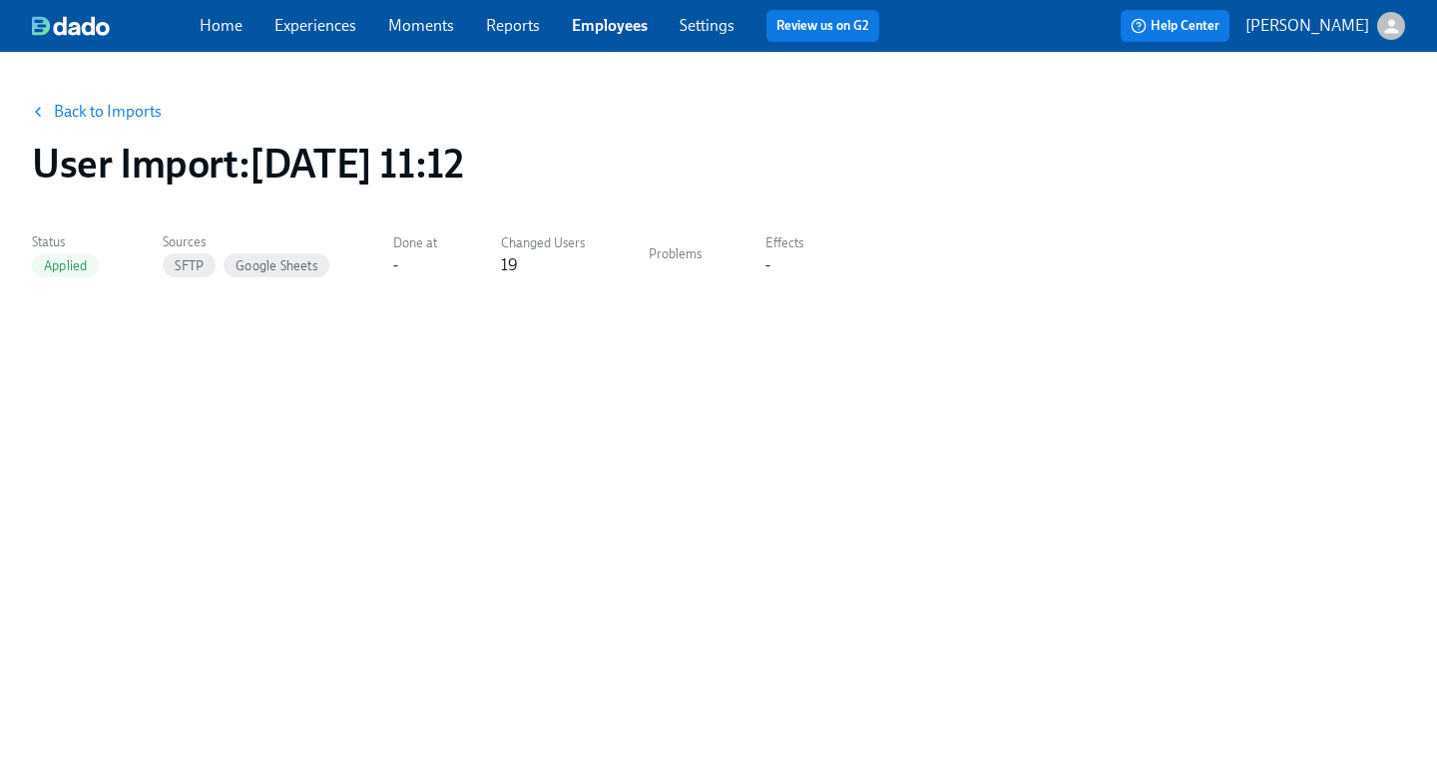
scroll to position [0, 0]
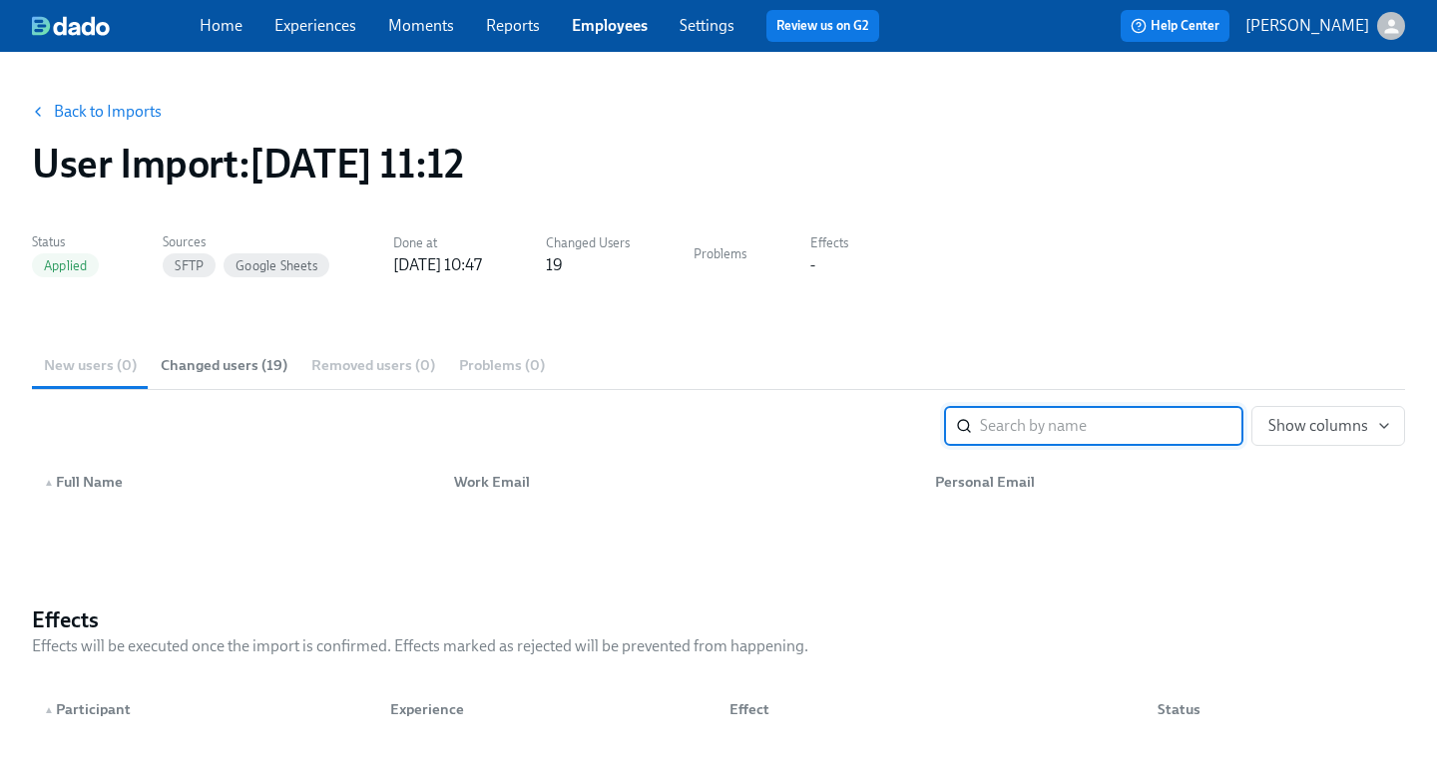
click at [99, 115] on link "Back to Imports" at bounding box center [108, 112] width 108 height 20
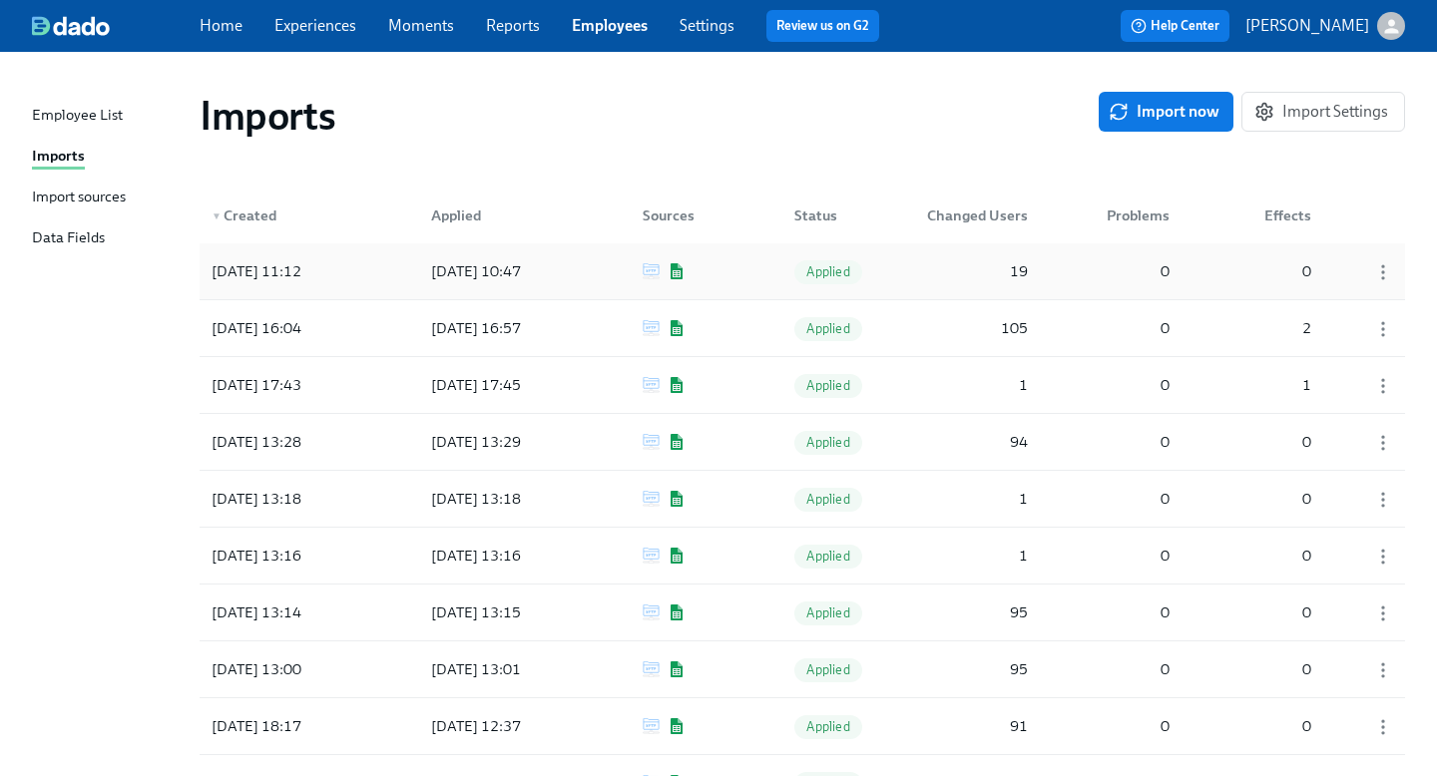
click at [1090, 277] on div "0" at bounding box center [1123, 271] width 110 height 40
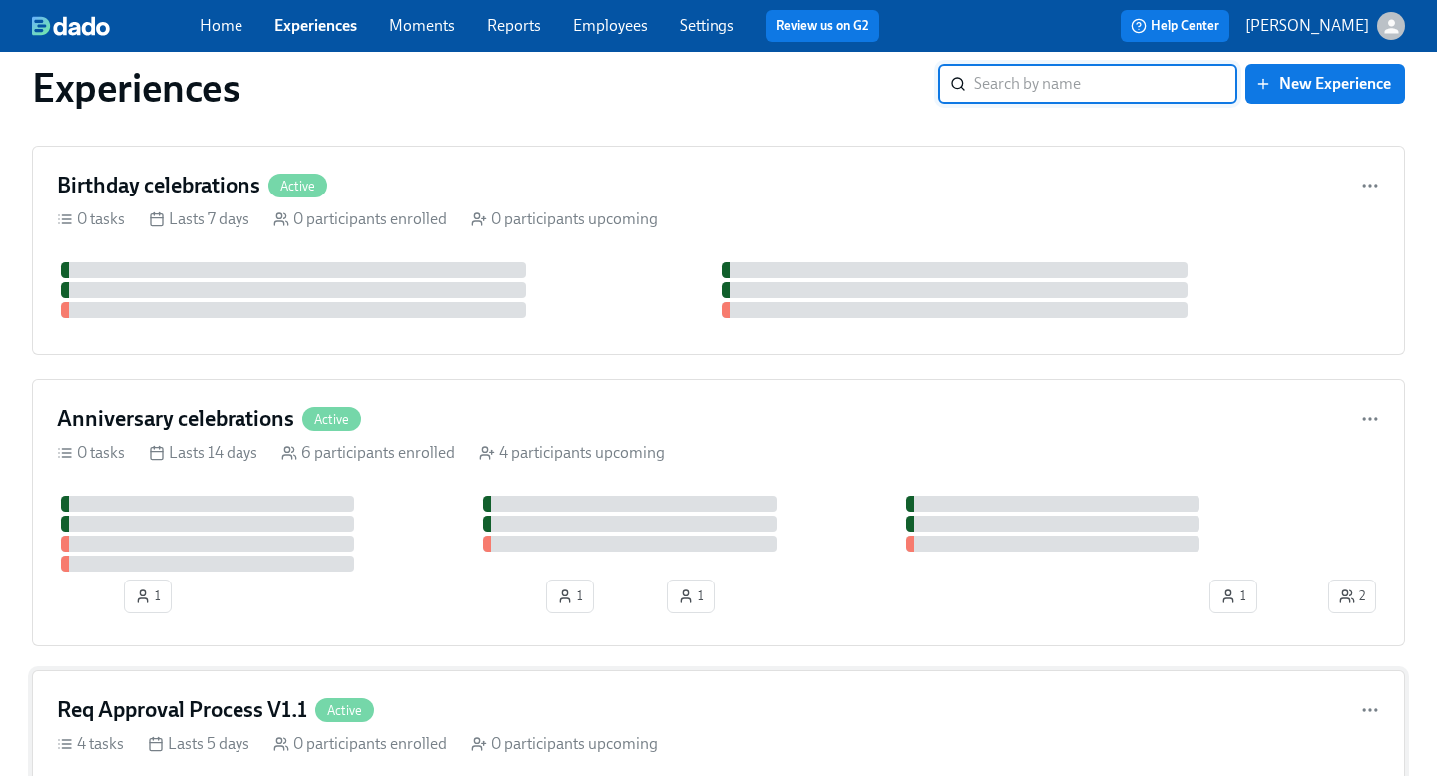
scroll to position [451, 0]
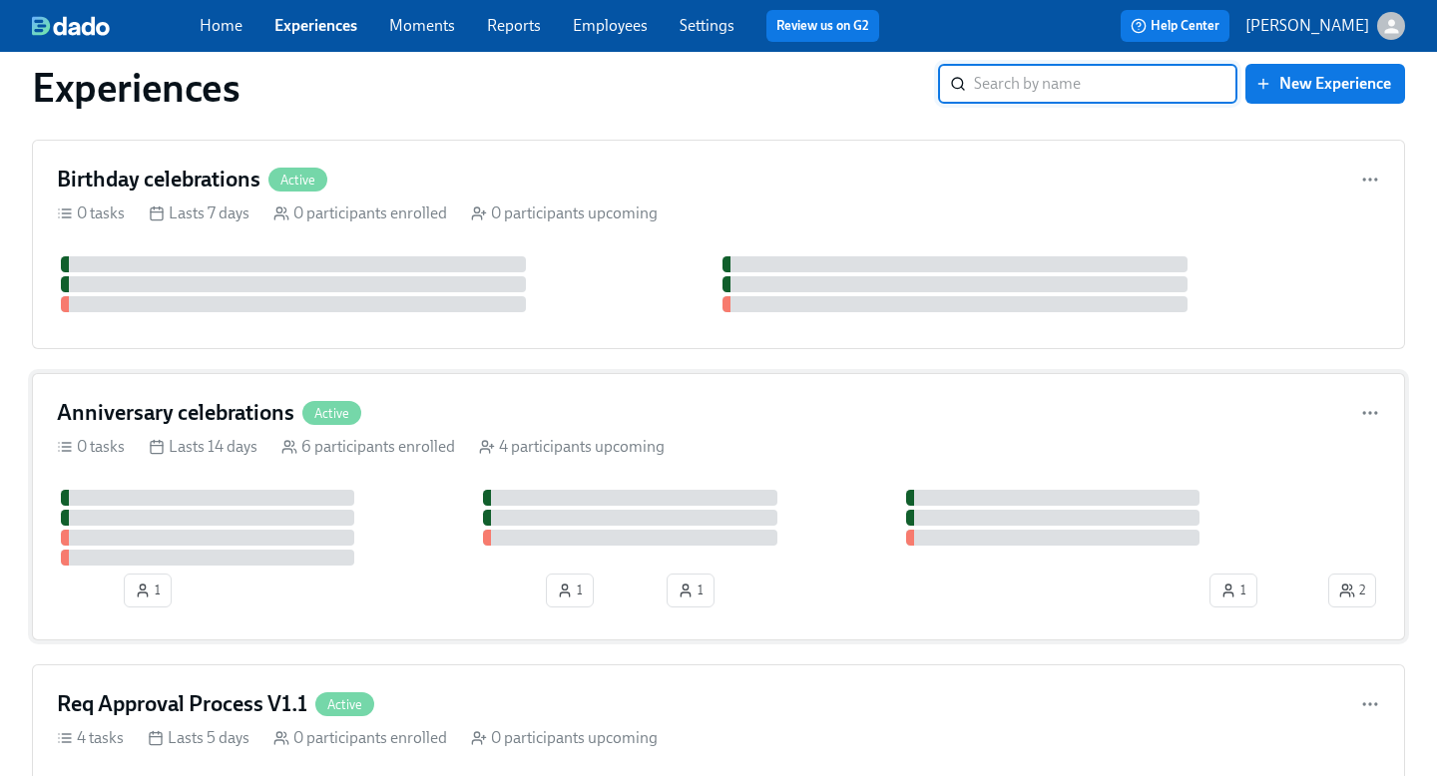
click at [607, 408] on div "Anniversary celebrations Active" at bounding box center [718, 413] width 1323 height 30
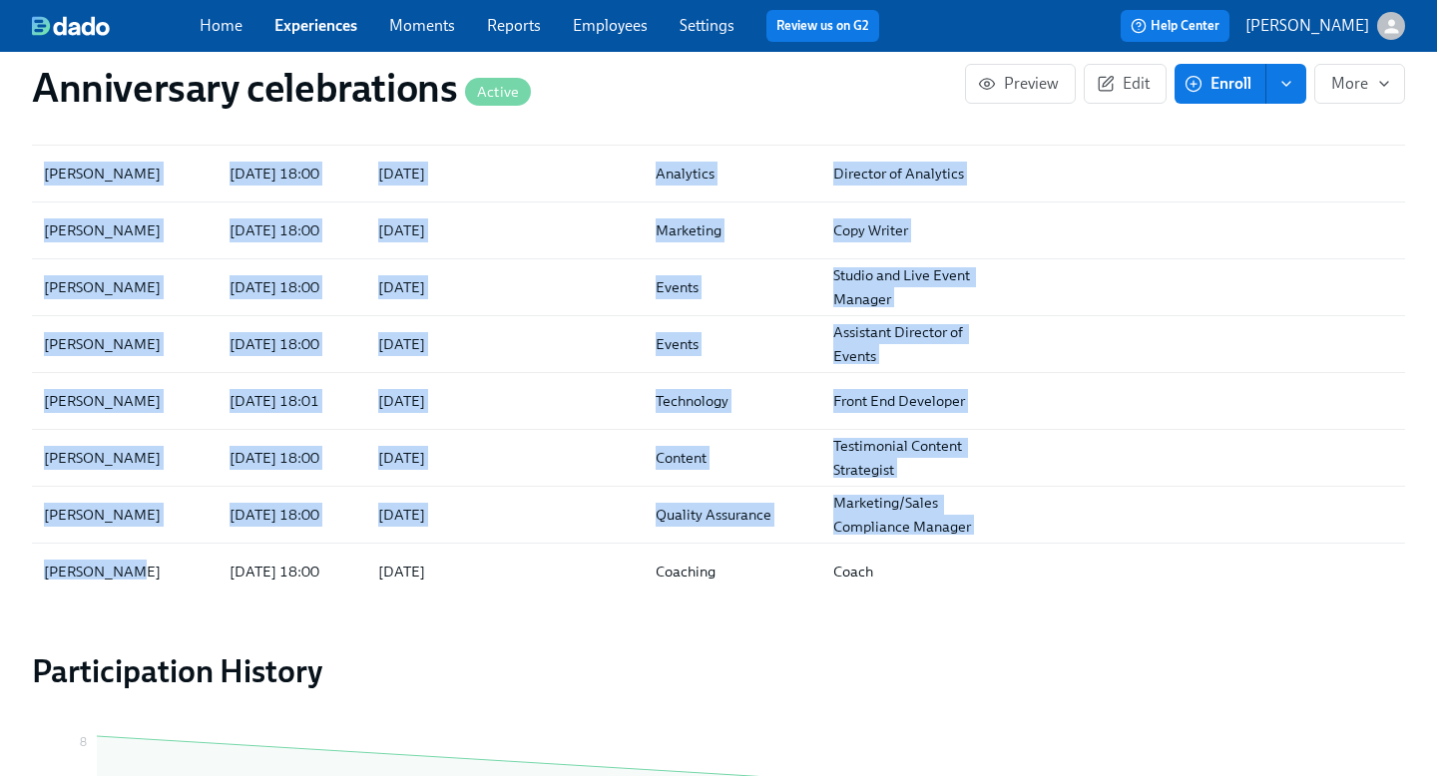
scroll to position [134, 0]
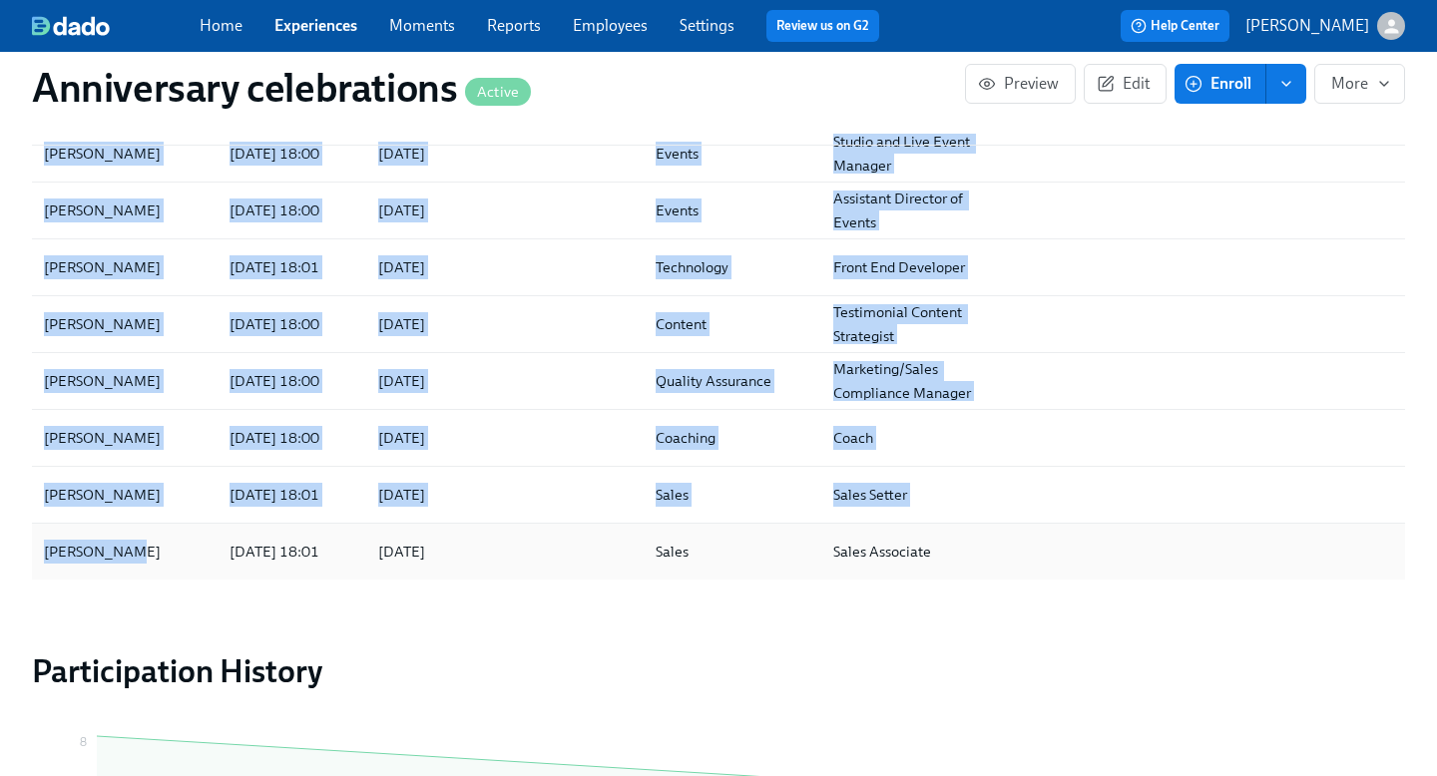
drag, startPoint x: 26, startPoint y: 134, endPoint x: 127, endPoint y: 529, distance: 407.7
copy div "[PERSON_NAME] [DATE] 18:00 2025/11/01 Analytics Director of Analytics [PERSON_N…"
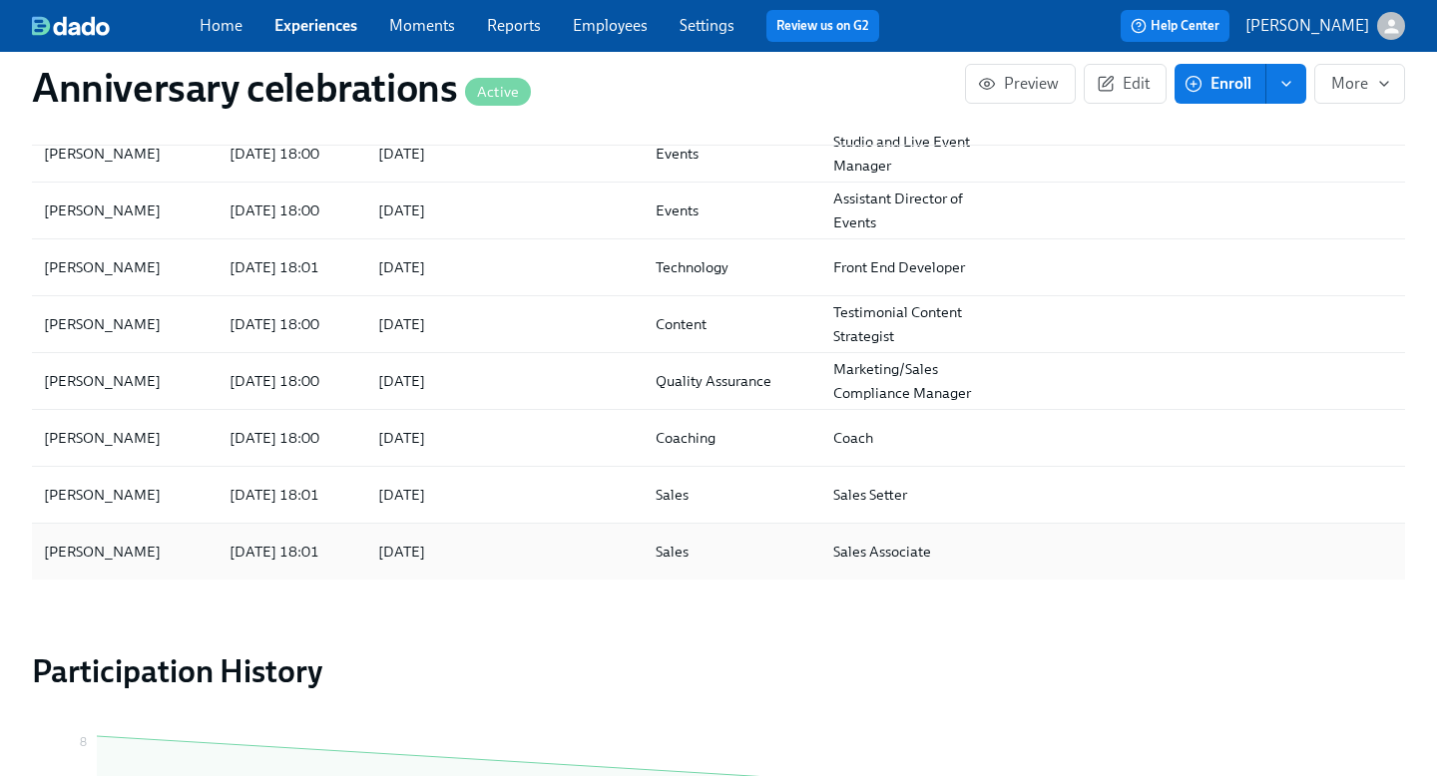
click at [483, 553] on div "[PERSON_NAME] [DATE] 18:01 2025/09/24 Sales Sales Associate" at bounding box center [718, 552] width 1373 height 56
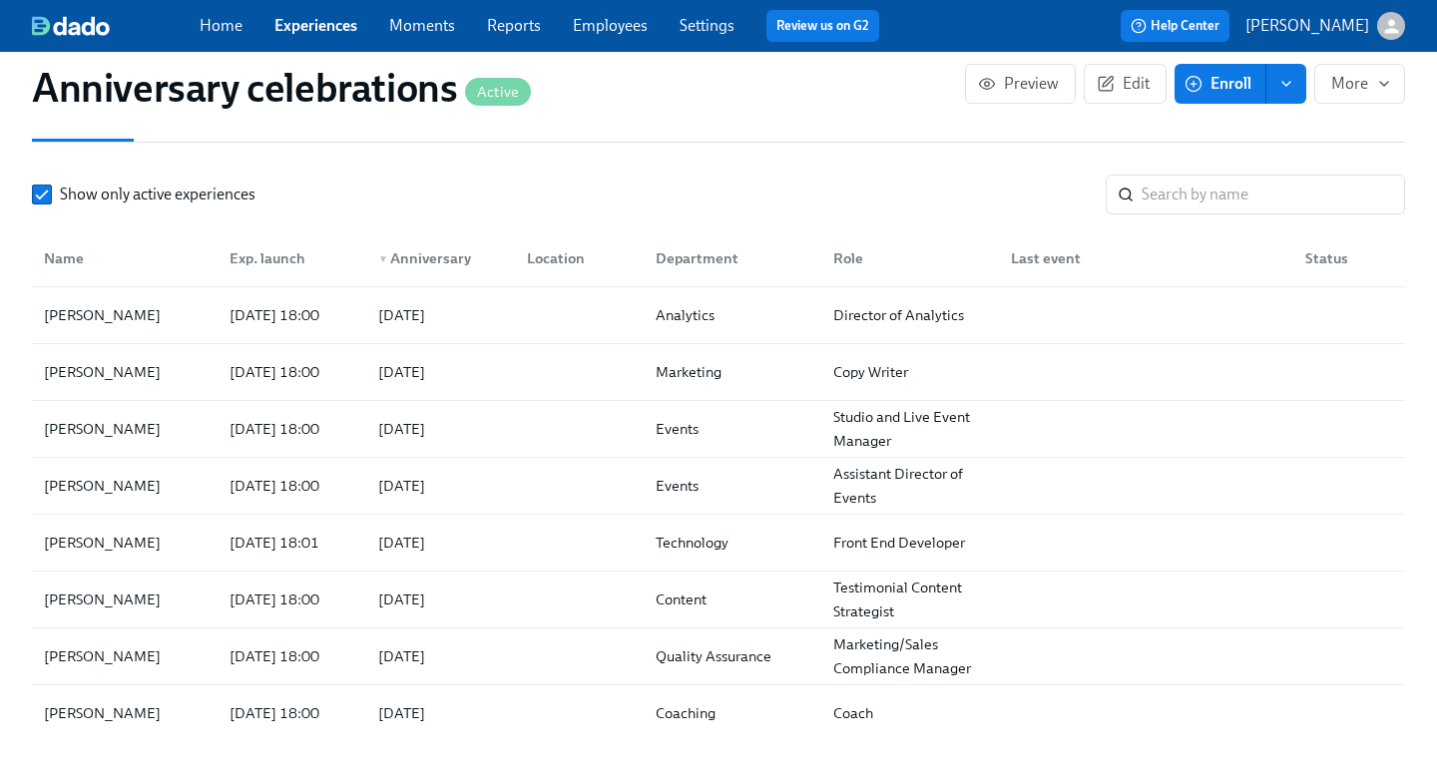
click at [346, 30] on link "Experiences" at bounding box center [315, 25] width 83 height 19
